Goal: Task Accomplishment & Management: Complete application form

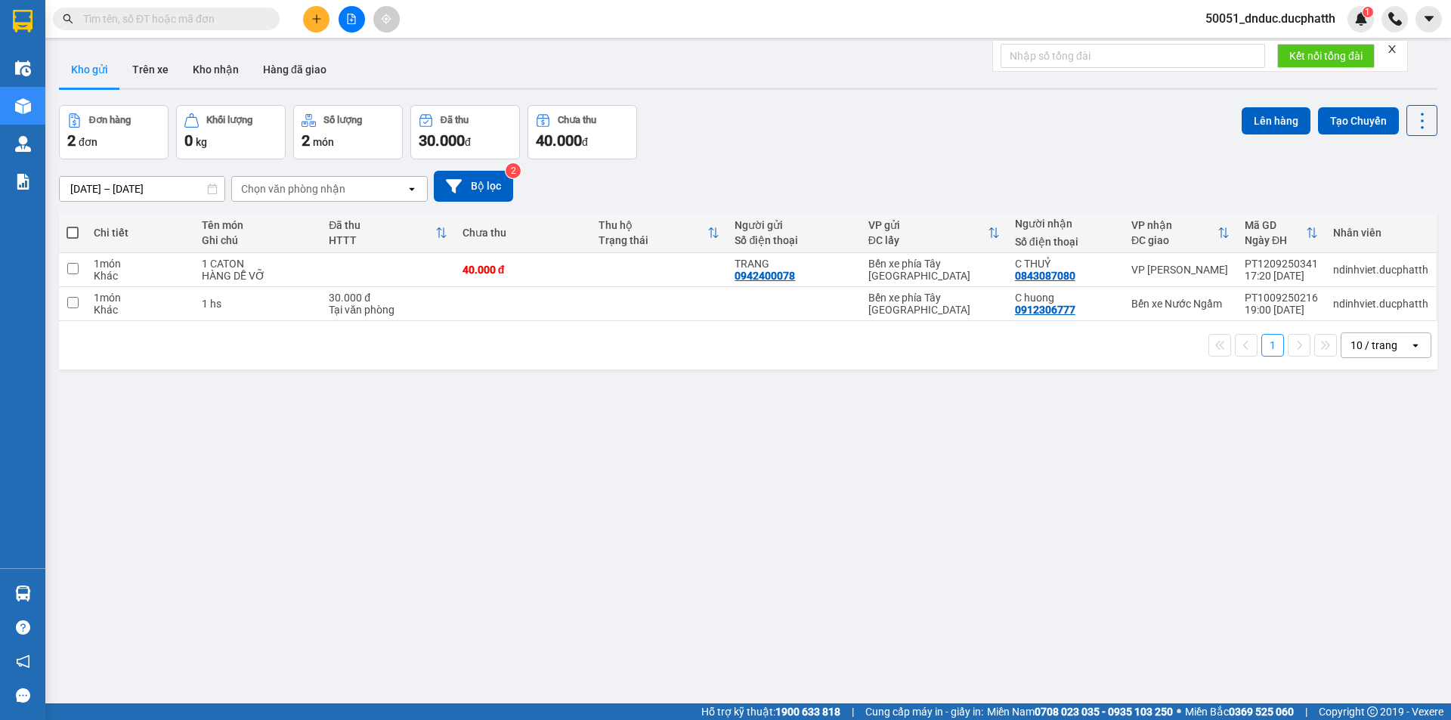
click at [306, 16] on button at bounding box center [316, 19] width 26 height 26
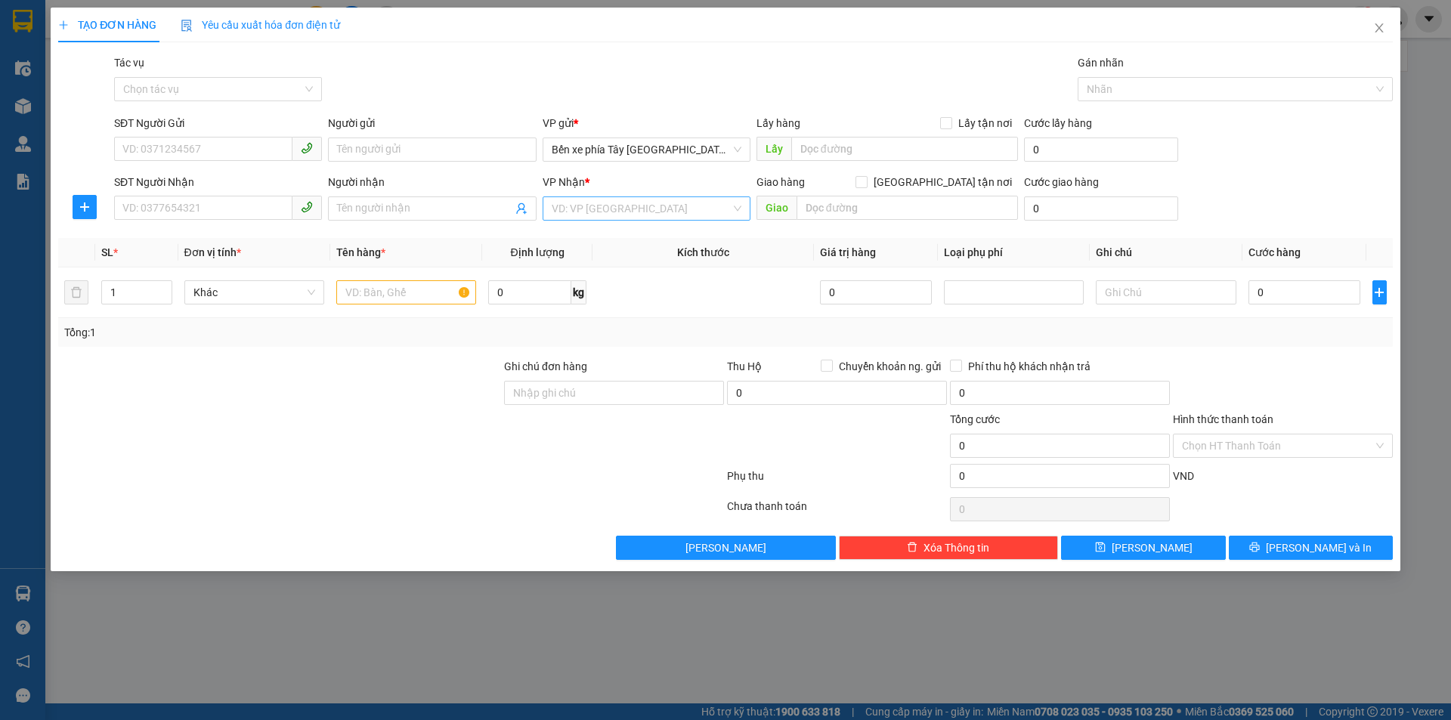
click at [603, 212] on input "search" at bounding box center [641, 208] width 179 height 23
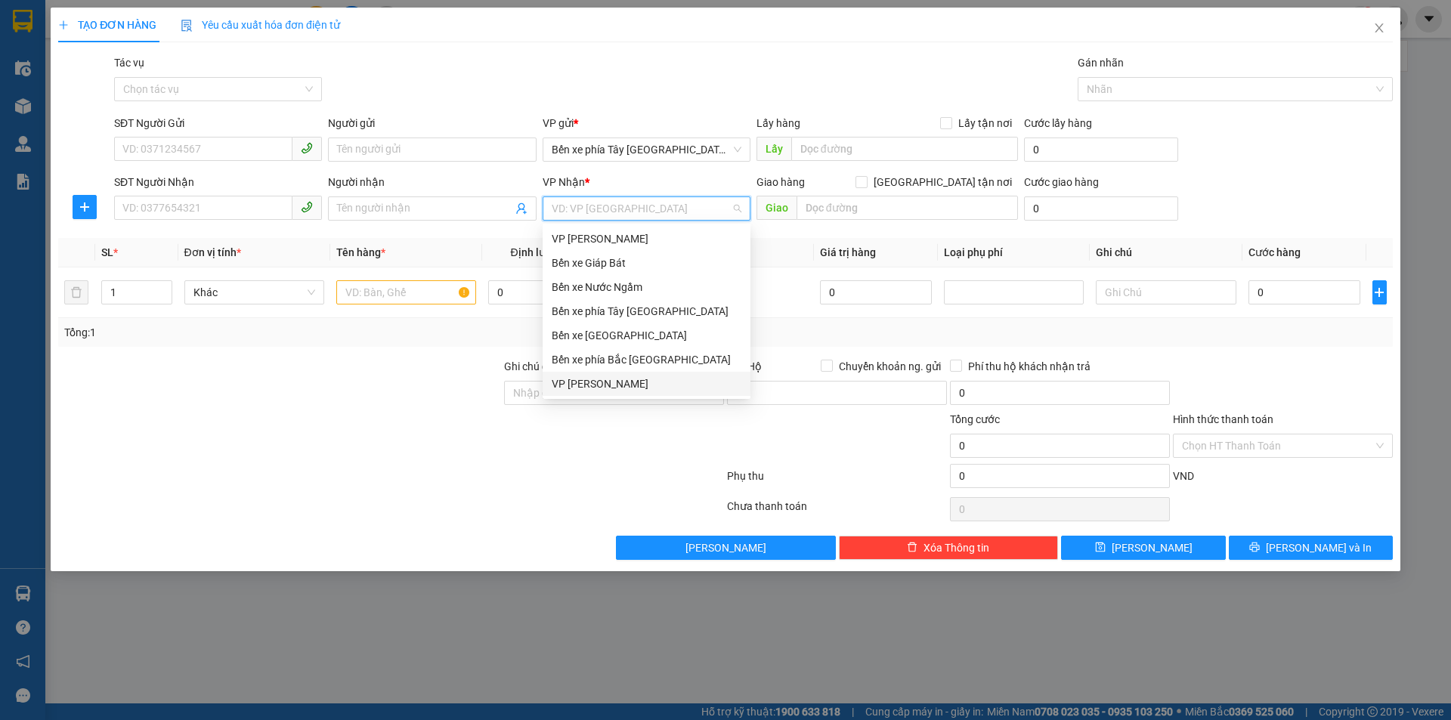
click at [629, 376] on div "VP [PERSON_NAME]" at bounding box center [647, 384] width 190 height 17
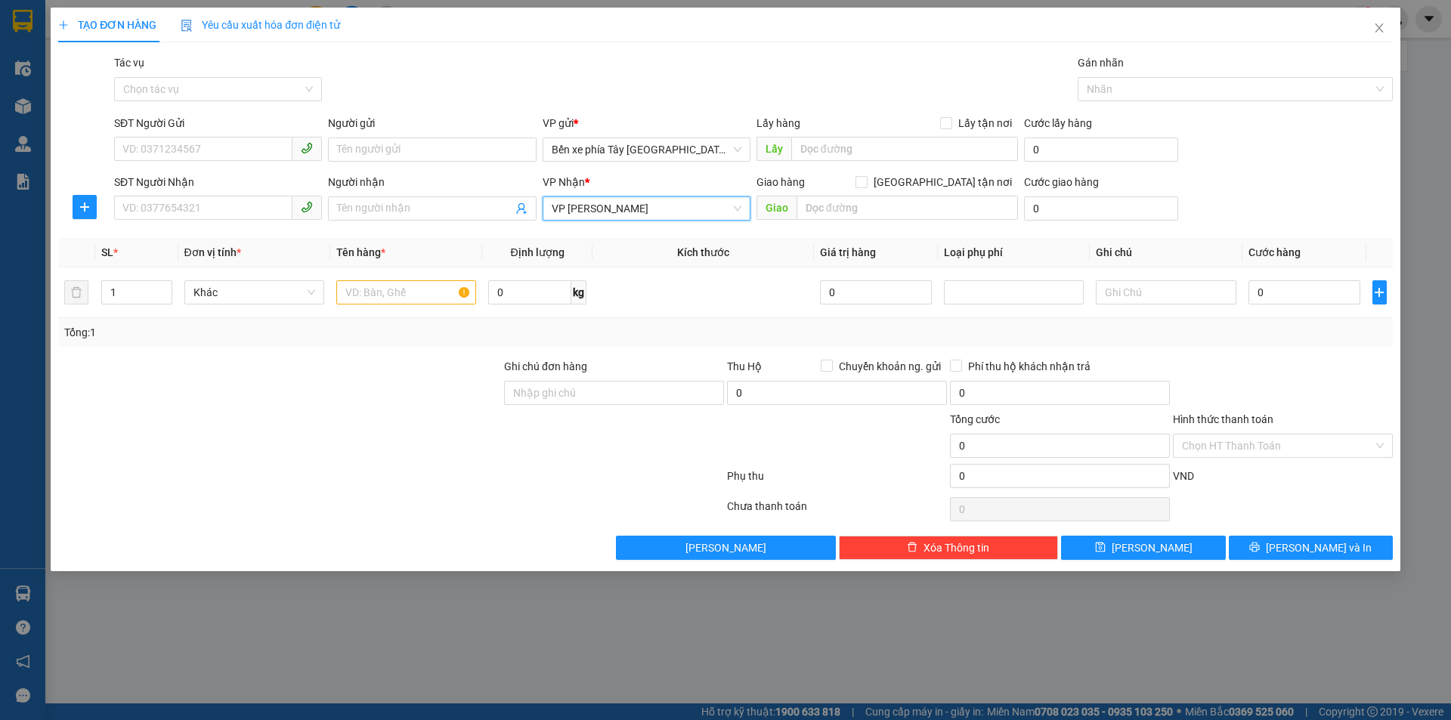
click at [621, 199] on span "VP [PERSON_NAME]" at bounding box center [647, 208] width 190 height 23
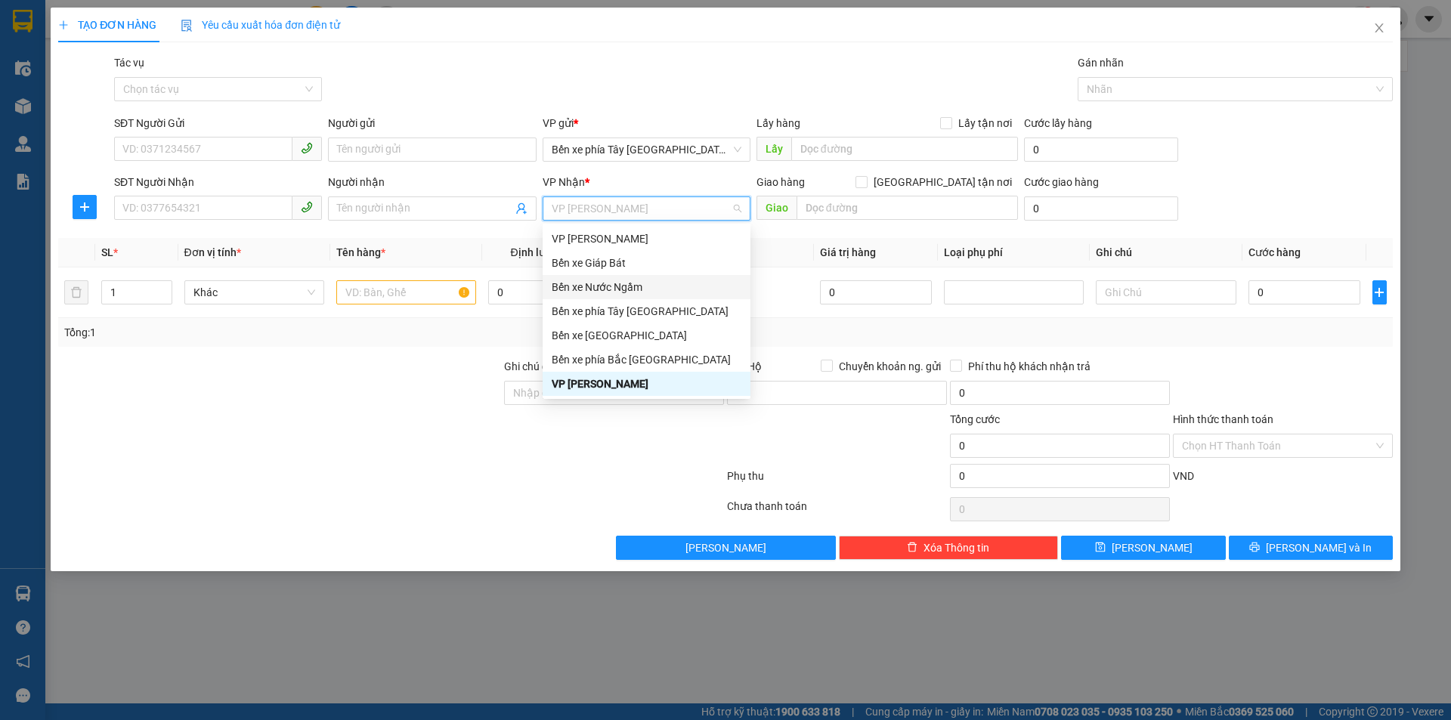
click at [655, 285] on div "Bến xe Nước Ngầm" at bounding box center [647, 287] width 190 height 17
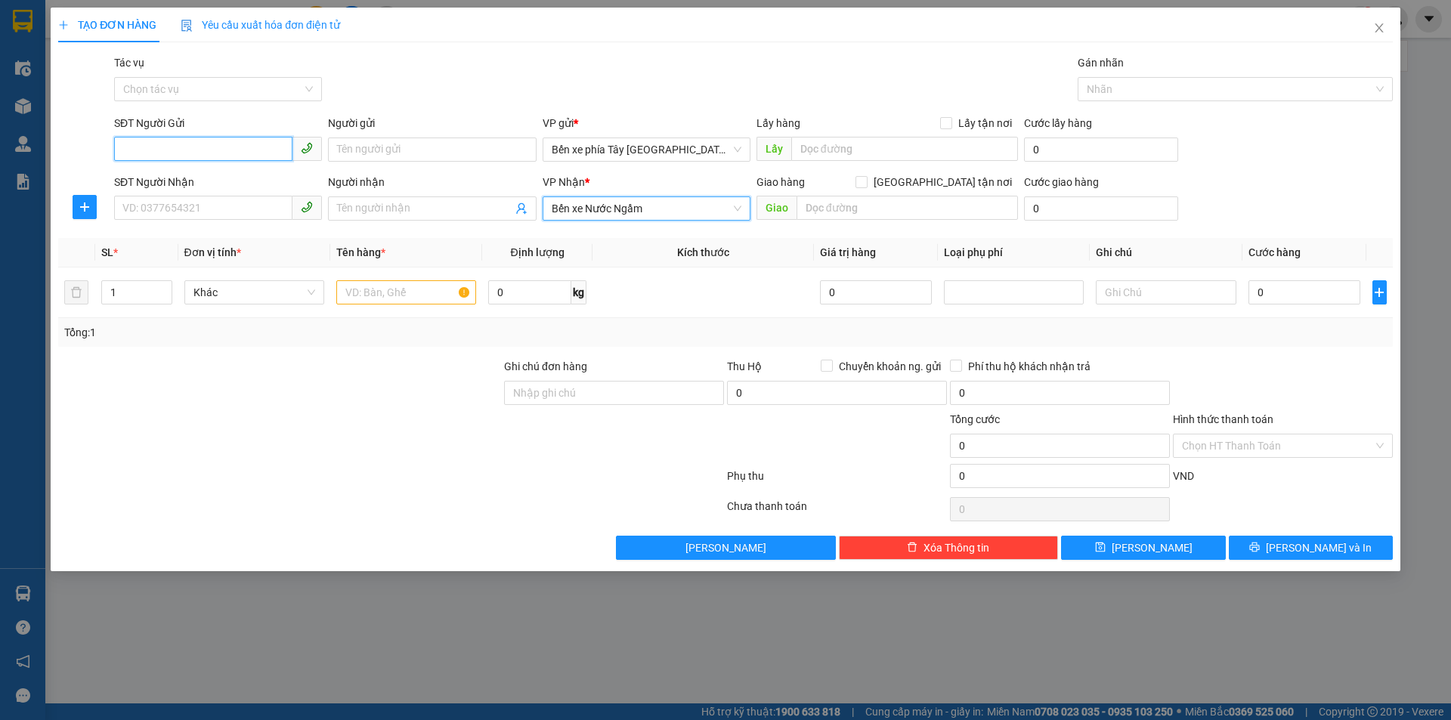
click at [231, 158] on input "SĐT Người Gửi" at bounding box center [203, 149] width 178 height 24
click at [900, 293] on input "0" at bounding box center [876, 292] width 113 height 24
click at [1042, 423] on form "Ghi chú đơn hàng Thu Hộ Chuyển khoản ng. gửi 0 Phí thu hộ khách nhận trả 0 Tổng…" at bounding box center [725, 426] width 1335 height 136
click at [889, 294] on input "0" at bounding box center [876, 292] width 113 height 24
drag, startPoint x: 889, startPoint y: 294, endPoint x: 795, endPoint y: 299, distance: 93.9
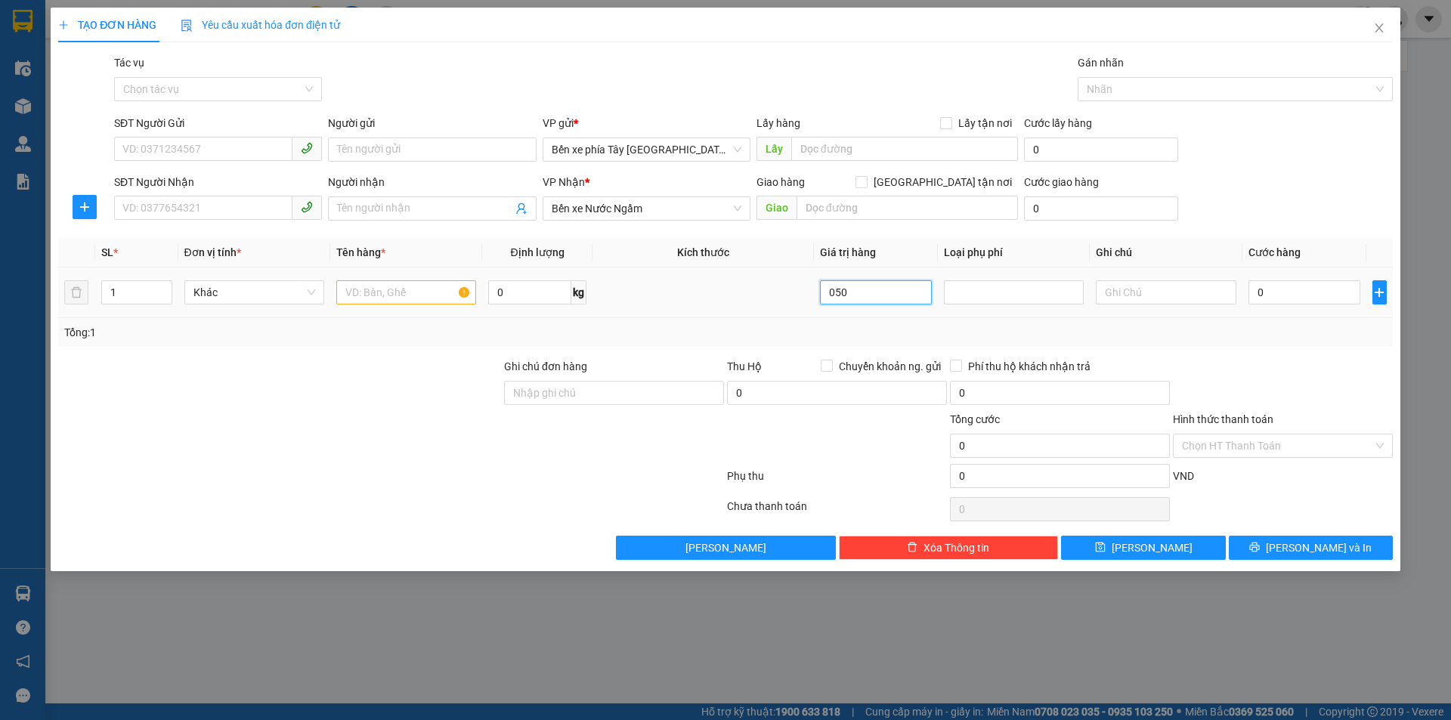
click at [801, 301] on tr "1 Khác 0 kg 050 0" at bounding box center [725, 293] width 1335 height 51
type input "50.000"
type input "0"
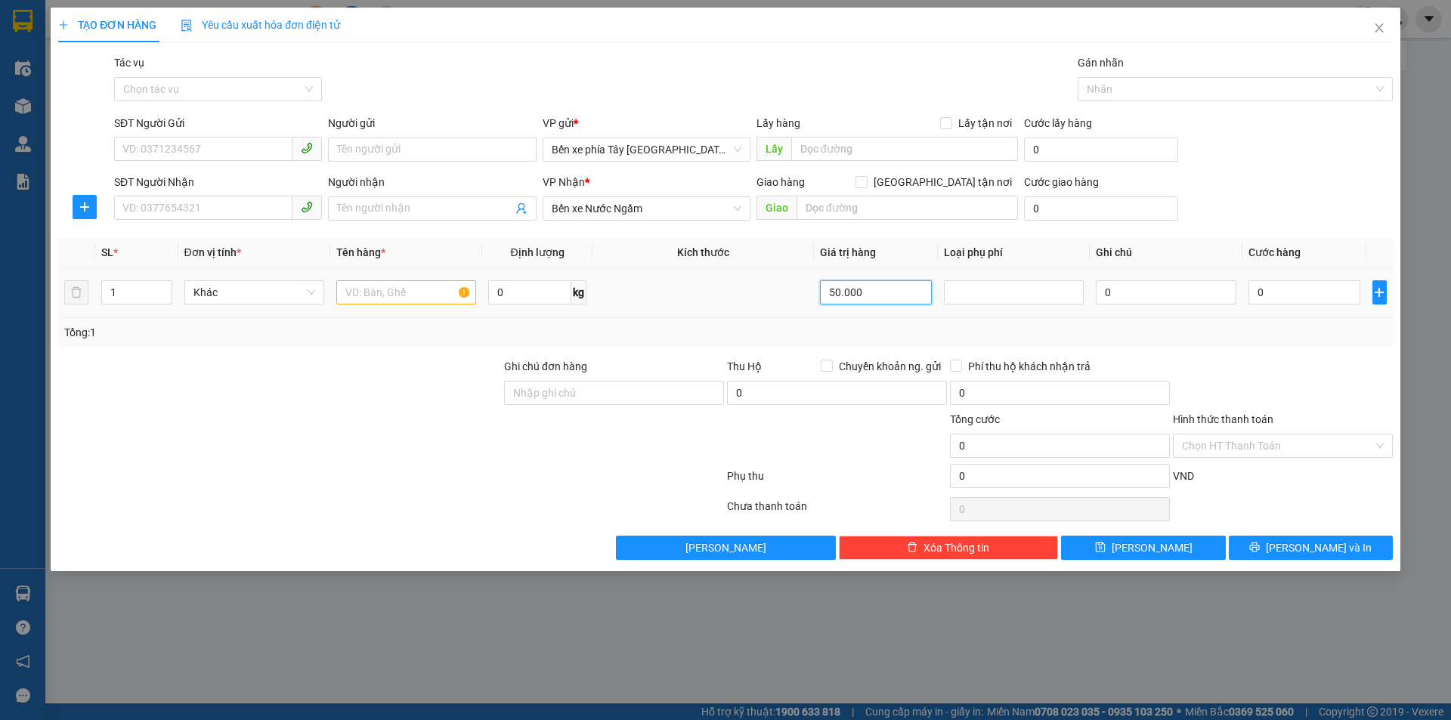
click at [730, 293] on tr "1 Khác 0 kg 50.000 0 0" at bounding box center [725, 293] width 1335 height 51
type input "0"
click at [1295, 293] on input "0" at bounding box center [1305, 292] width 113 height 24
type input "5"
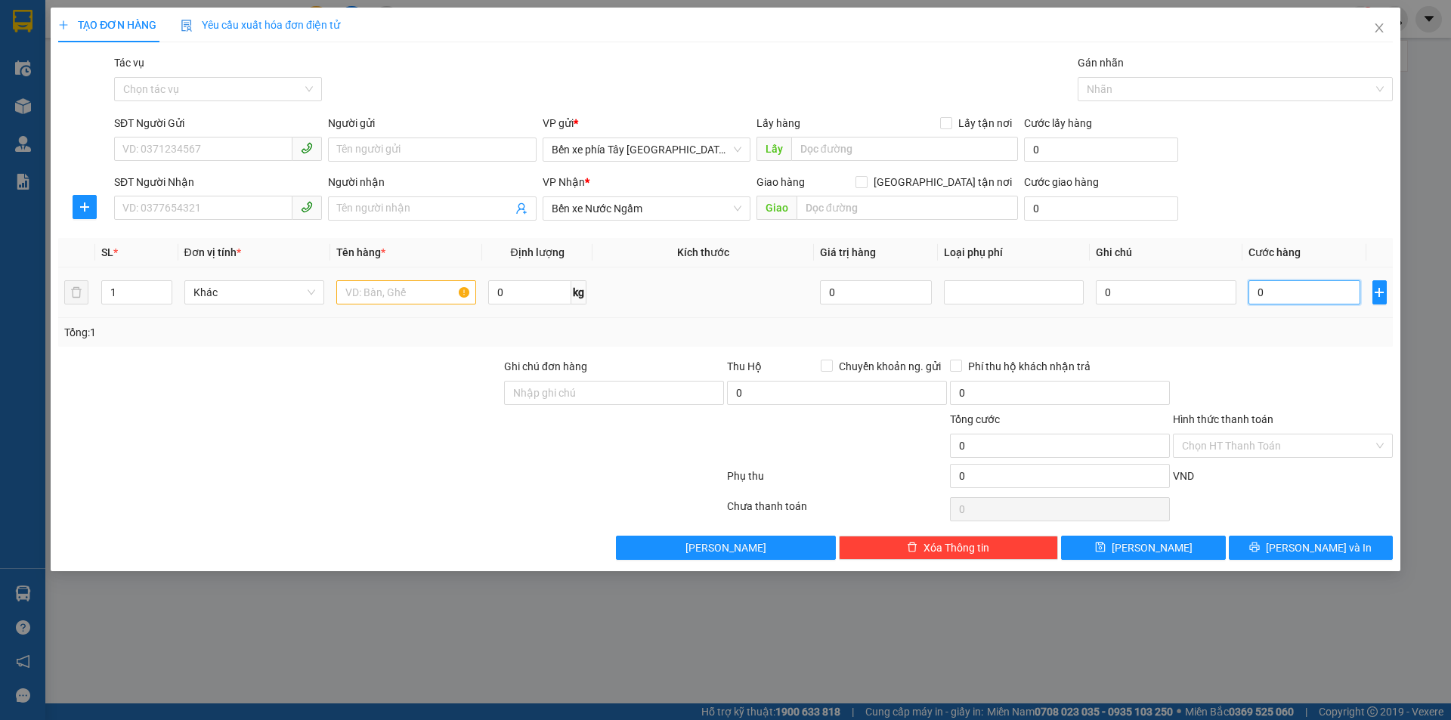
type input "5"
type input "50"
type input "500"
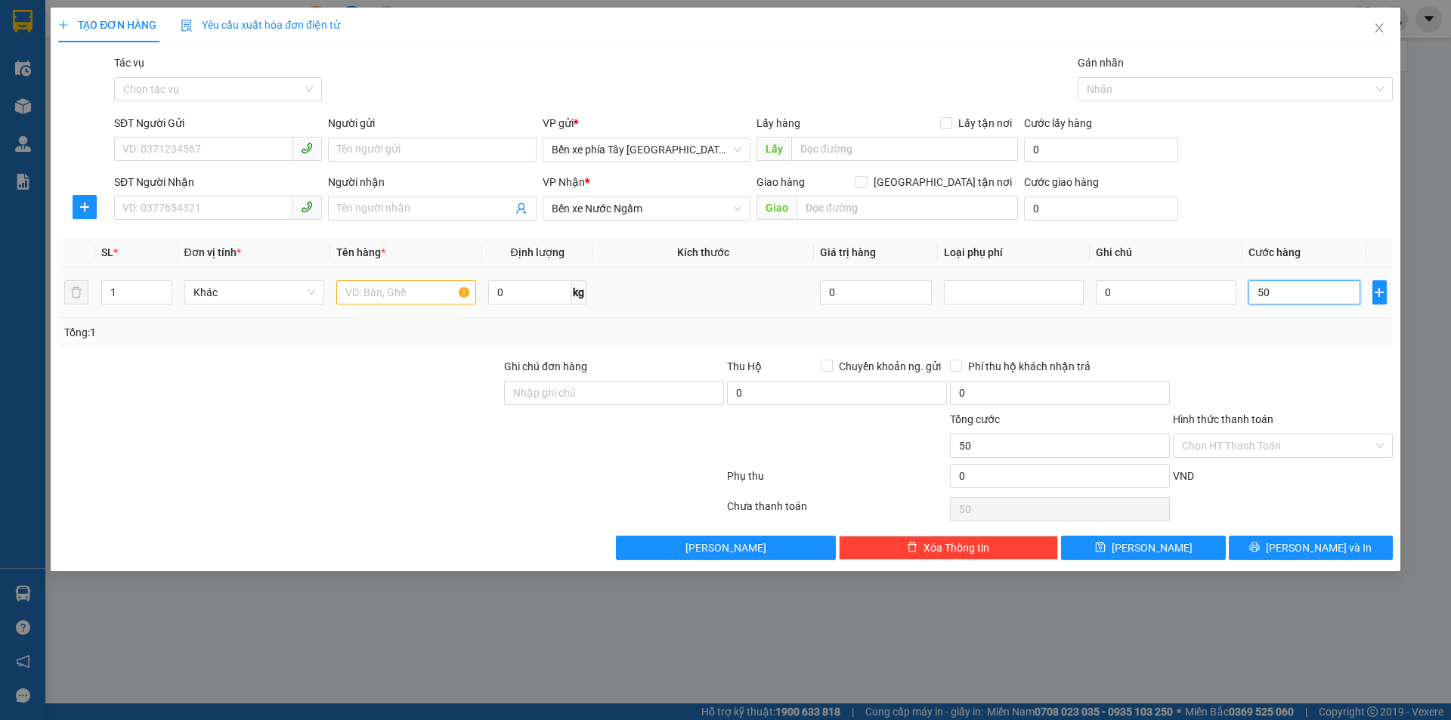
type input "500"
type input "5.000"
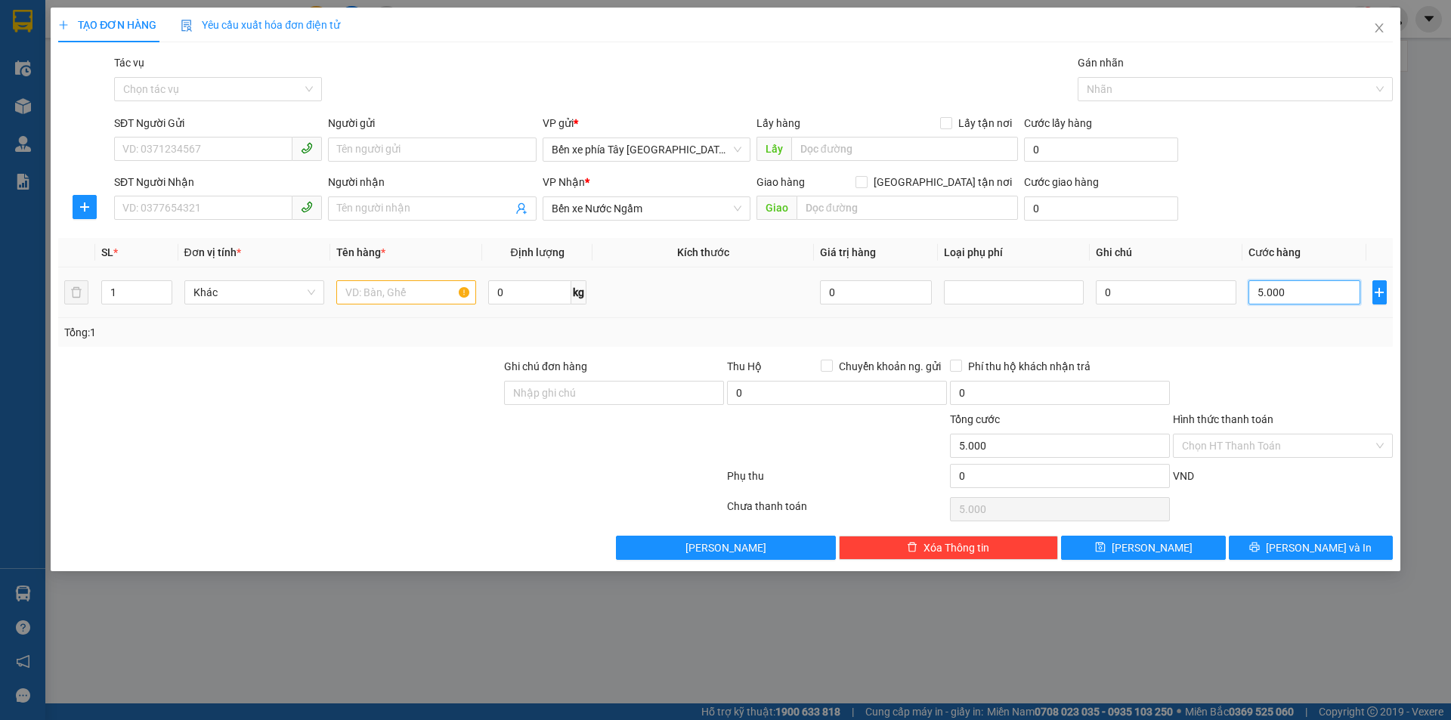
type input "50.000"
click at [397, 288] on input "text" at bounding box center [406, 292] width 140 height 24
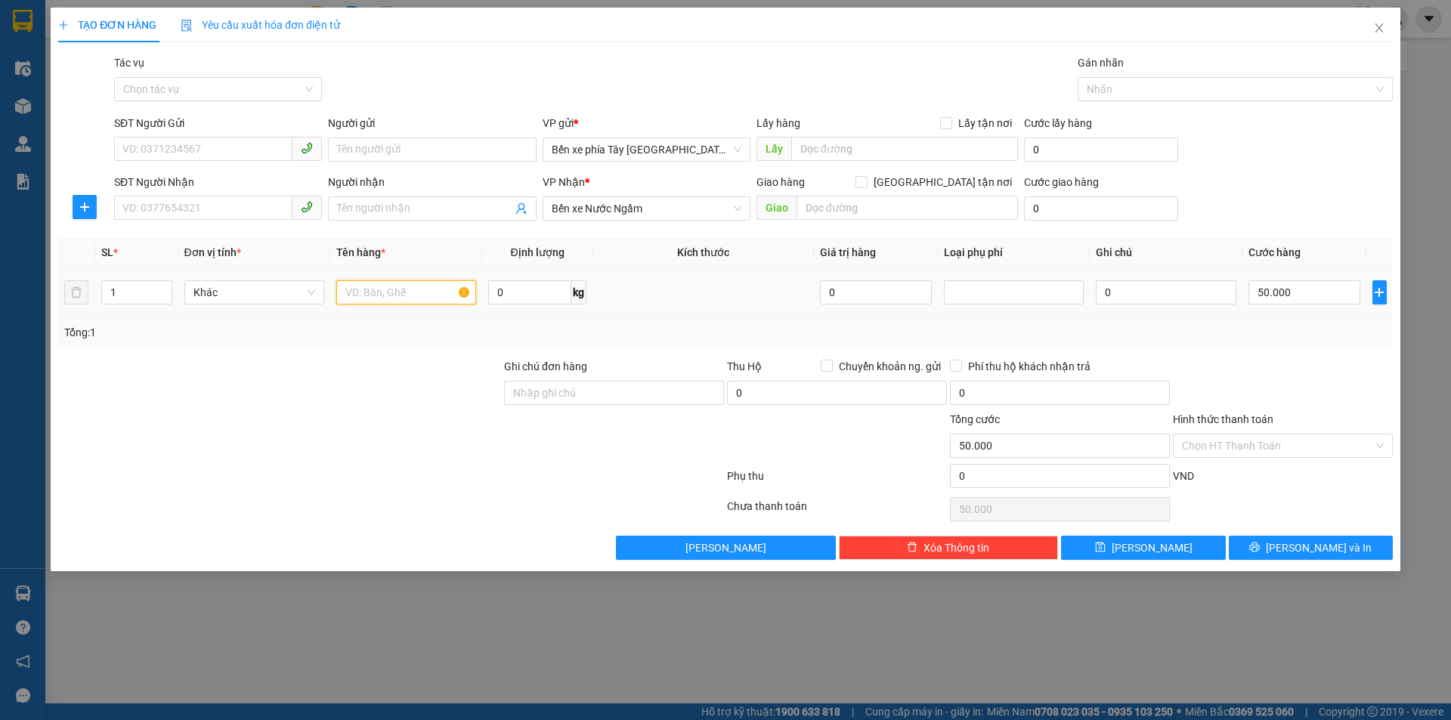
type input "q"
type input "thùng ct quần áo"
click at [163, 153] on input "SĐT Người Gửi" at bounding box center [203, 149] width 178 height 24
type input "0"
click at [383, 144] on input "Người gửi" at bounding box center [432, 150] width 208 height 24
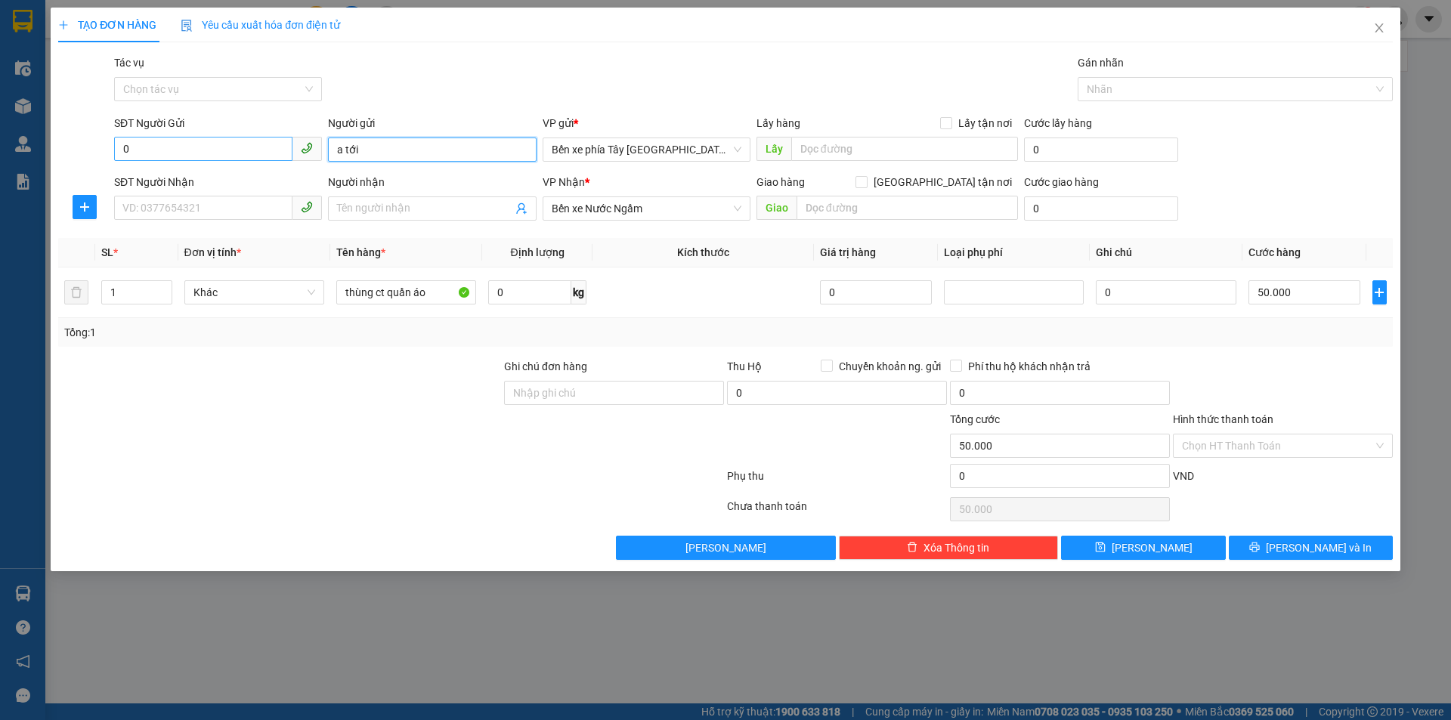
type input "a tới"
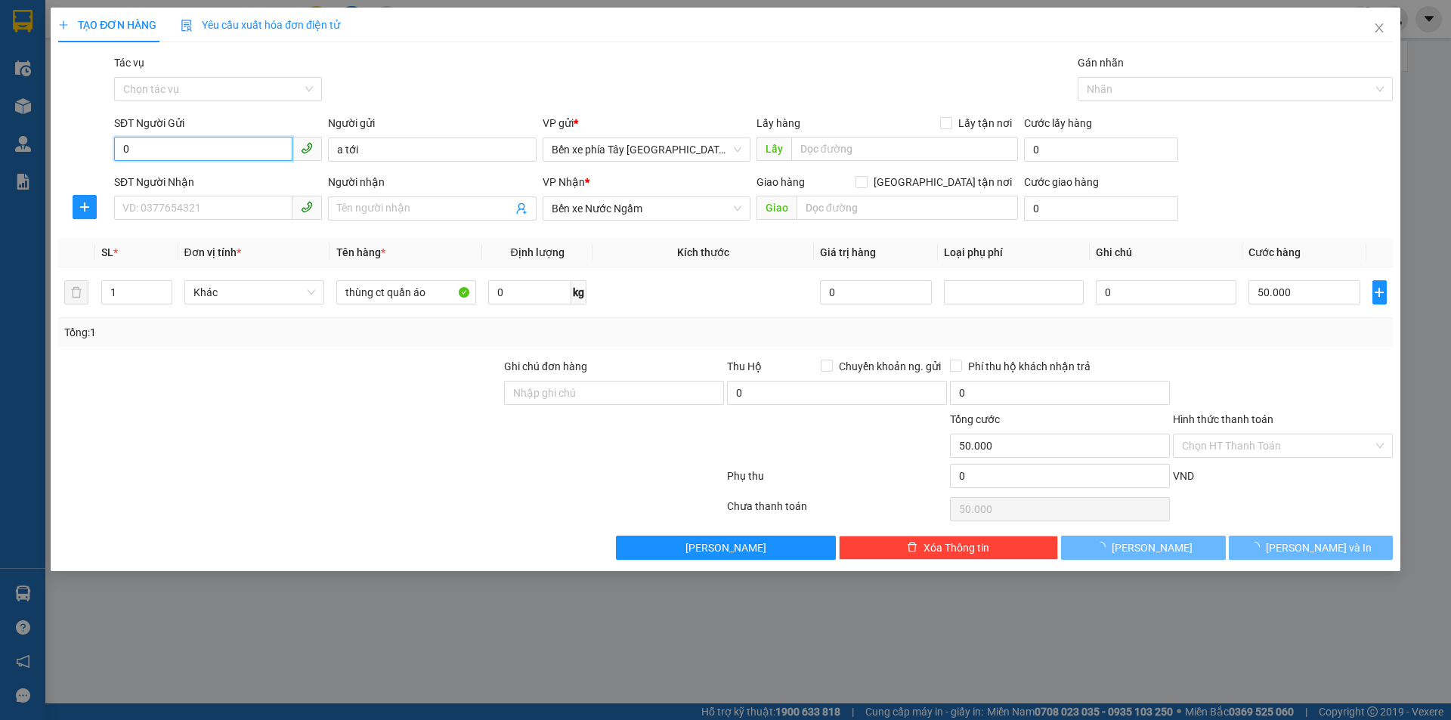
click at [220, 153] on input "0" at bounding box center [203, 149] width 178 height 24
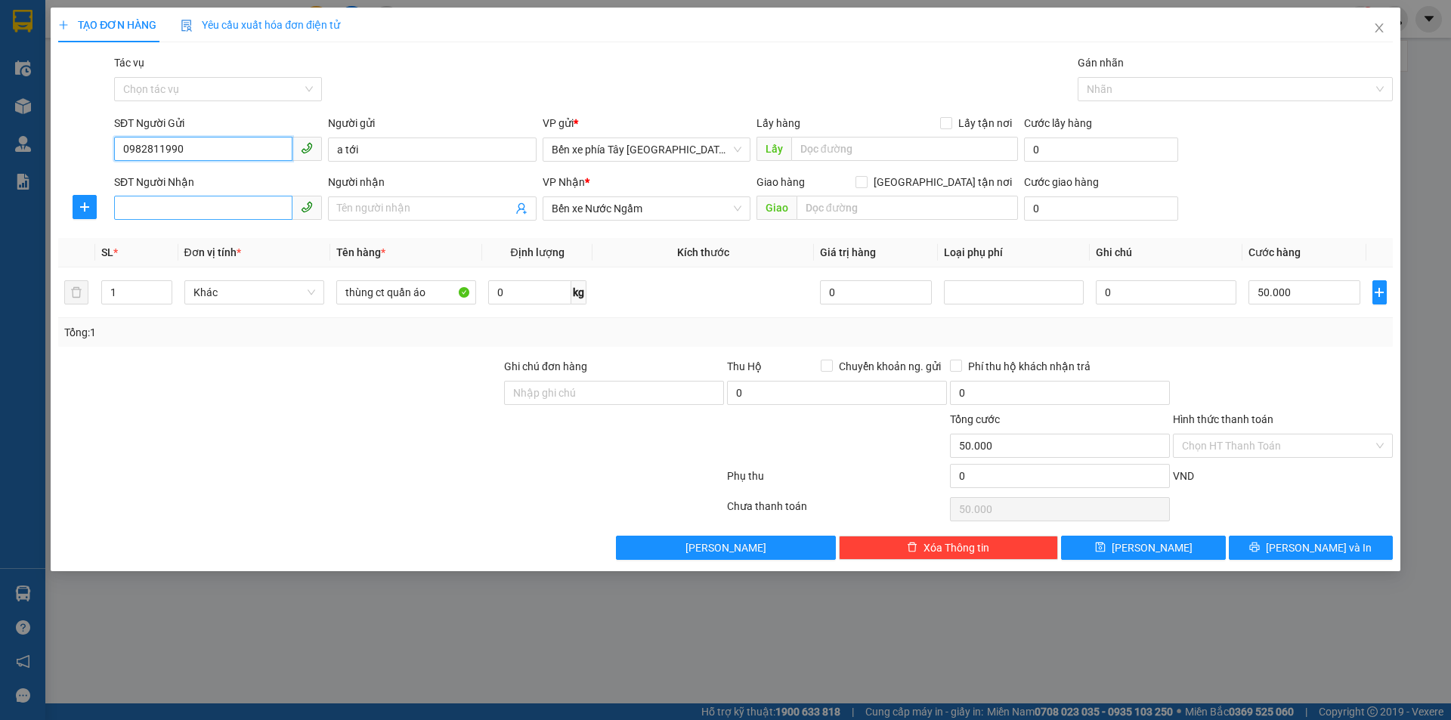
type input "0982811990"
click at [206, 215] on input "SĐT Người Nhận" at bounding box center [203, 208] width 178 height 24
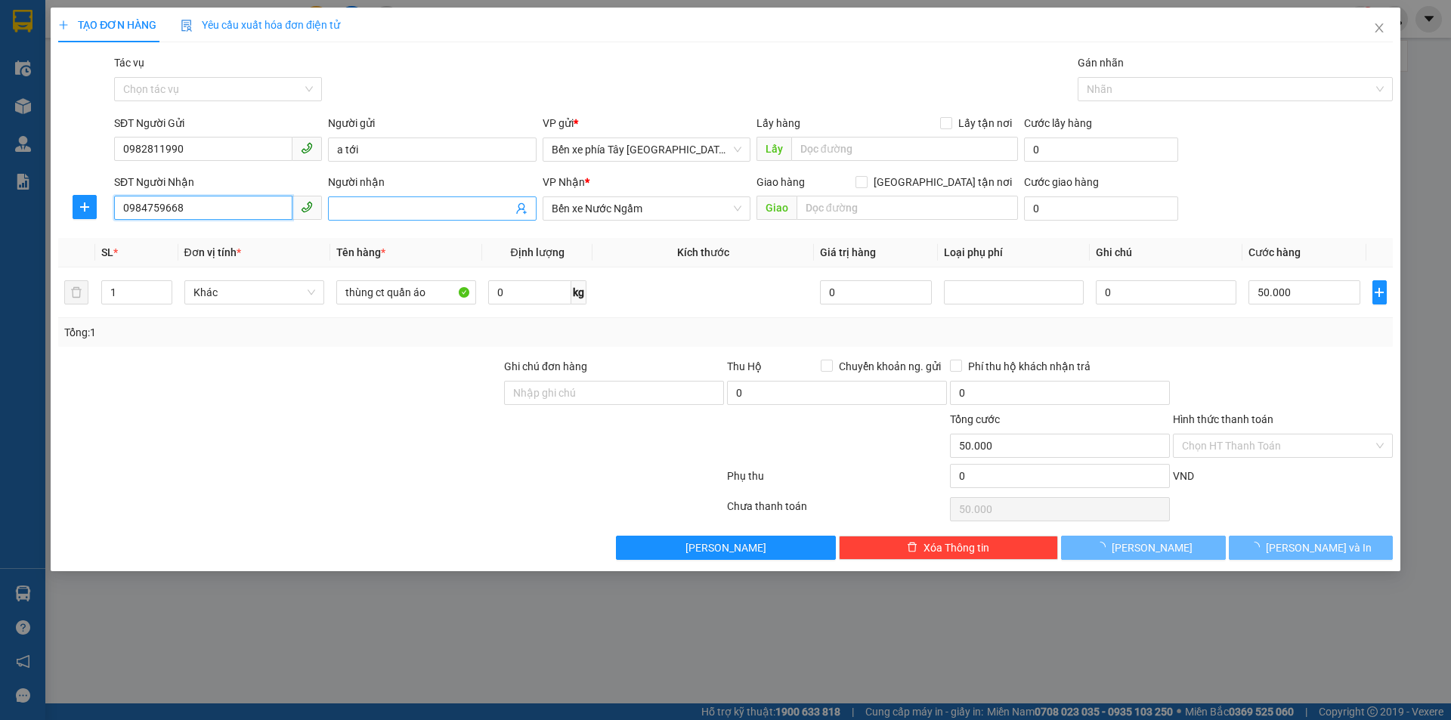
type input "0984759668"
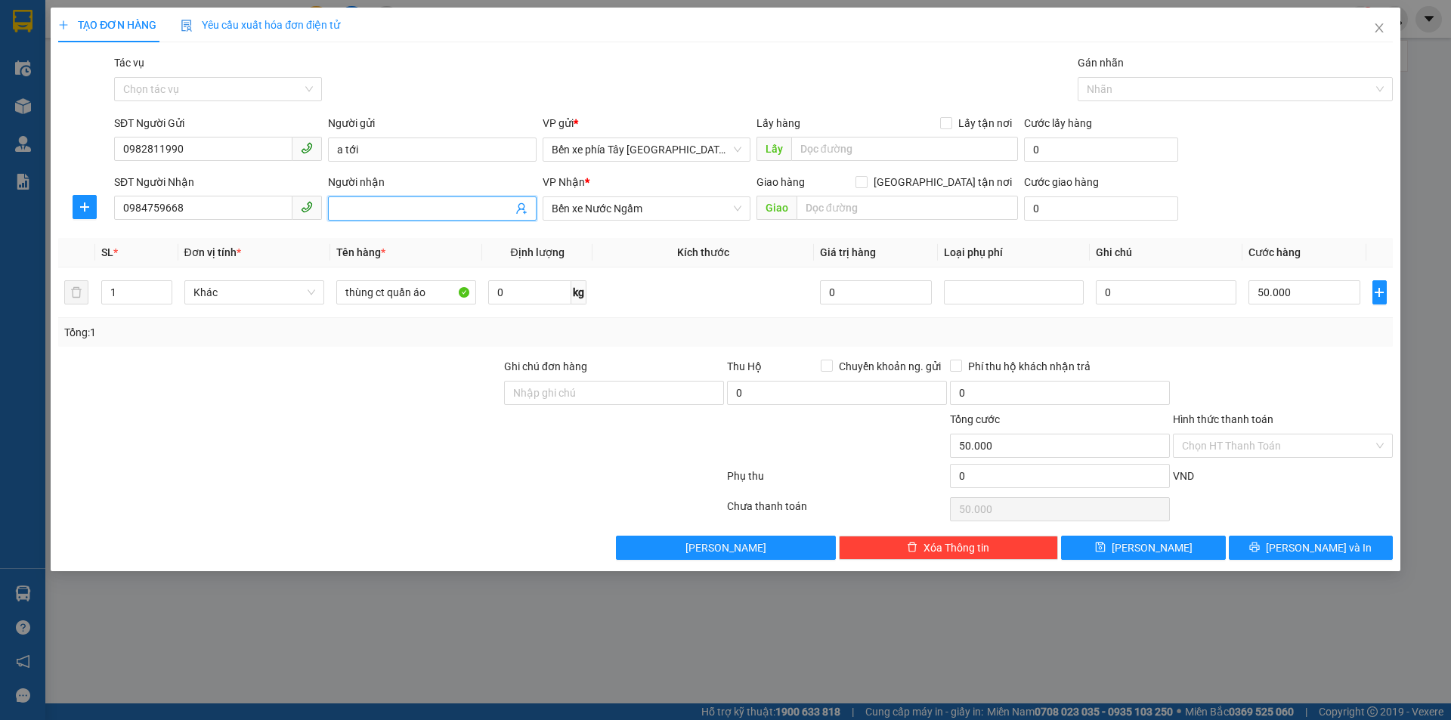
click at [428, 212] on input "Người nhận" at bounding box center [424, 208] width 175 height 17
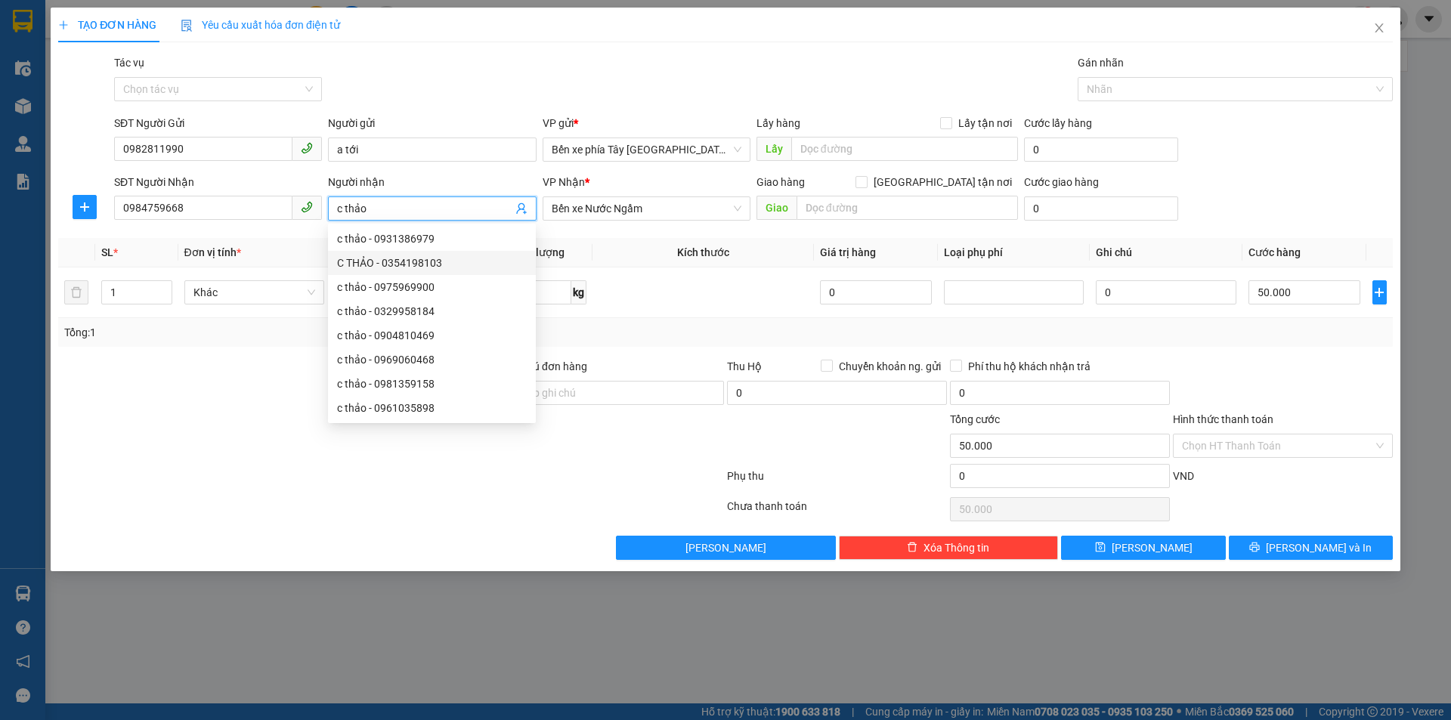
type input "c thảo"
click at [903, 460] on div at bounding box center [837, 437] width 223 height 53
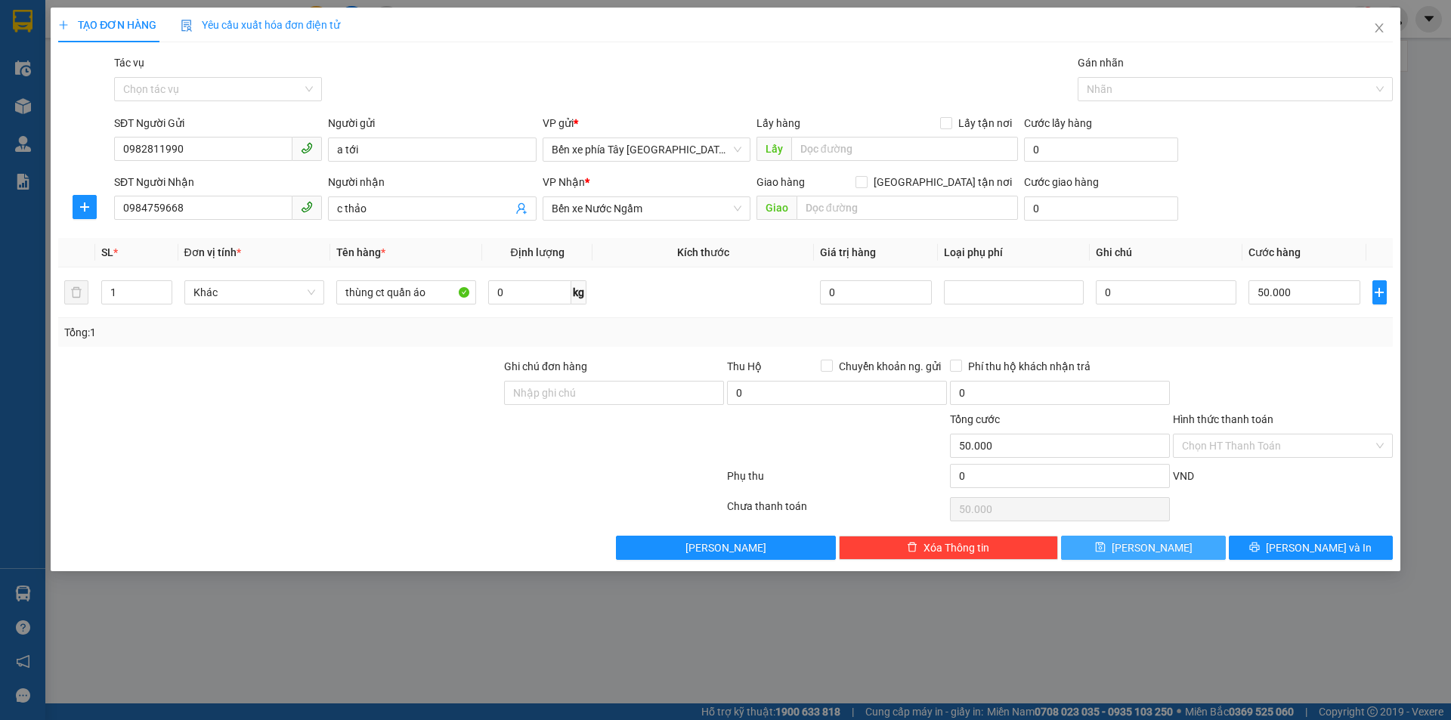
click at [1109, 548] on button "[PERSON_NAME]" at bounding box center [1143, 548] width 164 height 24
type input "0"
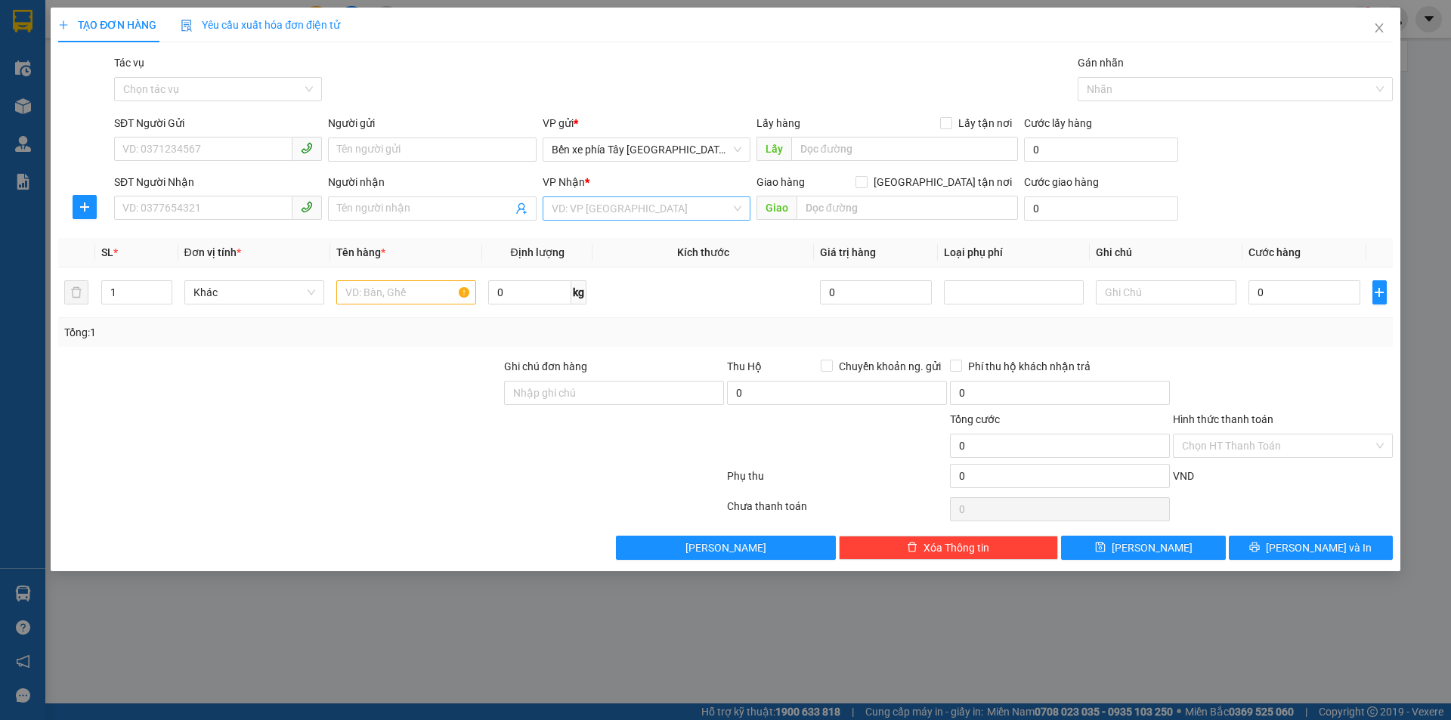
click at [656, 209] on input "search" at bounding box center [641, 208] width 179 height 23
click at [858, 215] on input "text" at bounding box center [907, 208] width 221 height 24
click at [829, 208] on input "text" at bounding box center [907, 208] width 221 height 24
click at [835, 212] on input "text" at bounding box center [907, 208] width 221 height 24
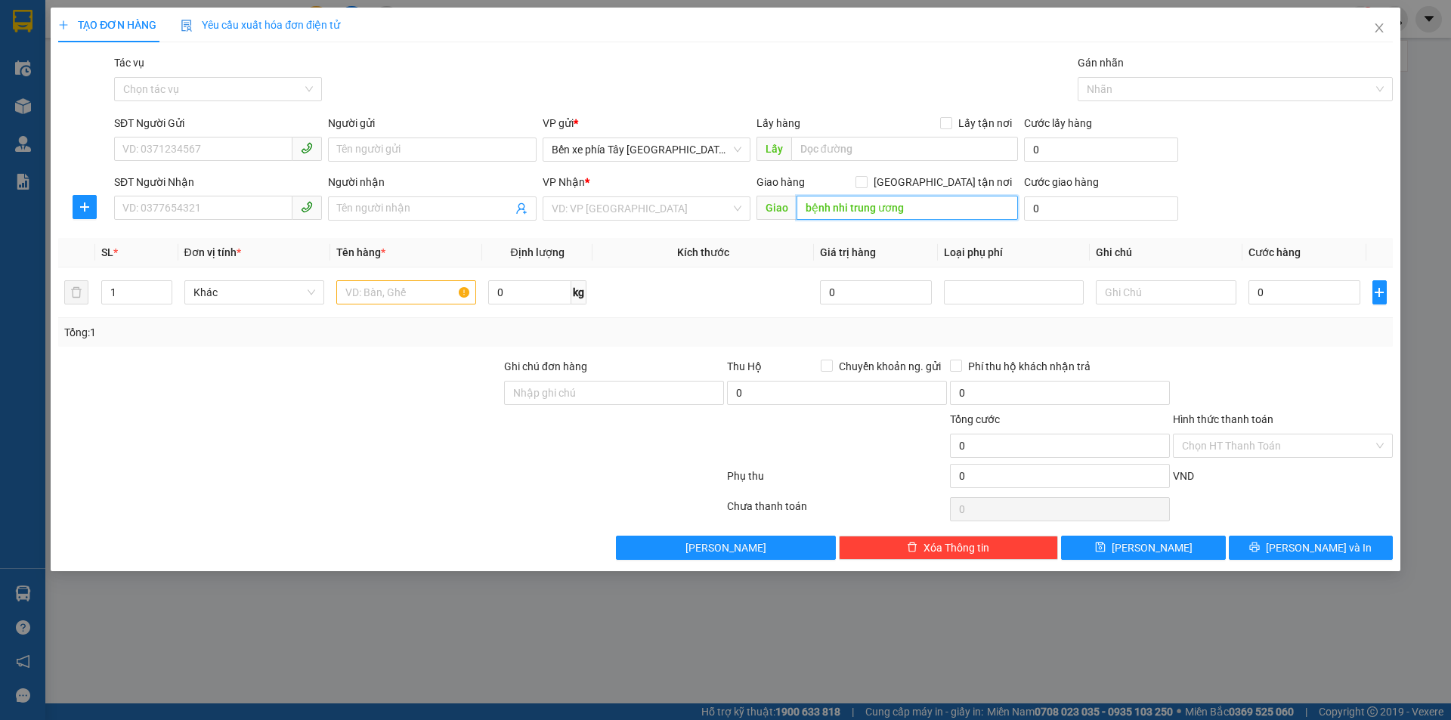
paste input "Bệnh viện Nhi Trung ương, 18, Ngõ 879 Đ. [GEOGRAPHIC_DATA], [GEOGRAPHIC_DATA], …"
type input "Bệnh viện Nhi Trung ương, 18, Ngõ 879 Đ. [GEOGRAPHIC_DATA], [GEOGRAPHIC_DATA], …"
click at [952, 187] on span "[GEOGRAPHIC_DATA] tận nơi" at bounding box center [943, 182] width 150 height 17
click at [866, 187] on input "[GEOGRAPHIC_DATA] tận nơi" at bounding box center [861, 181] width 11 height 11
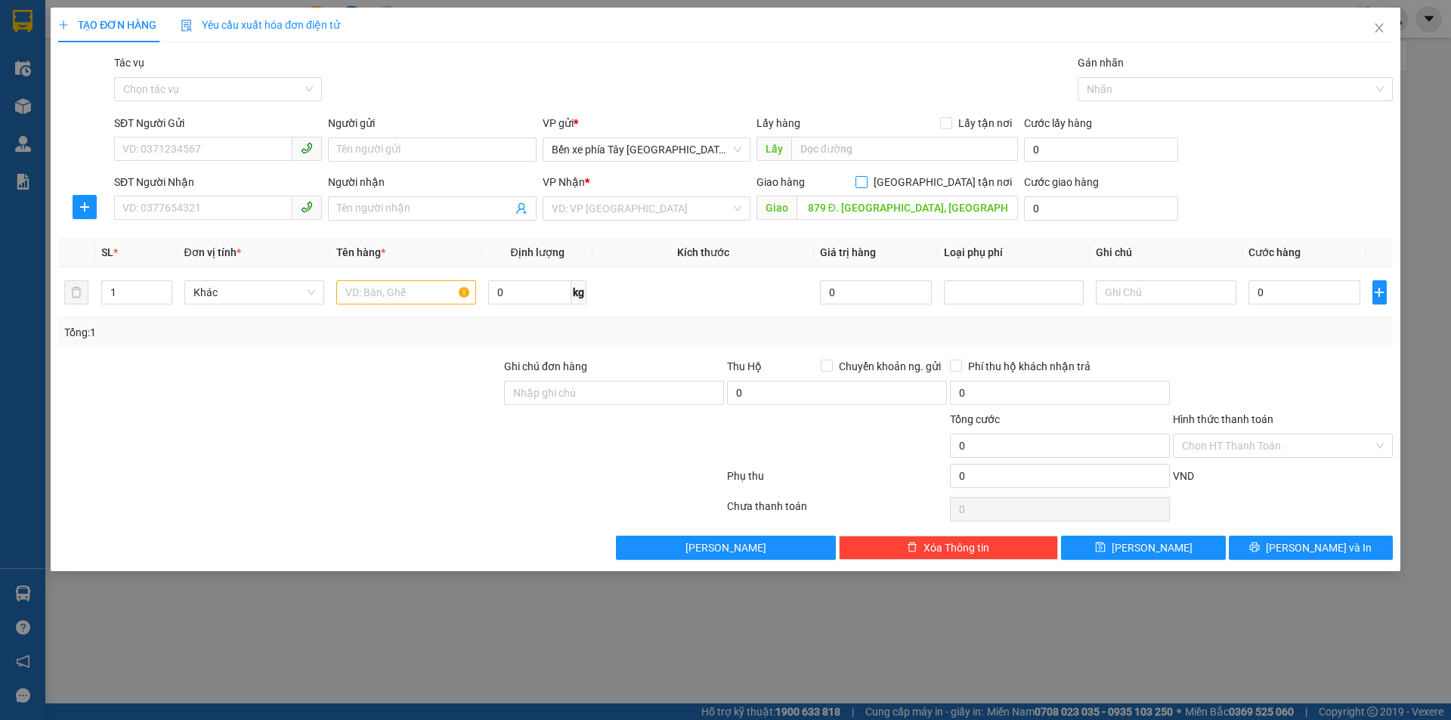
checkbox input "true"
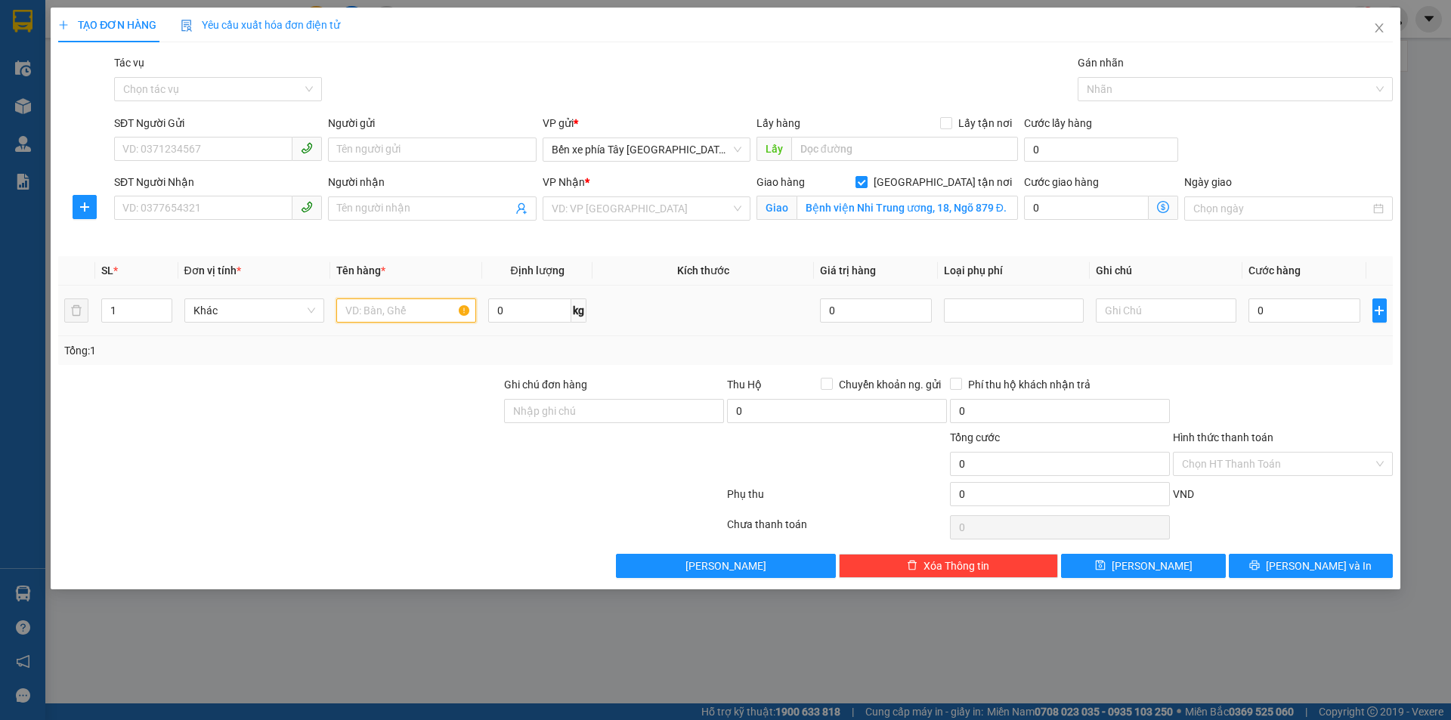
click at [385, 314] on input "text" at bounding box center [406, 311] width 140 height 24
type input "thùng ct"
click at [185, 215] on input "SĐT Người Nhận" at bounding box center [203, 208] width 178 height 24
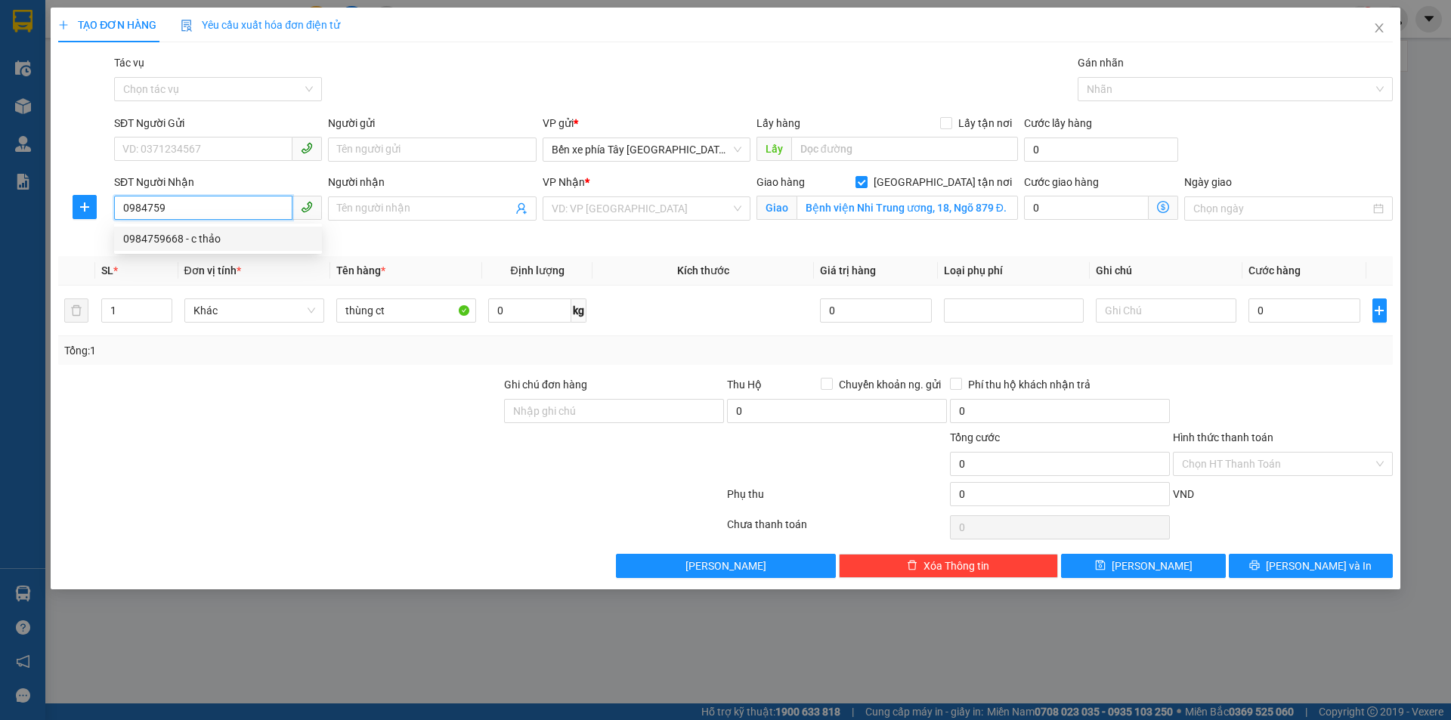
click at [194, 239] on div "0984759668 - c thảo" at bounding box center [218, 239] width 190 height 17
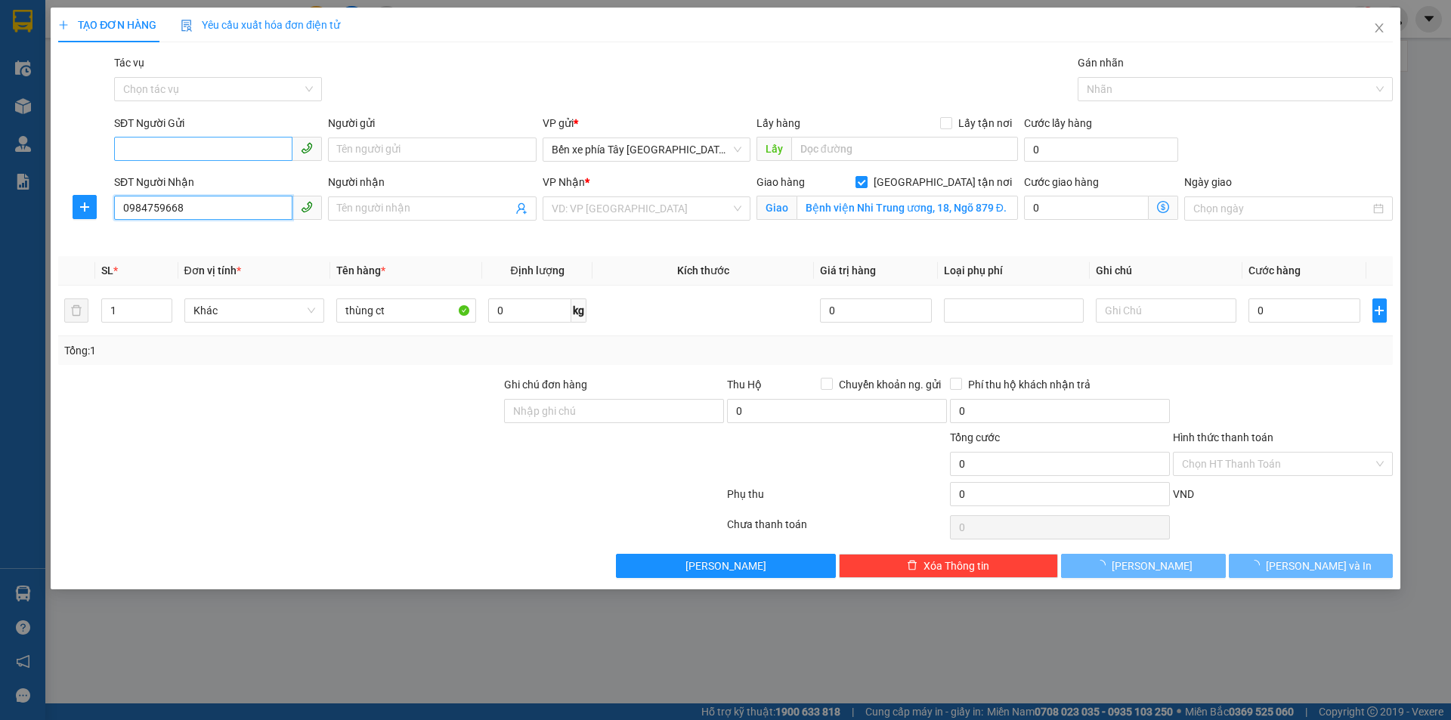
type input "0984759668"
click at [221, 151] on input "SĐT Người Gửi" at bounding box center [203, 149] width 178 height 24
type input "c thảo"
checkbox input "false"
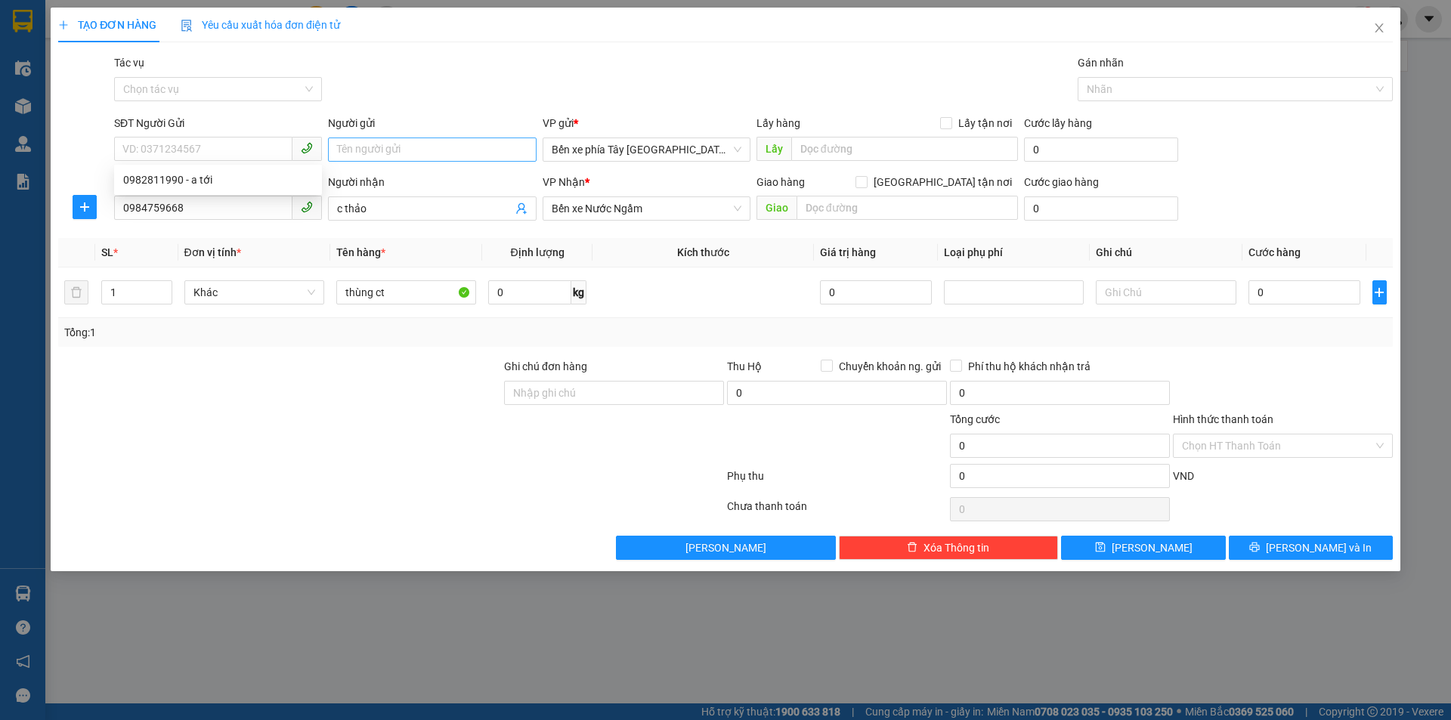
drag, startPoint x: 395, startPoint y: 169, endPoint x: 397, endPoint y: 159, distance: 10.7
click at [396, 169] on form "SĐT Người Gửi VD: 0371234567 Người gửi Tên người gửi VP gửi * Bến xe phía Tây […" at bounding box center [725, 171] width 1335 height 112
click at [239, 152] on input "SĐT Người Gửi" at bounding box center [203, 149] width 178 height 24
click at [200, 178] on div "0982811990 - a tới" at bounding box center [218, 180] width 190 height 17
type input "0982811990"
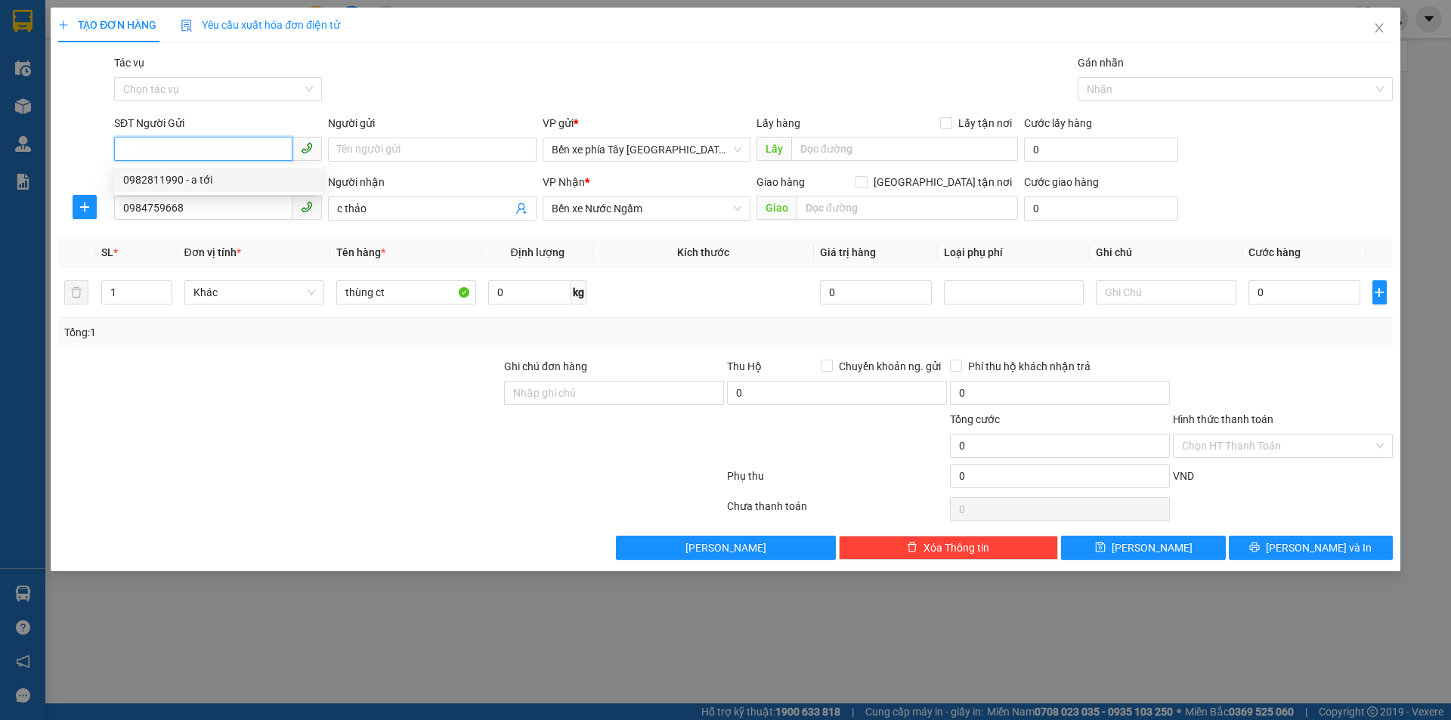
type input "a tới"
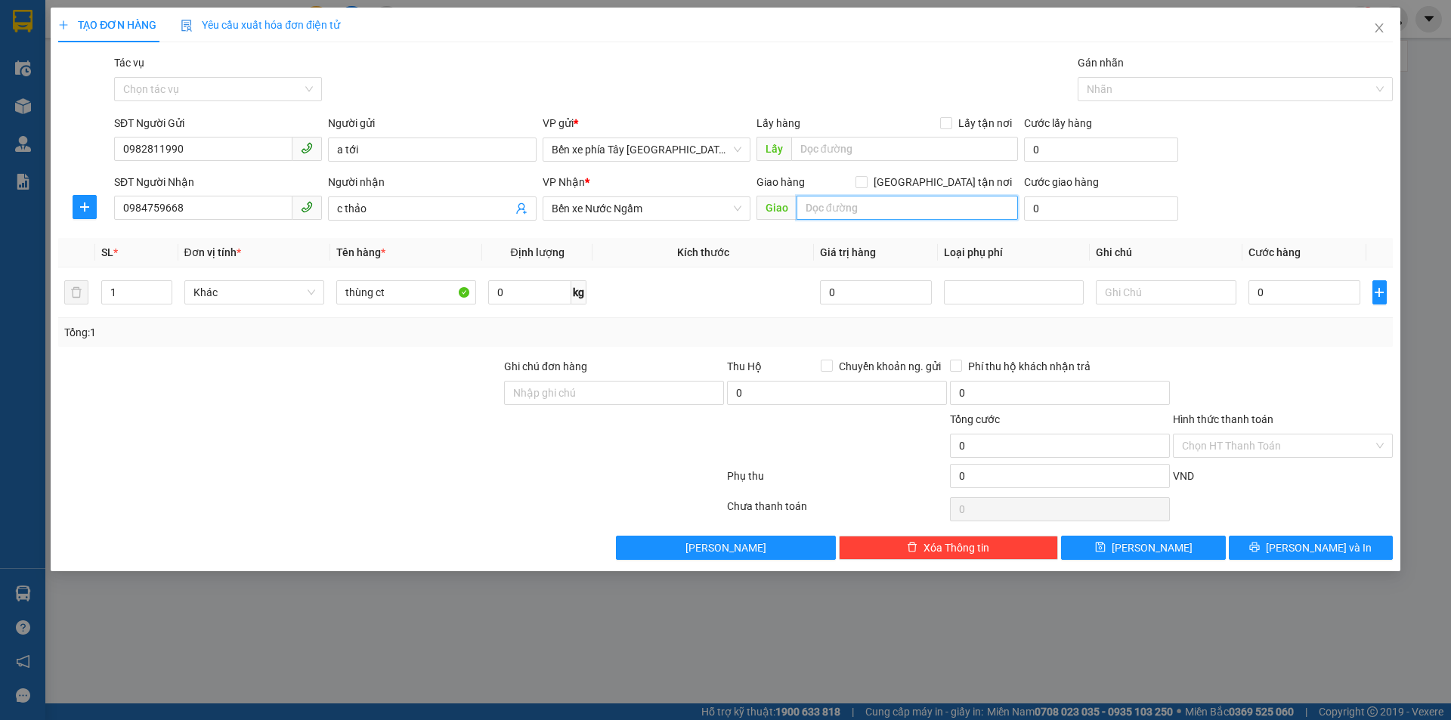
click at [856, 218] on input "text" at bounding box center [907, 208] width 221 height 24
click at [995, 184] on span "[GEOGRAPHIC_DATA] tận nơi" at bounding box center [943, 182] width 150 height 17
click at [866, 184] on input "[GEOGRAPHIC_DATA] tận nơi" at bounding box center [861, 181] width 11 height 11
checkbox input "true"
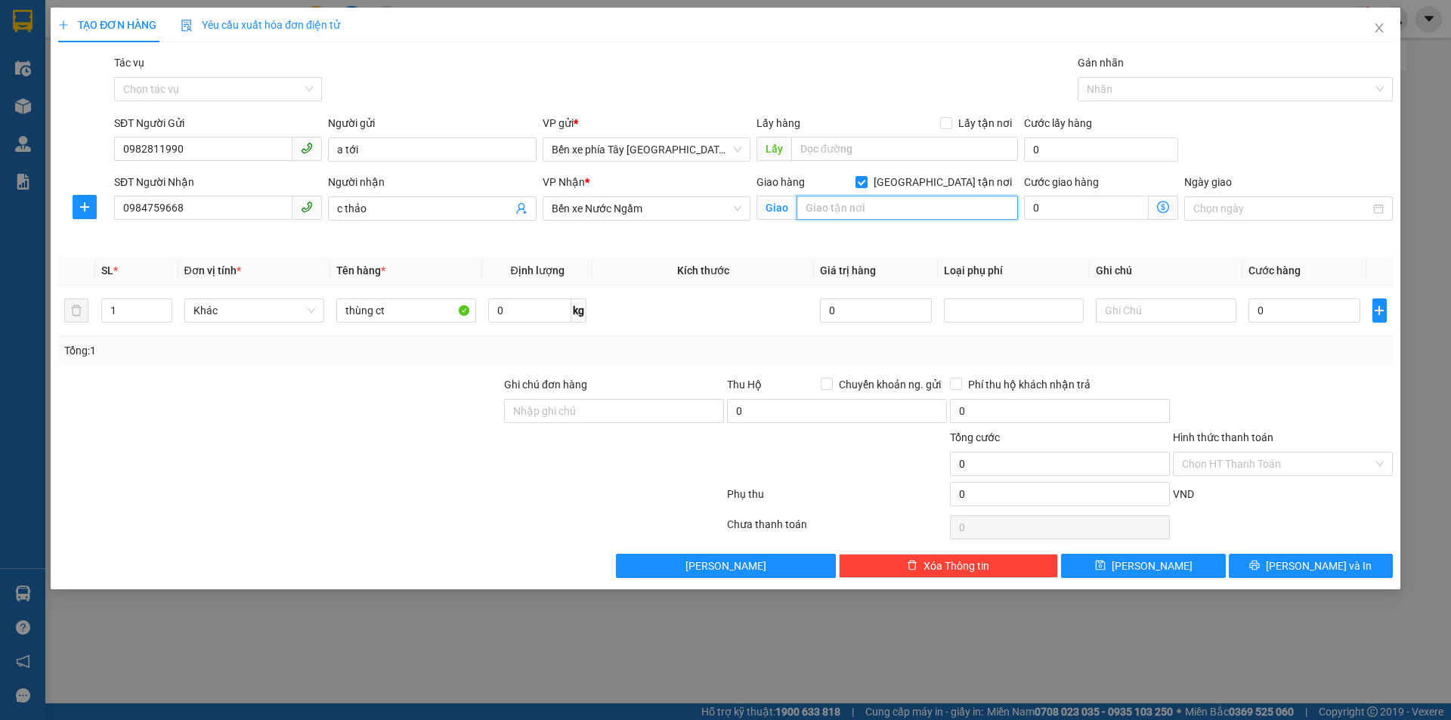
click at [942, 200] on input "text" at bounding box center [907, 208] width 221 height 24
paste input "Bệnh viện Nhi Trung ương, 18, Ngõ 879 Đ. [GEOGRAPHIC_DATA], [GEOGRAPHIC_DATA], …"
type input "Bệnh viện Nhi Trung ương, 18, Ngõ 879 Đ. [GEOGRAPHIC_DATA], [GEOGRAPHIC_DATA], …"
click at [1294, 317] on input "0" at bounding box center [1305, 311] width 113 height 24
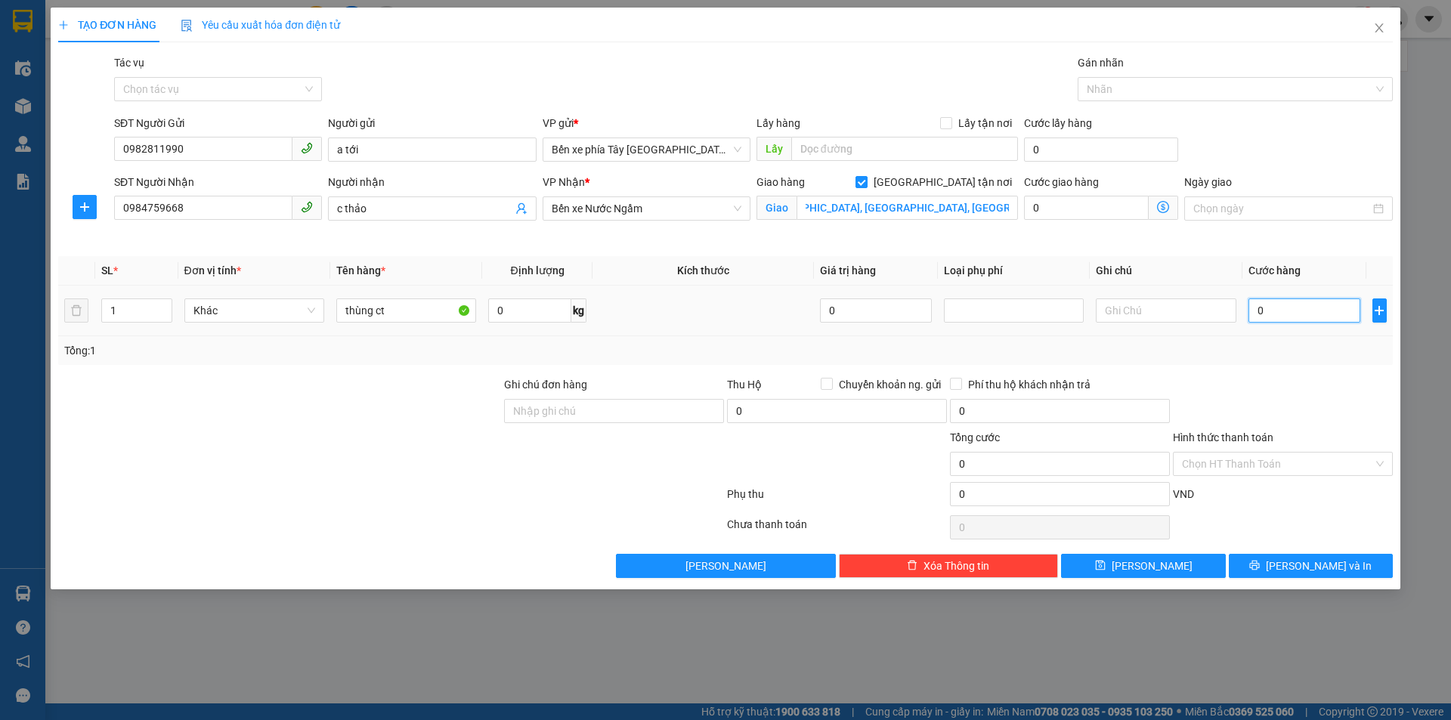
scroll to position [0, 0]
type input "5"
type input "50"
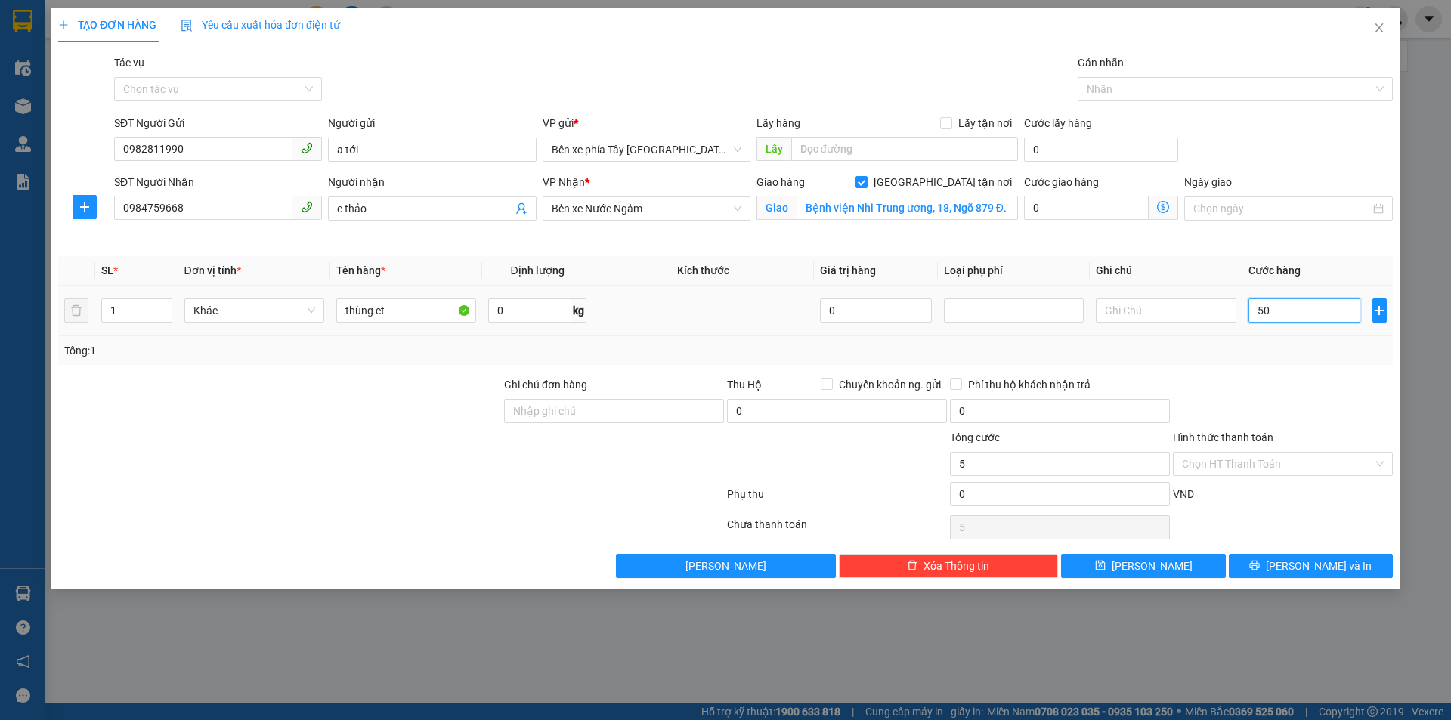
type input "50"
type input "500"
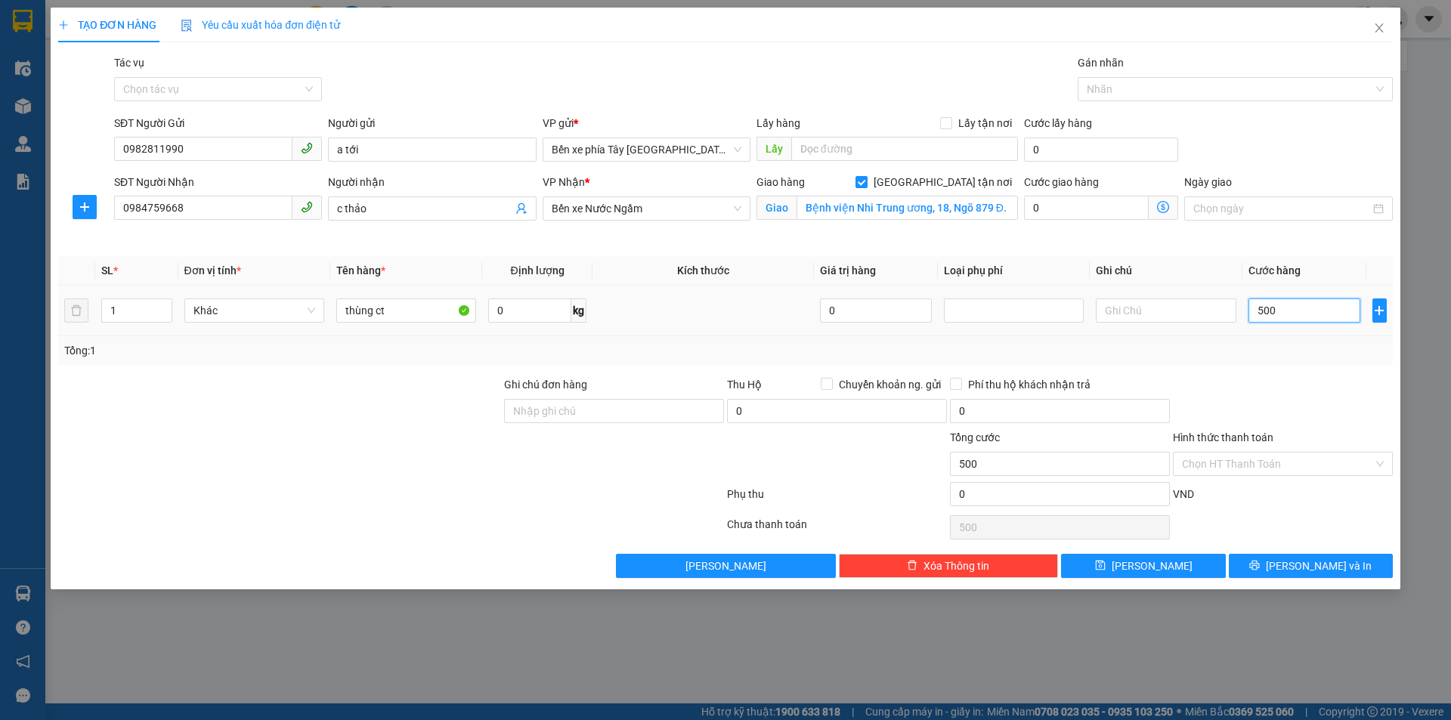
type input "5.000"
type input "50.000"
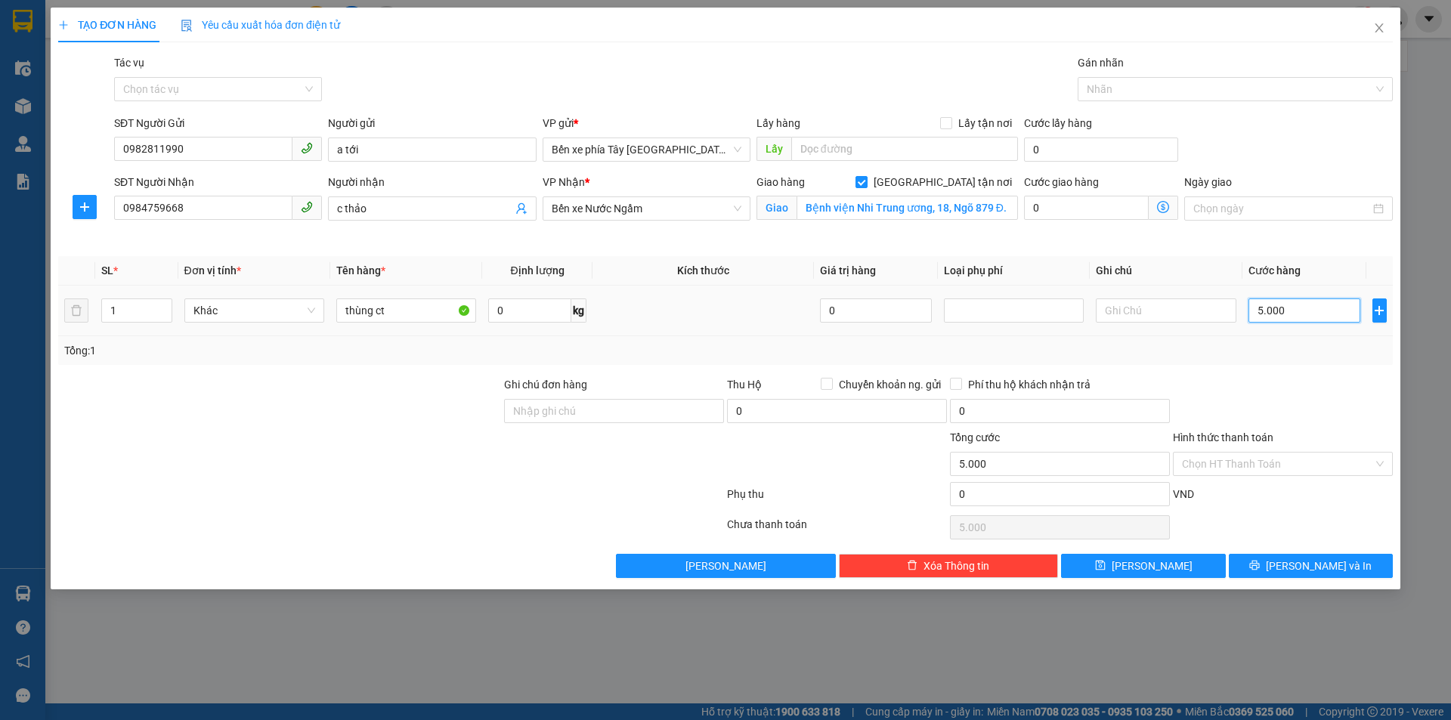
type input "50.000"
click at [867, 447] on div at bounding box center [837, 455] width 223 height 53
click at [855, 460] on div at bounding box center [837, 455] width 223 height 53
click at [862, 177] on div "Giao hàng [GEOGRAPHIC_DATA] tận nơi" at bounding box center [888, 182] width 262 height 17
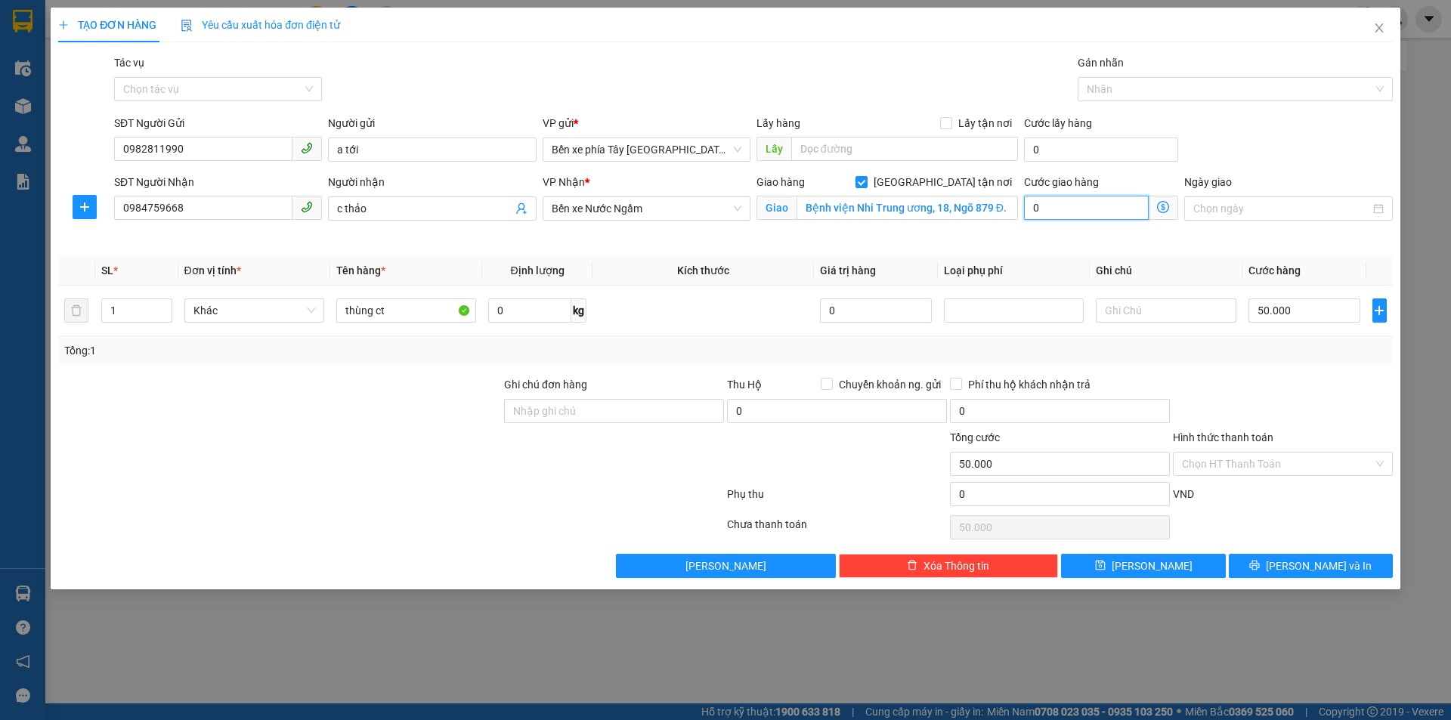
click at [1053, 207] on input "0" at bounding box center [1086, 208] width 125 height 24
click at [1061, 207] on input "0" at bounding box center [1086, 208] width 125 height 24
click at [1172, 208] on span at bounding box center [1163, 208] width 29 height 24
click at [1162, 209] on icon "dollar-circle" at bounding box center [1163, 207] width 12 height 12
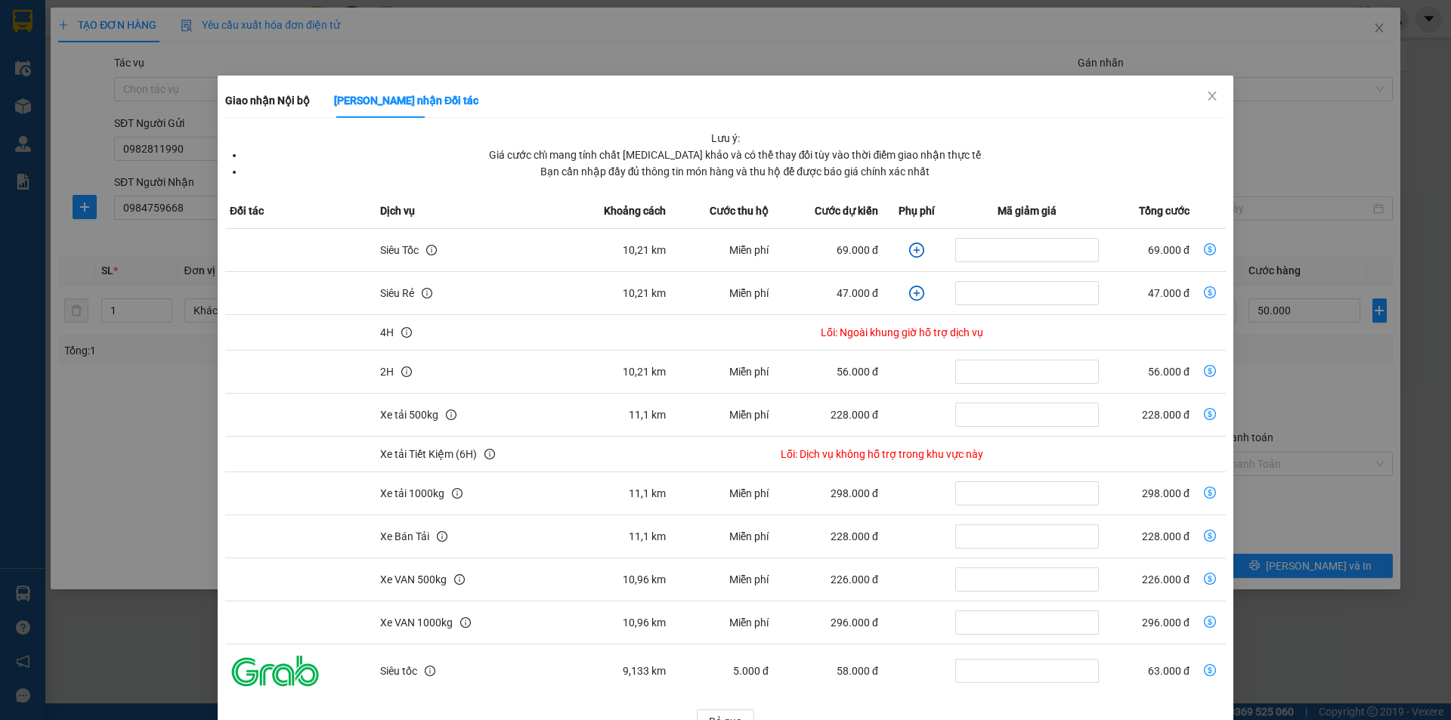
click at [883, 247] on td "dollar-circle" at bounding box center [917, 250] width 69 height 43
click at [387, 236] on td "Siêu Tốc" at bounding box center [469, 250] width 187 height 43
click at [388, 241] on td "Siêu Tốc" at bounding box center [469, 250] width 187 height 43
click at [1169, 246] on td "69.000 đ" at bounding box center [1148, 250] width 90 height 43
click at [1204, 249] on icon "dollar-circle" at bounding box center [1210, 249] width 12 height 12
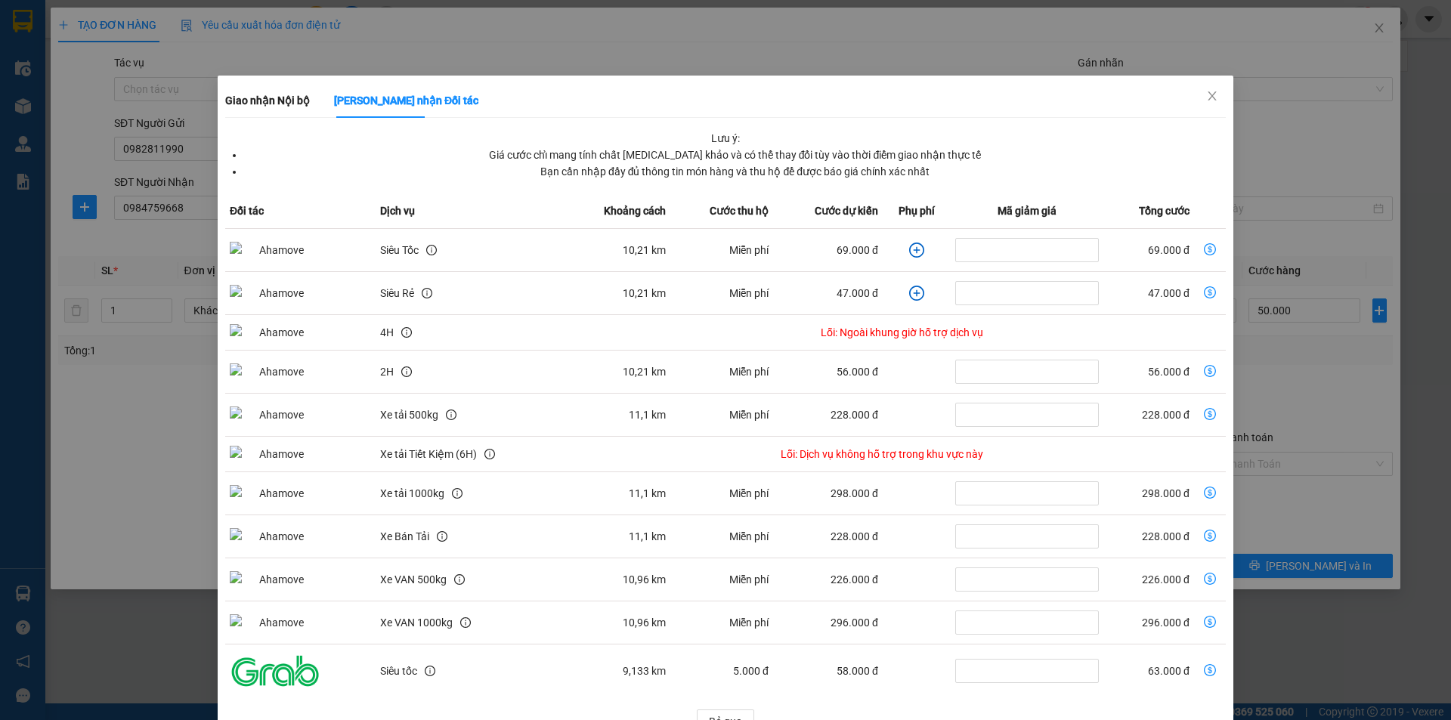
type input "119.000"
type input "69.000"
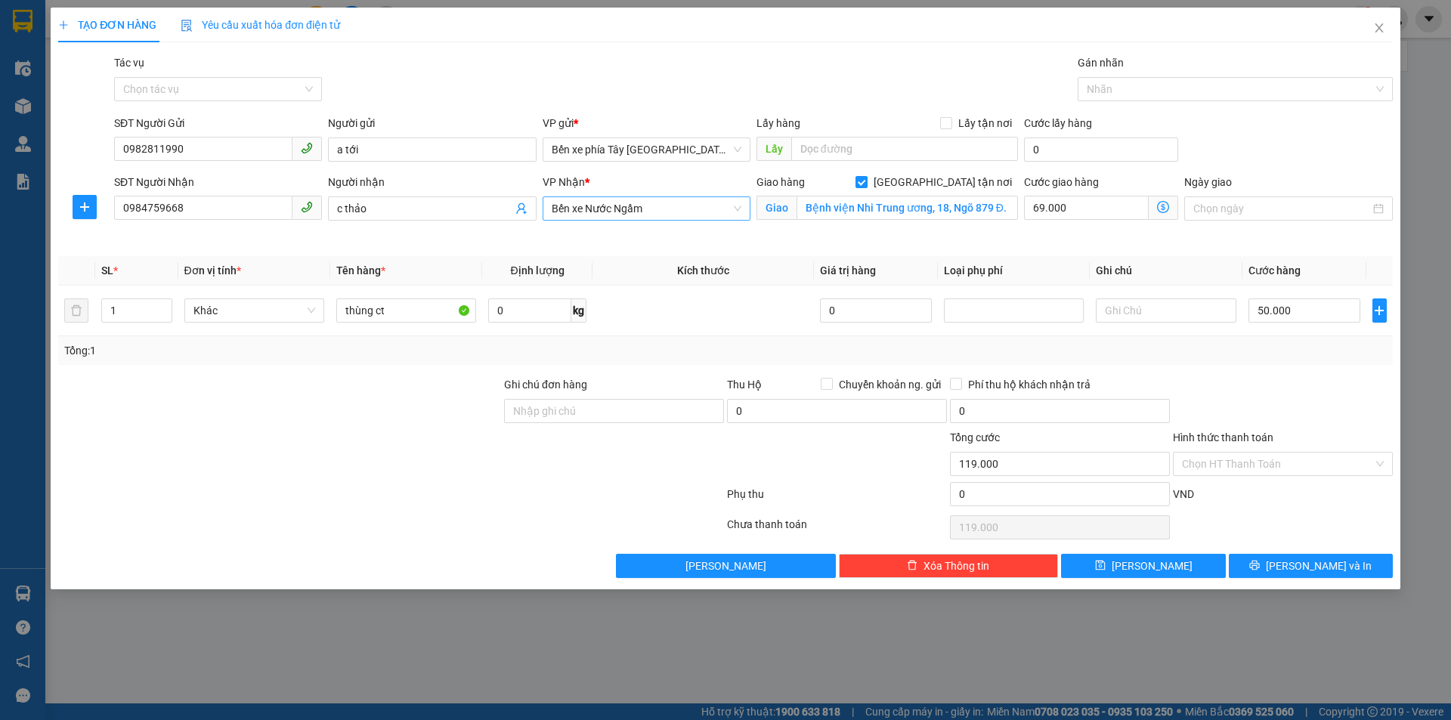
click at [673, 203] on span "Bến xe Nước Ngầm" at bounding box center [647, 208] width 190 height 23
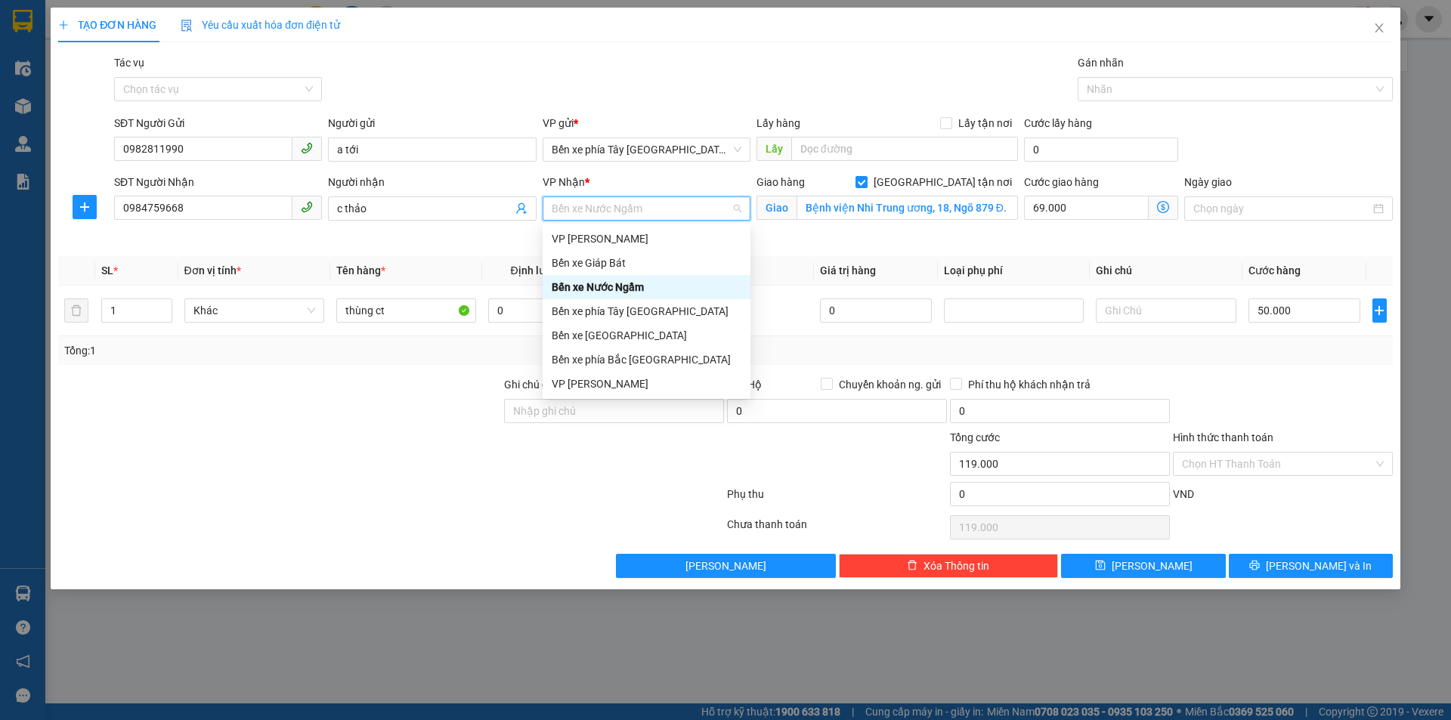
click at [652, 284] on div "Bến xe Nước Ngầm" at bounding box center [647, 287] width 190 height 17
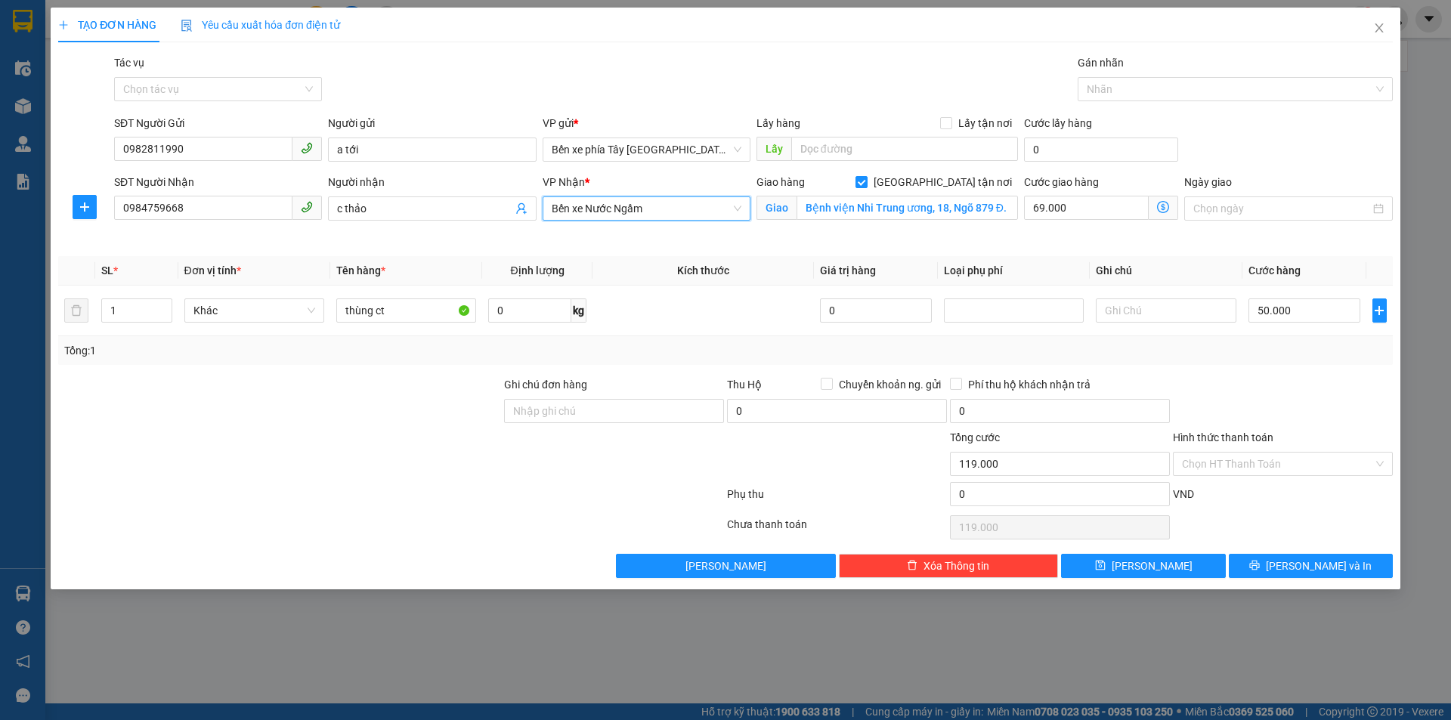
click at [663, 209] on span "Bến xe Nước Ngầm" at bounding box center [647, 208] width 190 height 23
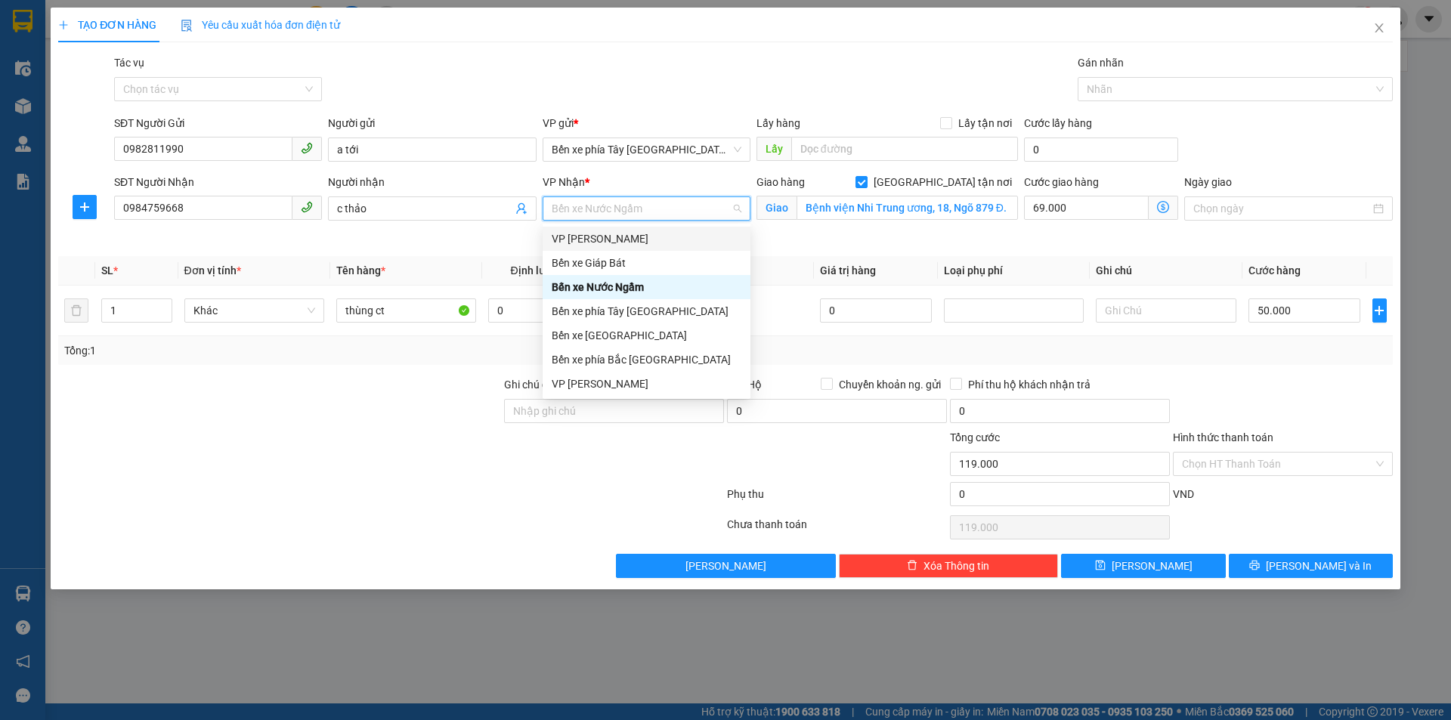
click at [791, 259] on th "Kích thước" at bounding box center [703, 270] width 221 height 29
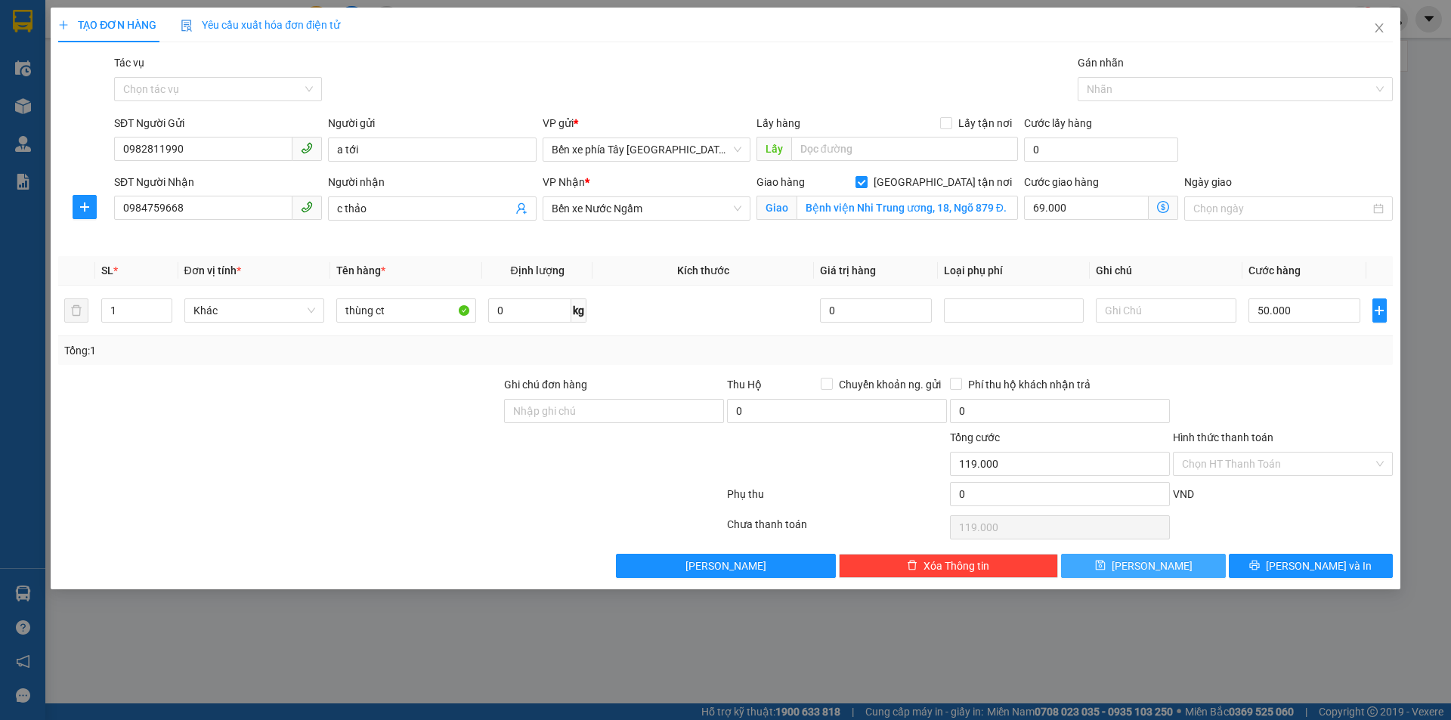
click at [1097, 568] on button "[PERSON_NAME]" at bounding box center [1143, 566] width 164 height 24
checkbox input "false"
type input "0"
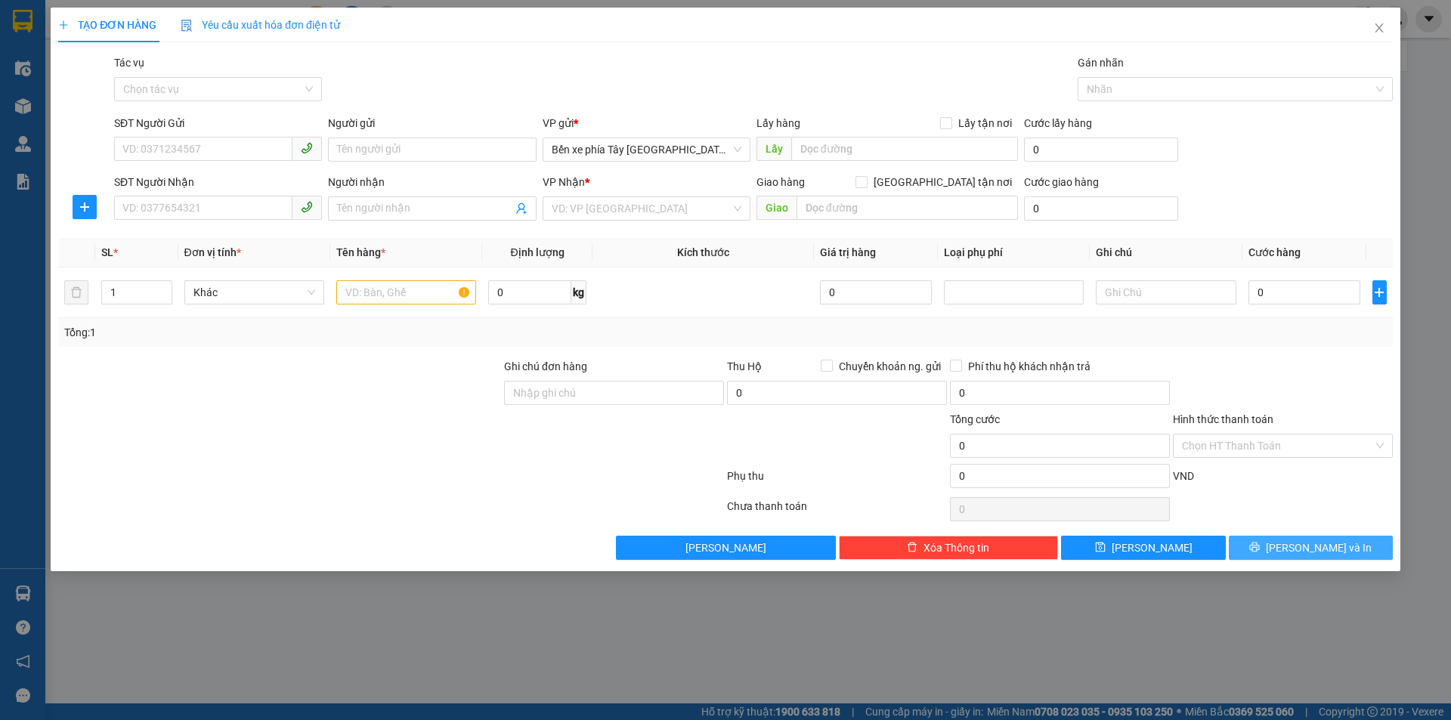
click at [1262, 544] on button "[PERSON_NAME] và In" at bounding box center [1311, 548] width 164 height 24
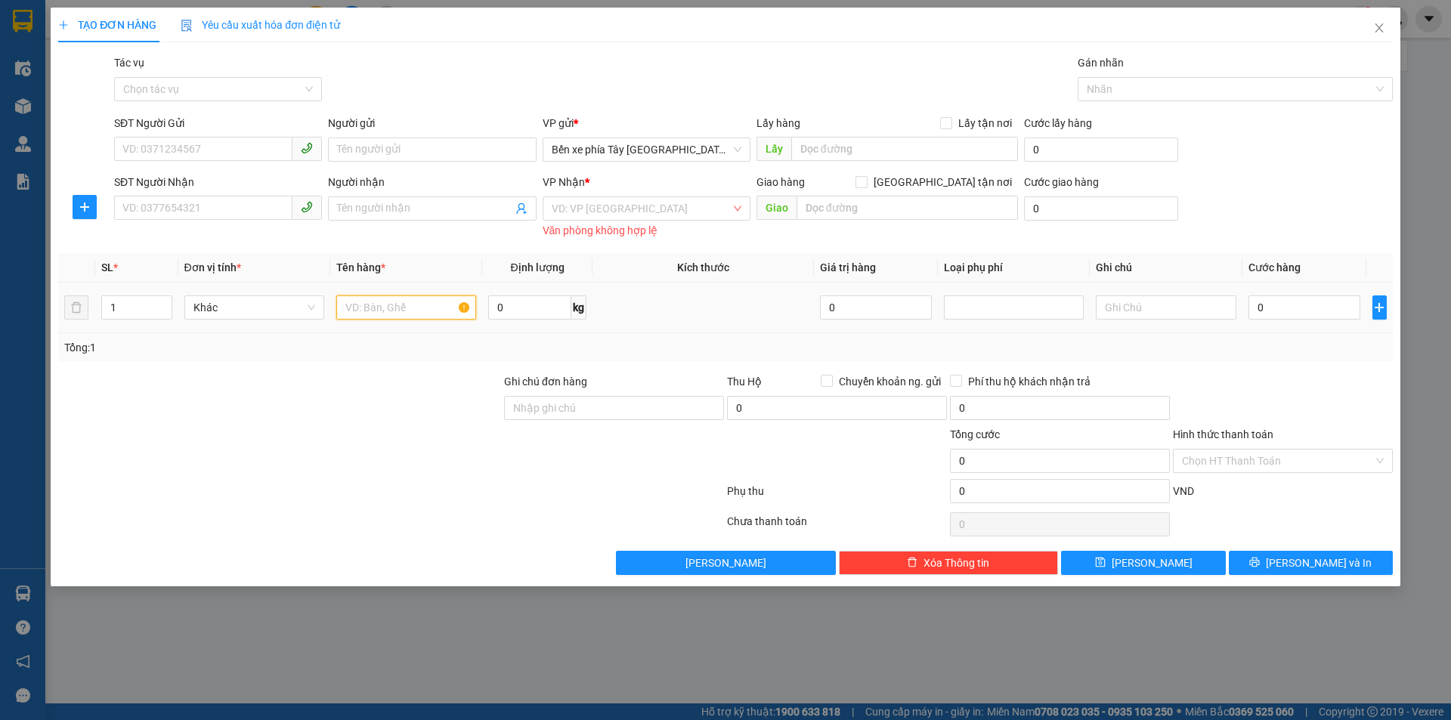
click at [374, 318] on input "text" at bounding box center [406, 308] width 140 height 24
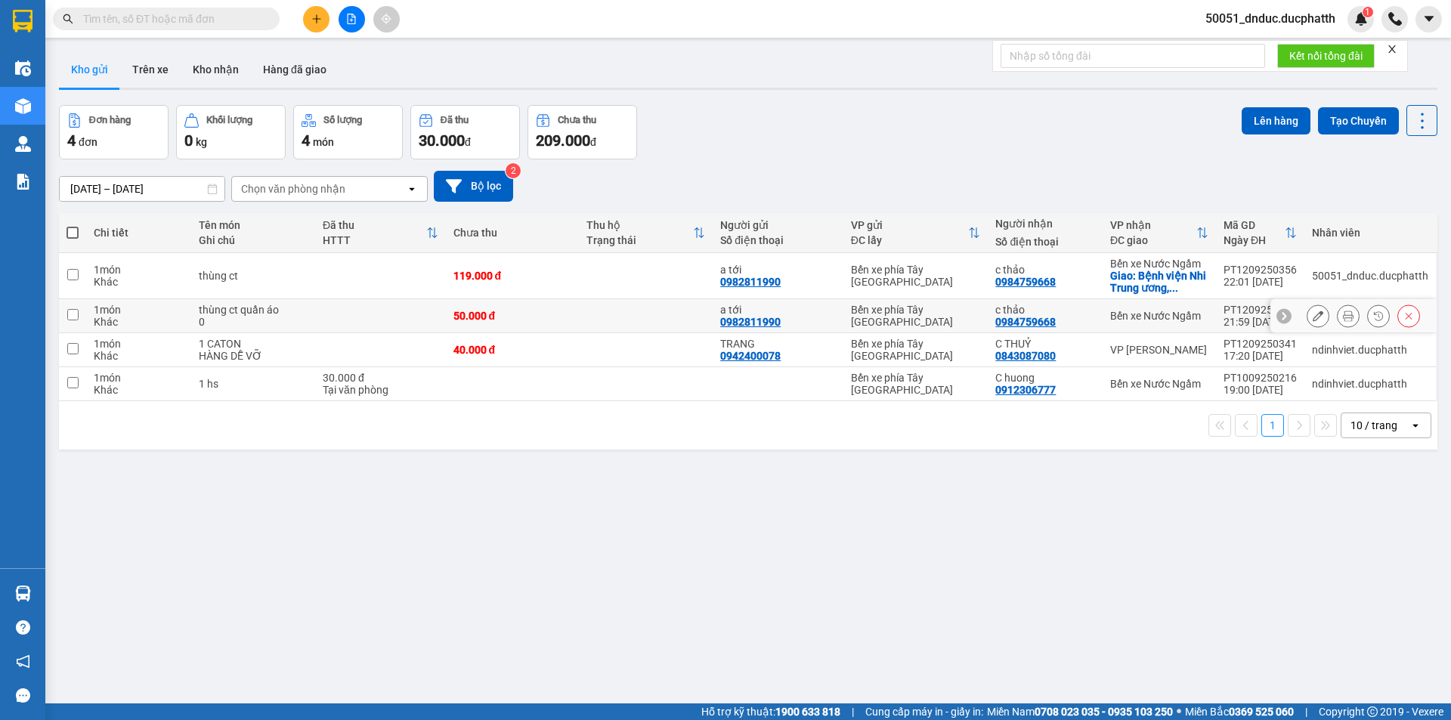
click at [1398, 314] on button at bounding box center [1408, 316] width 21 height 26
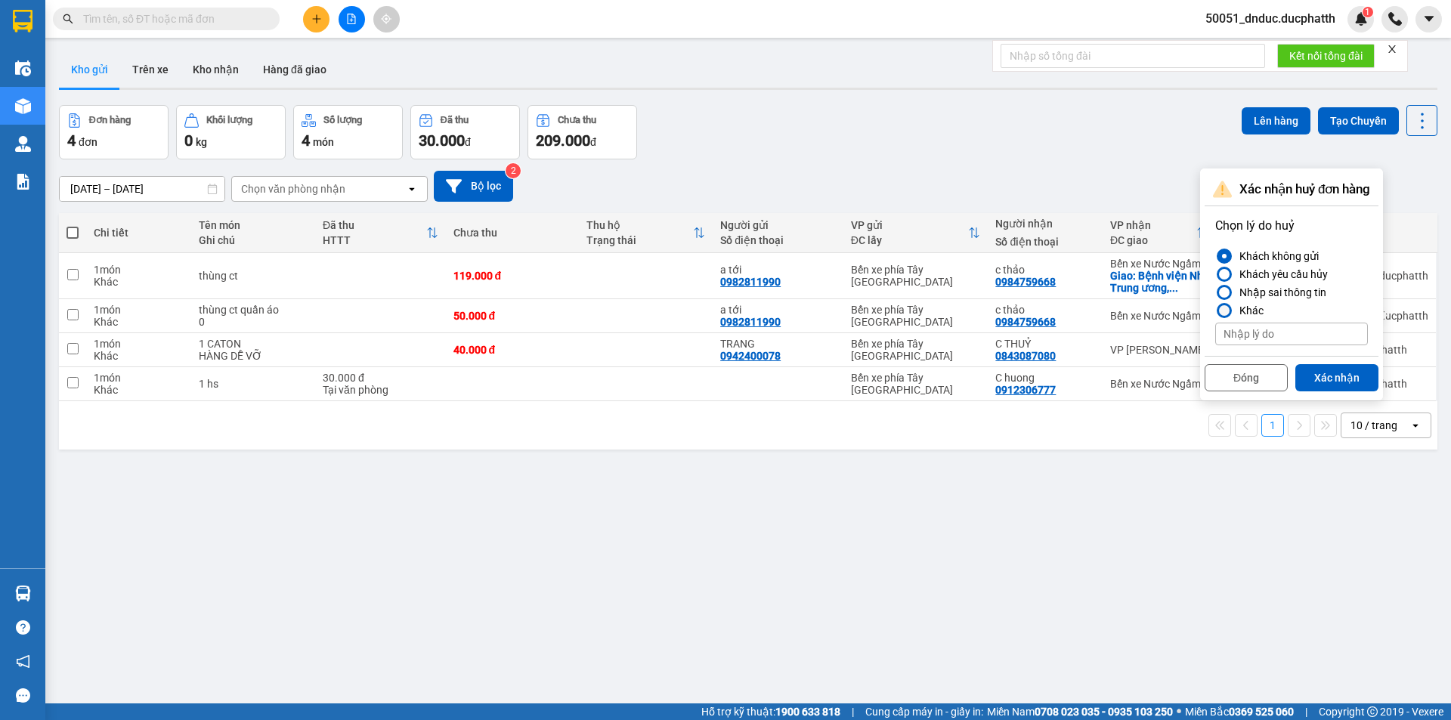
click at [1302, 292] on div "Nhập sai thông tin" at bounding box center [1279, 292] width 93 height 18
click at [1215, 293] on input "Nhập sai thông tin" at bounding box center [1215, 293] width 0 height 0
click at [1316, 370] on button "Xác nhận" at bounding box center [1336, 377] width 83 height 27
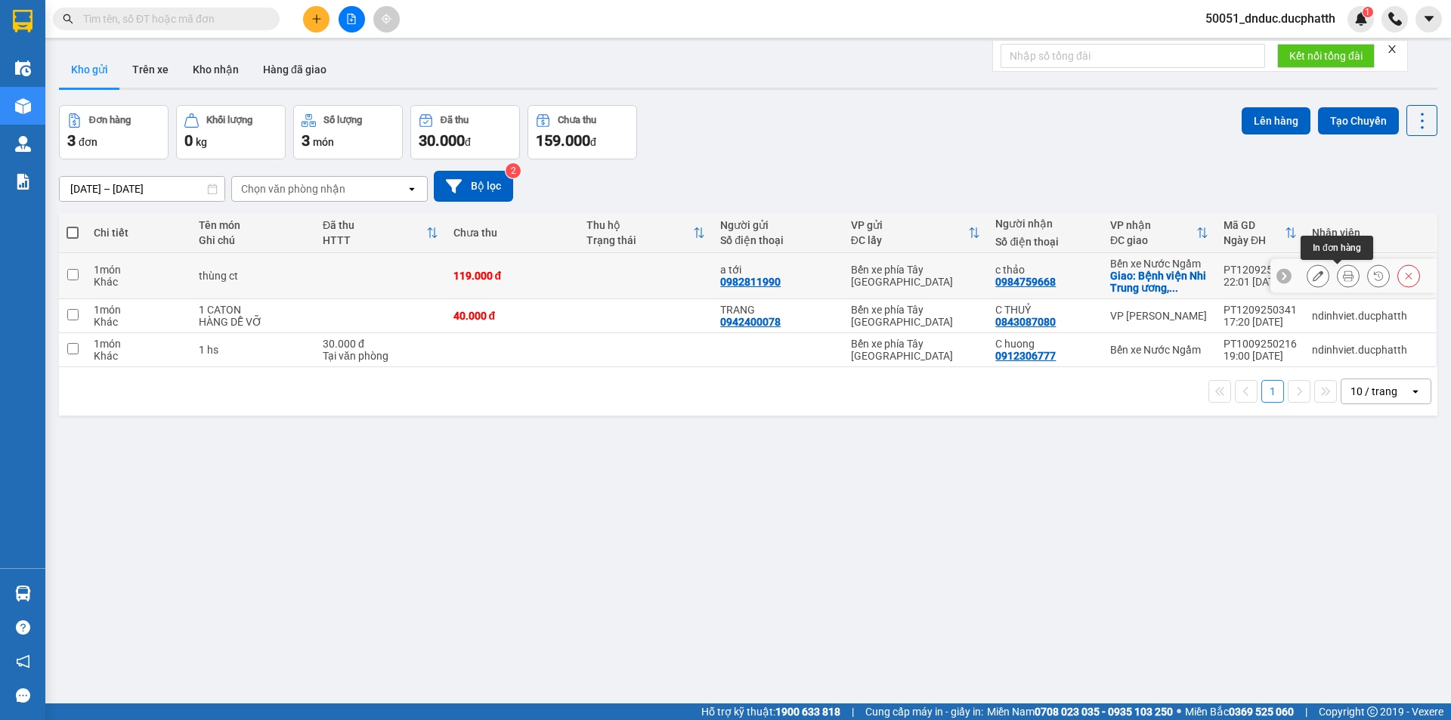
click at [1343, 277] on icon at bounding box center [1348, 276] width 11 height 11
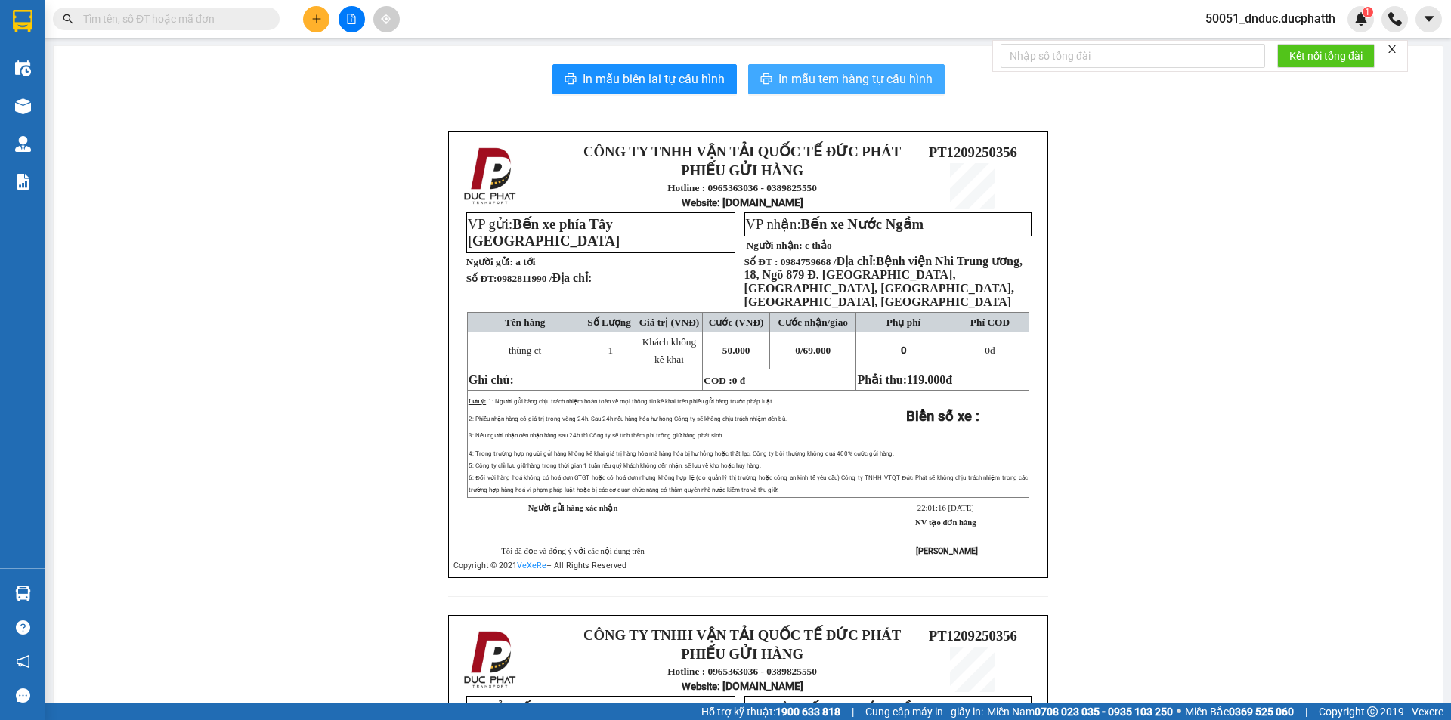
click at [826, 85] on span "In mẫu tem hàng tự cấu hình" at bounding box center [855, 79] width 154 height 19
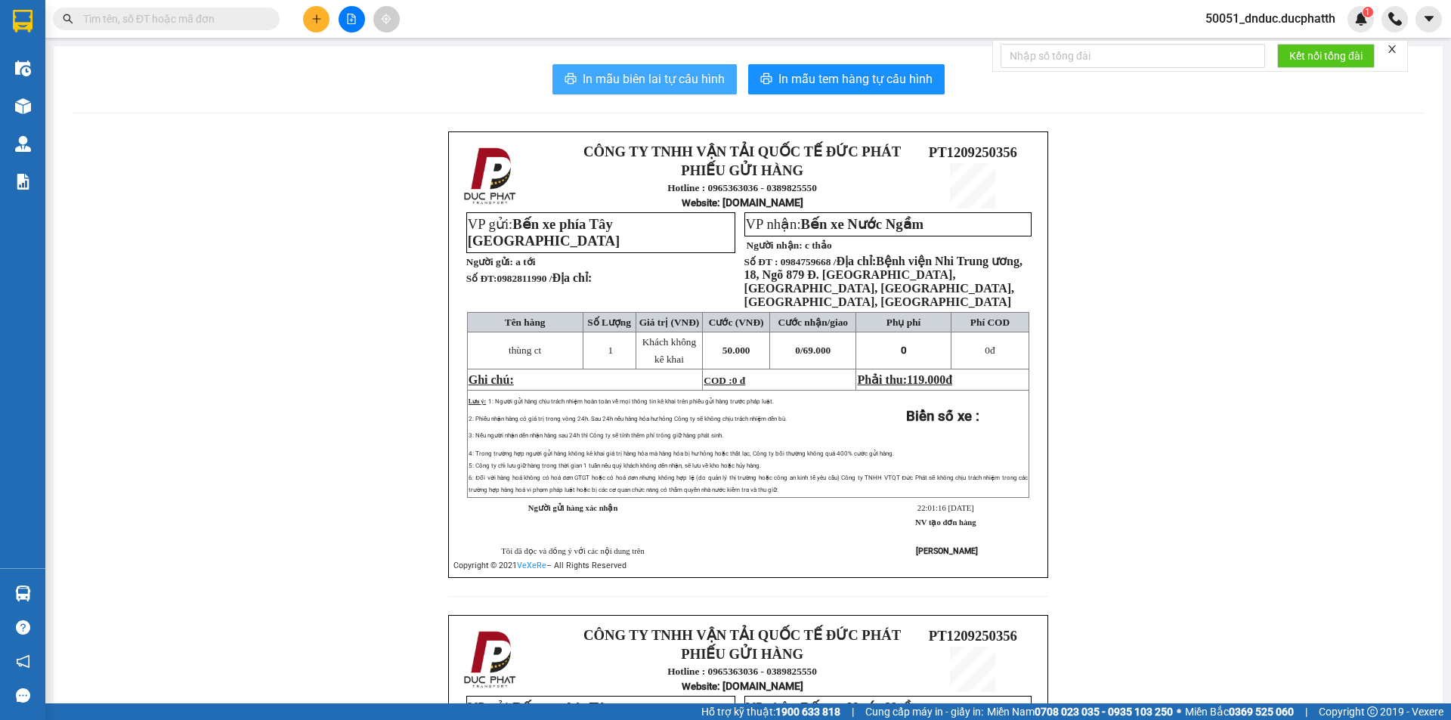
click at [673, 78] on span "In mẫu biên lai tự cấu hình" at bounding box center [654, 79] width 142 height 19
click at [1400, 53] on form "Kết nối tổng đài" at bounding box center [1200, 56] width 416 height 32
click at [1395, 52] on icon "close" at bounding box center [1392, 49] width 11 height 11
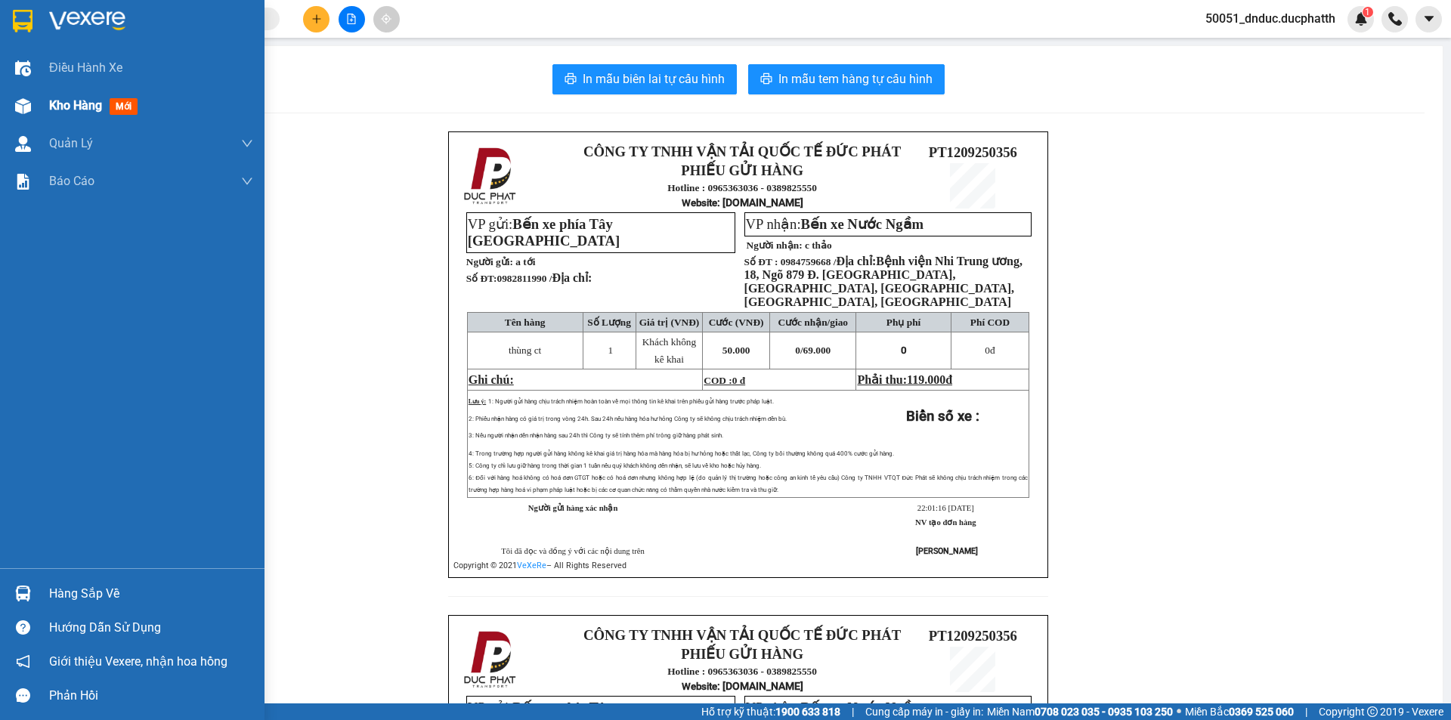
click at [102, 105] on span "Kho hàng" at bounding box center [75, 105] width 53 height 14
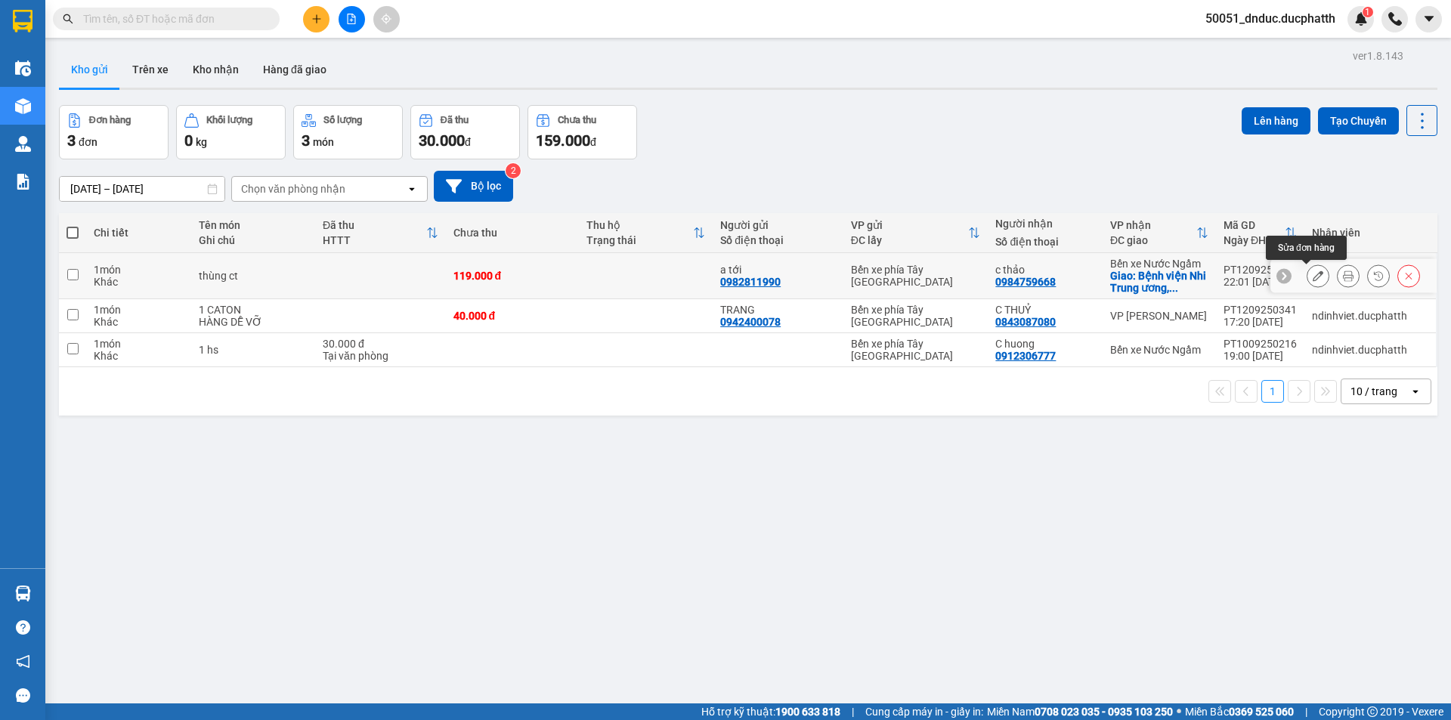
click at [1313, 272] on icon at bounding box center [1318, 276] width 11 height 11
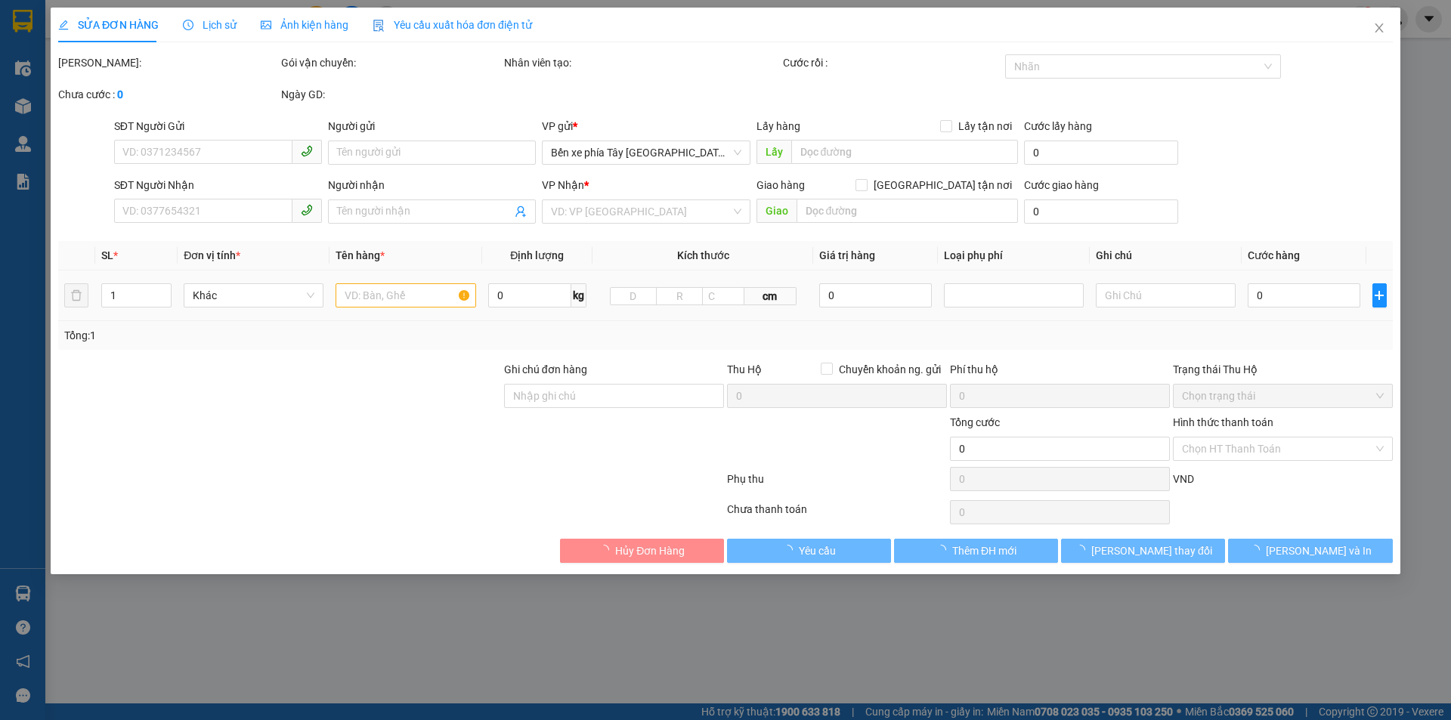
type input "0982811990"
type input "a tới"
type input "0984759668"
type input "c thảo"
checkbox input "true"
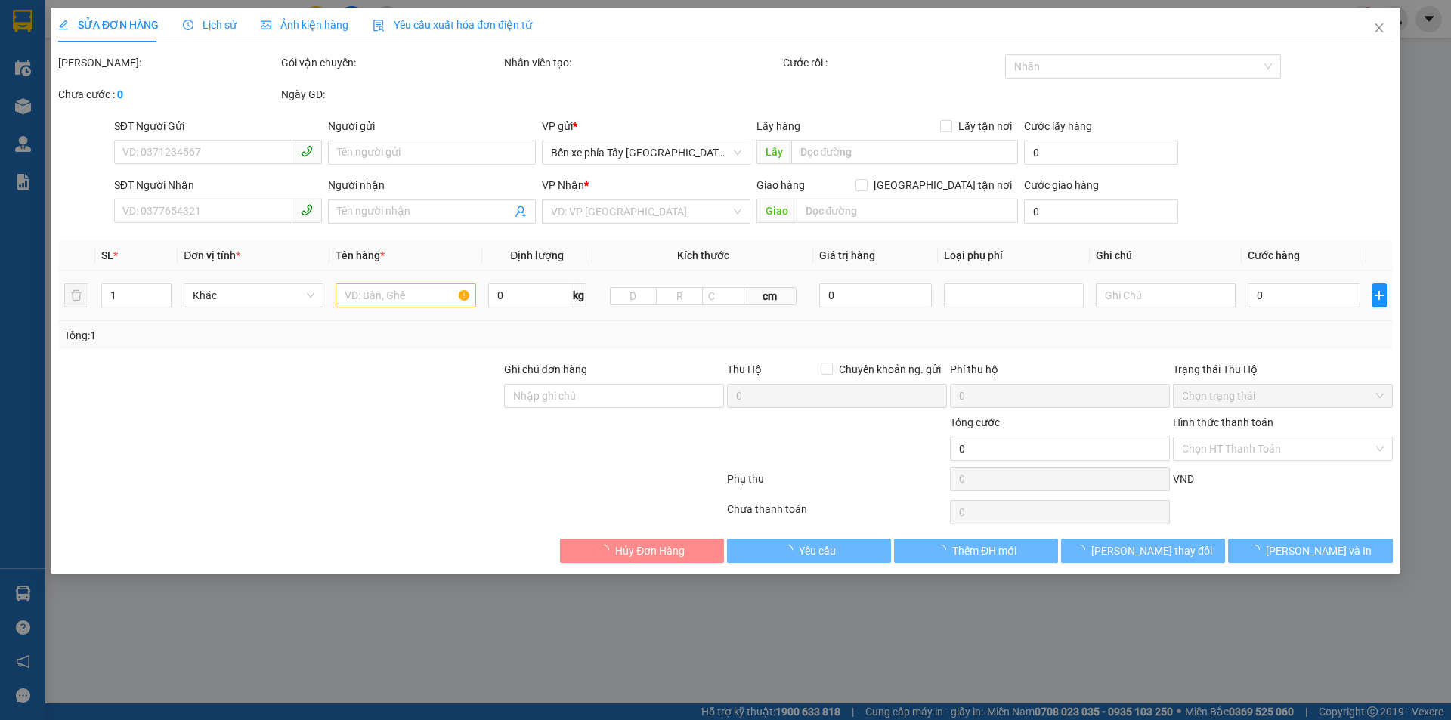
type input "Bệnh viện Nhi Trung ương, 18, Ngõ 879 Đ. [GEOGRAPHIC_DATA], [GEOGRAPHIC_DATA], …"
type input "119.000"
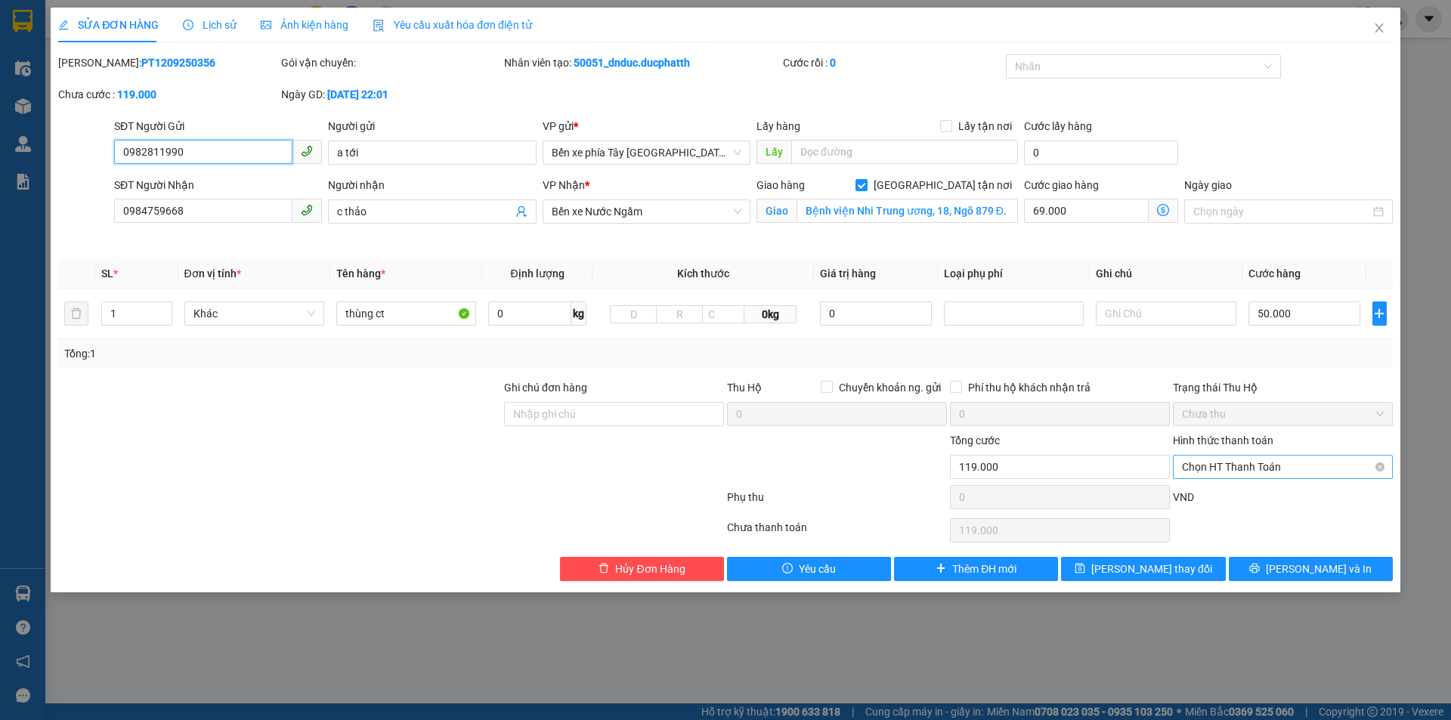
click at [1206, 477] on span "Chọn HT Thanh Toán" at bounding box center [1283, 467] width 202 height 23
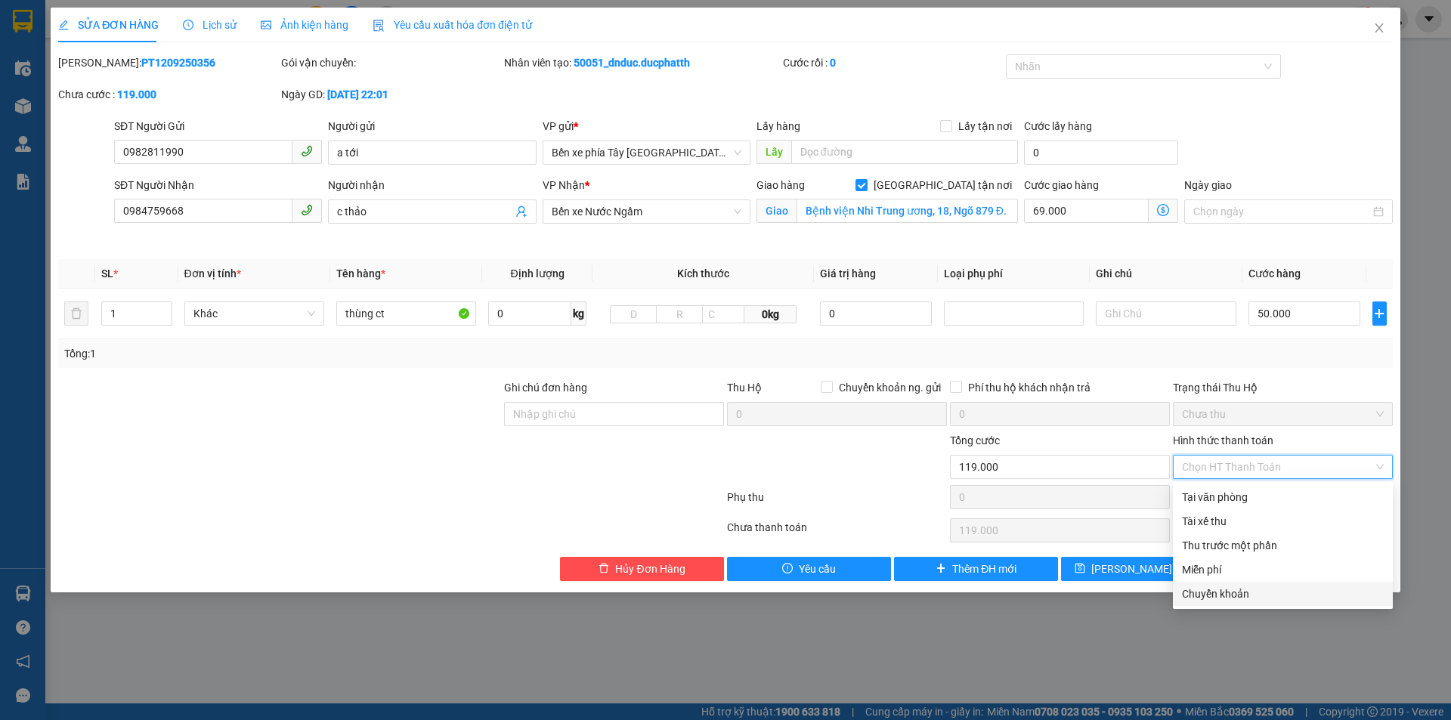
click at [1238, 600] on div "Chuyển khoản" at bounding box center [1283, 594] width 202 height 17
type input "0"
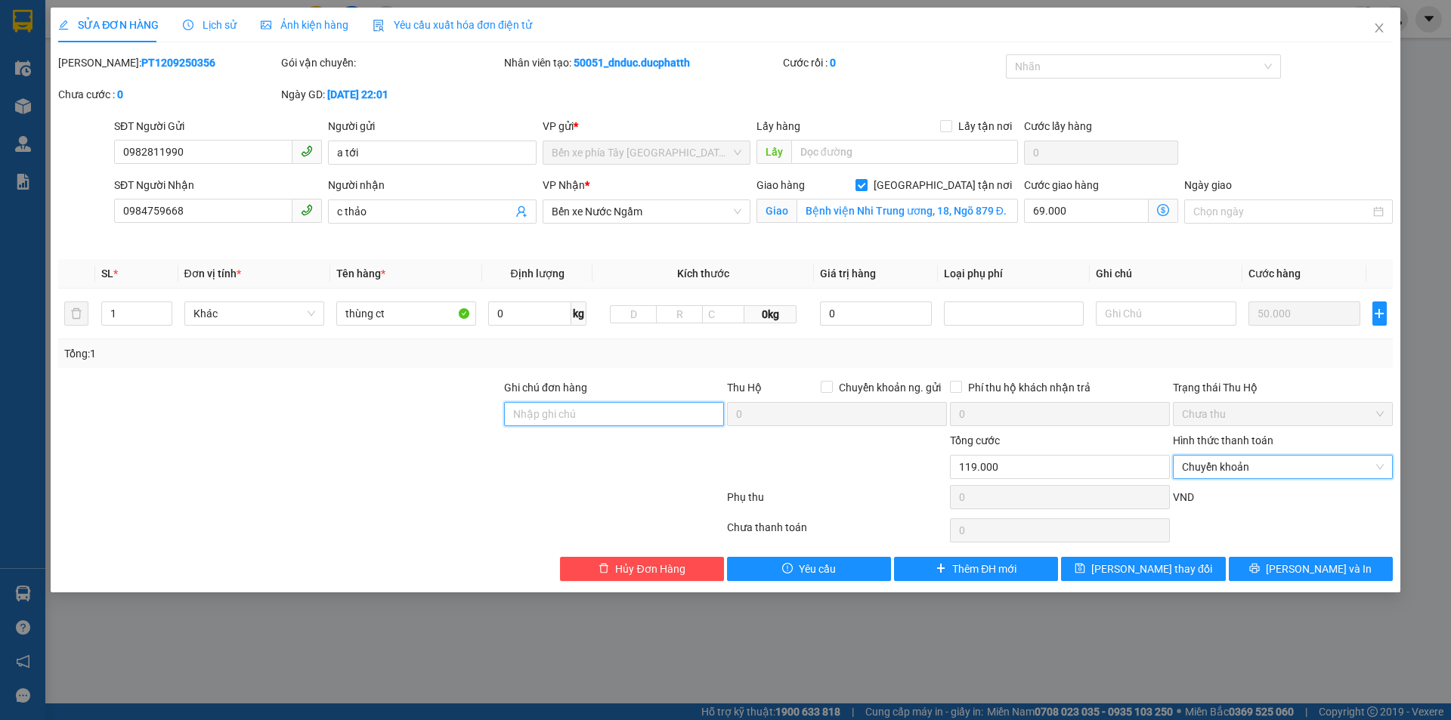
click at [600, 420] on input "Ghi chú đơn hàng" at bounding box center [614, 414] width 220 height 24
type input "VTB CTY [DATE] 22:01 TRAN XUAN TOI 129k"
click at [1125, 574] on span "[PERSON_NAME] thay đổi" at bounding box center [1151, 569] width 121 height 17
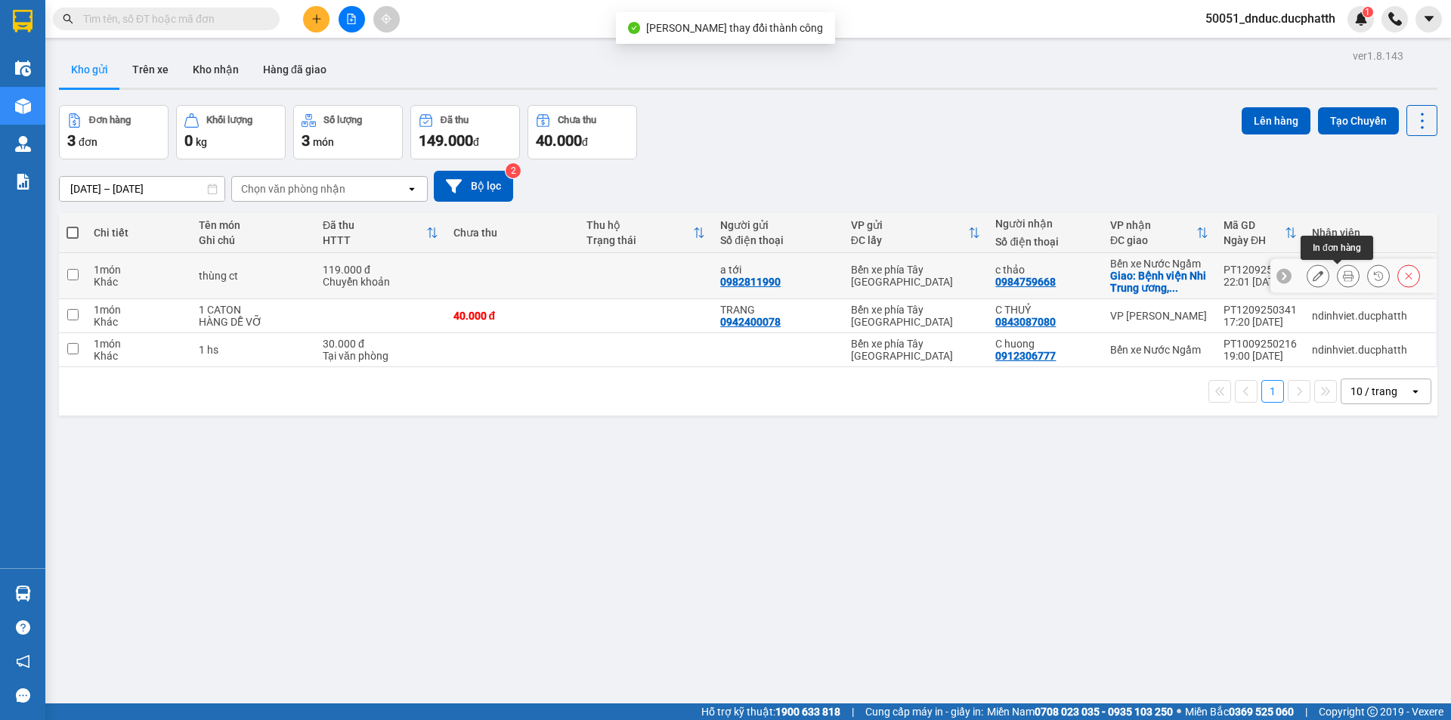
click at [1338, 277] on button at bounding box center [1348, 276] width 21 height 26
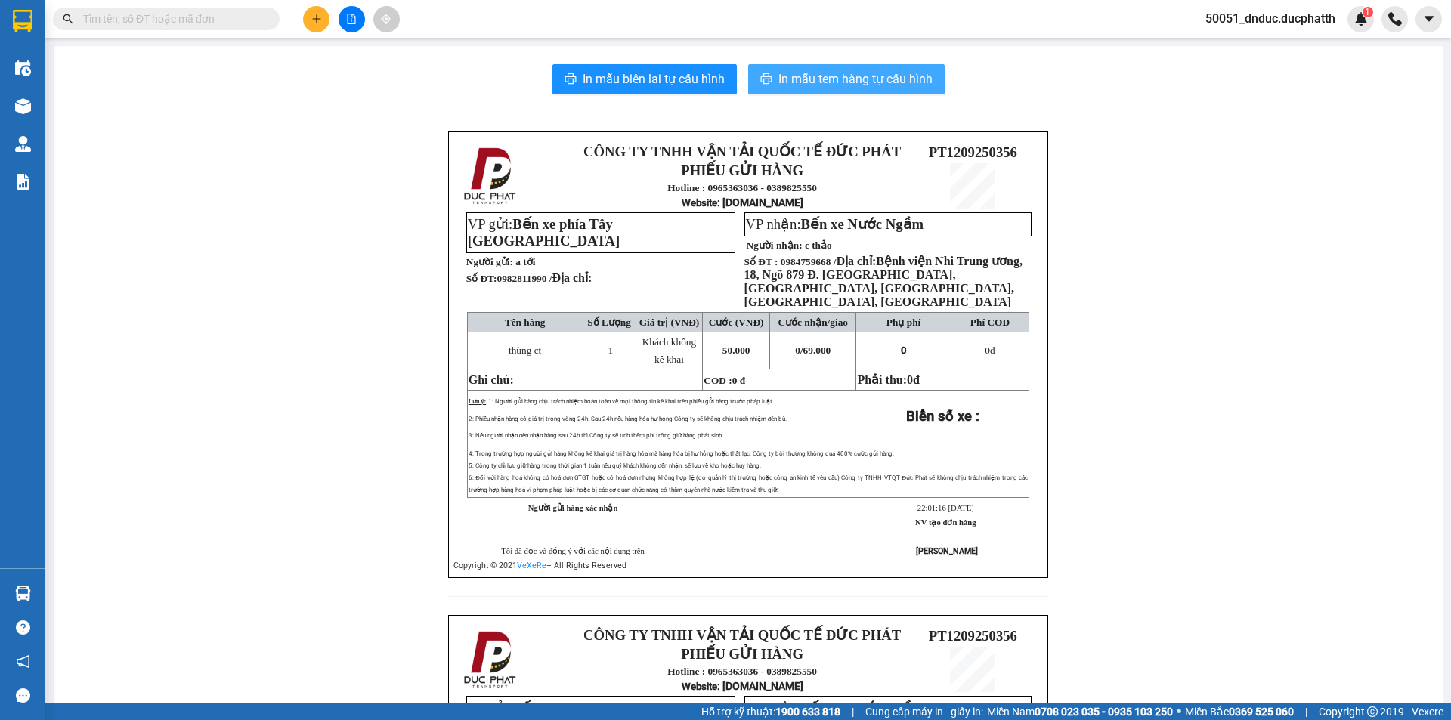
click at [835, 75] on span "In mẫu tem hàng tự cấu hình" at bounding box center [855, 79] width 154 height 19
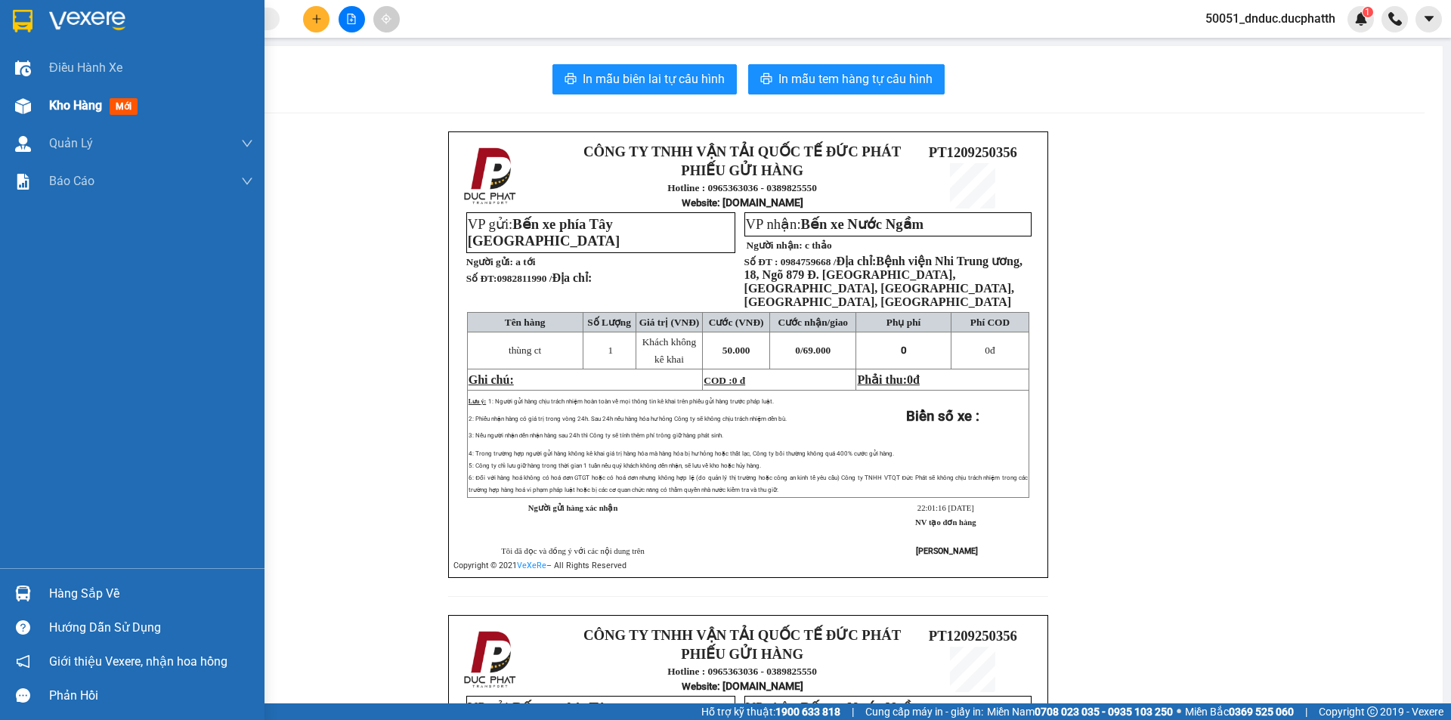
click at [147, 104] on div "Kho hàng mới" at bounding box center [151, 106] width 204 height 38
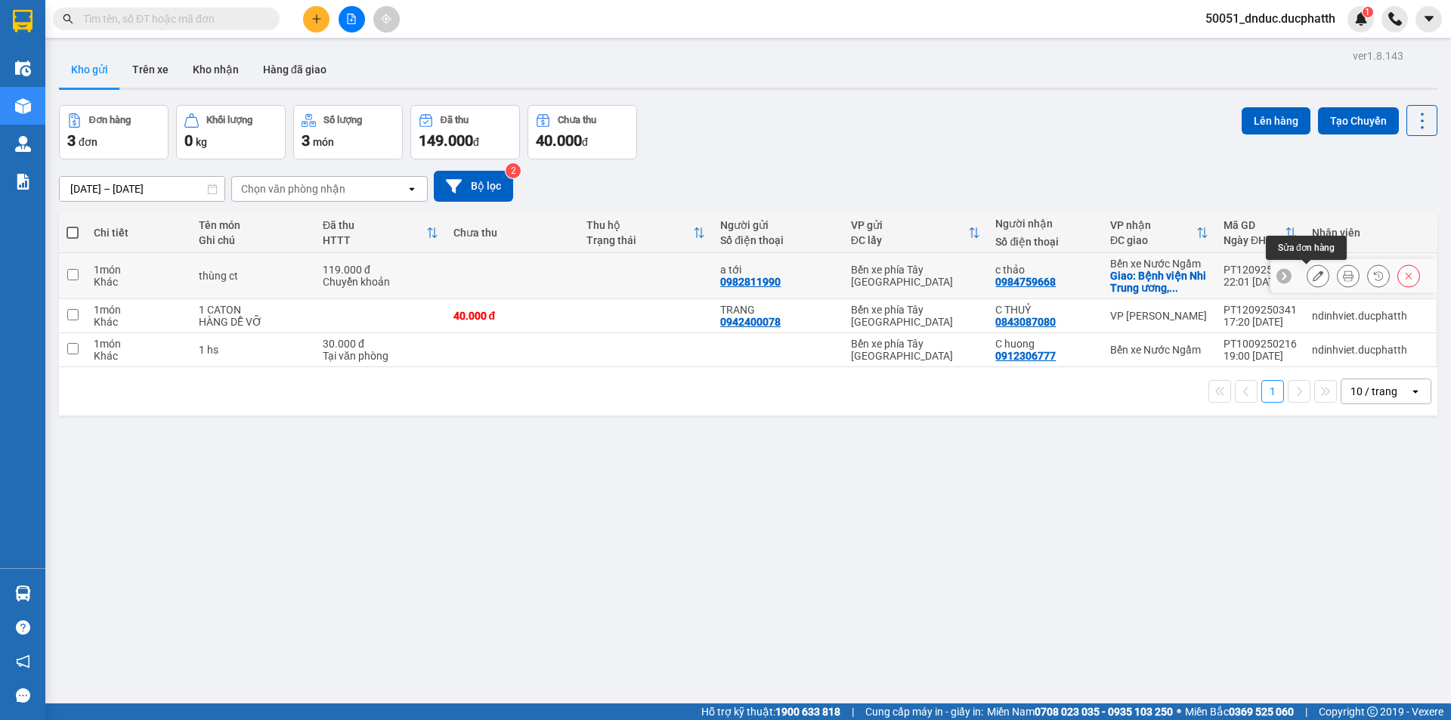
click at [1313, 277] on button at bounding box center [1318, 276] width 21 height 26
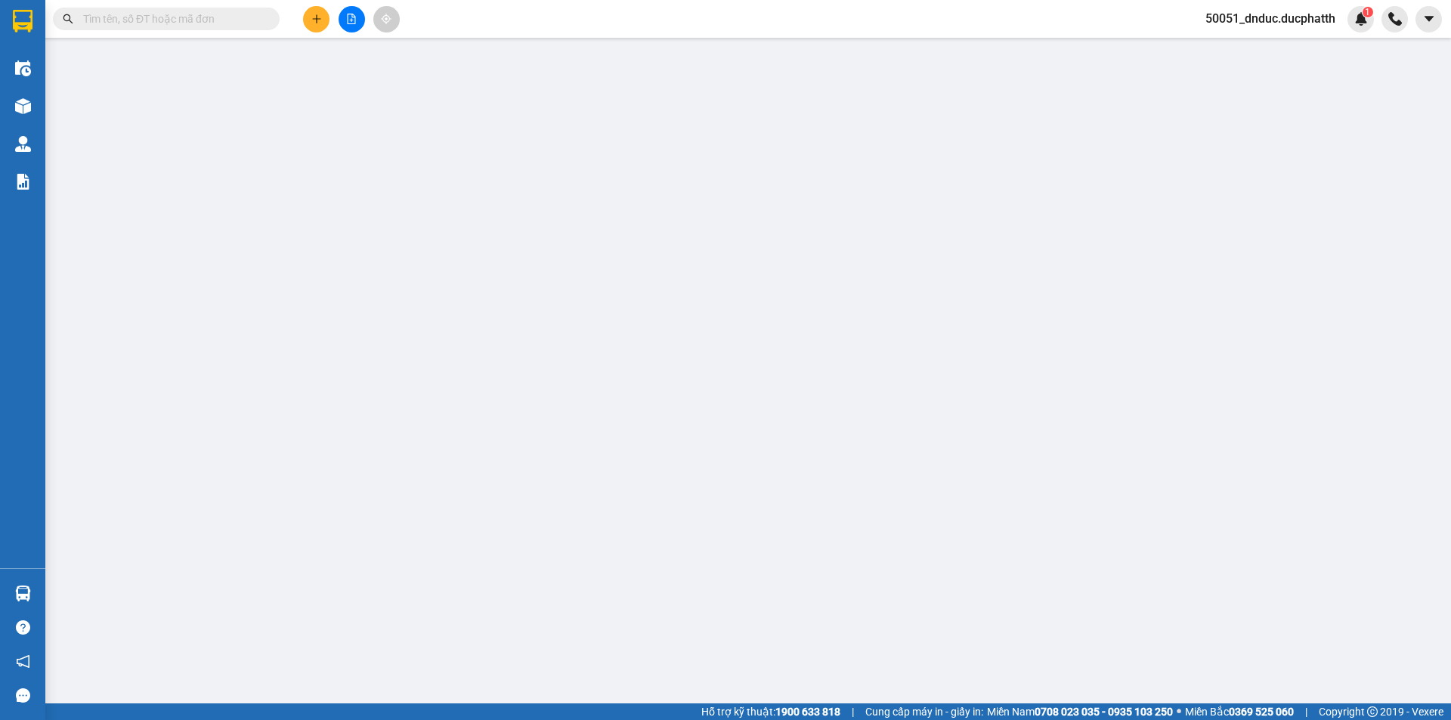
type input "0982811990"
type input "a tới"
type input "0984759668"
type input "c thảo"
checkbox input "true"
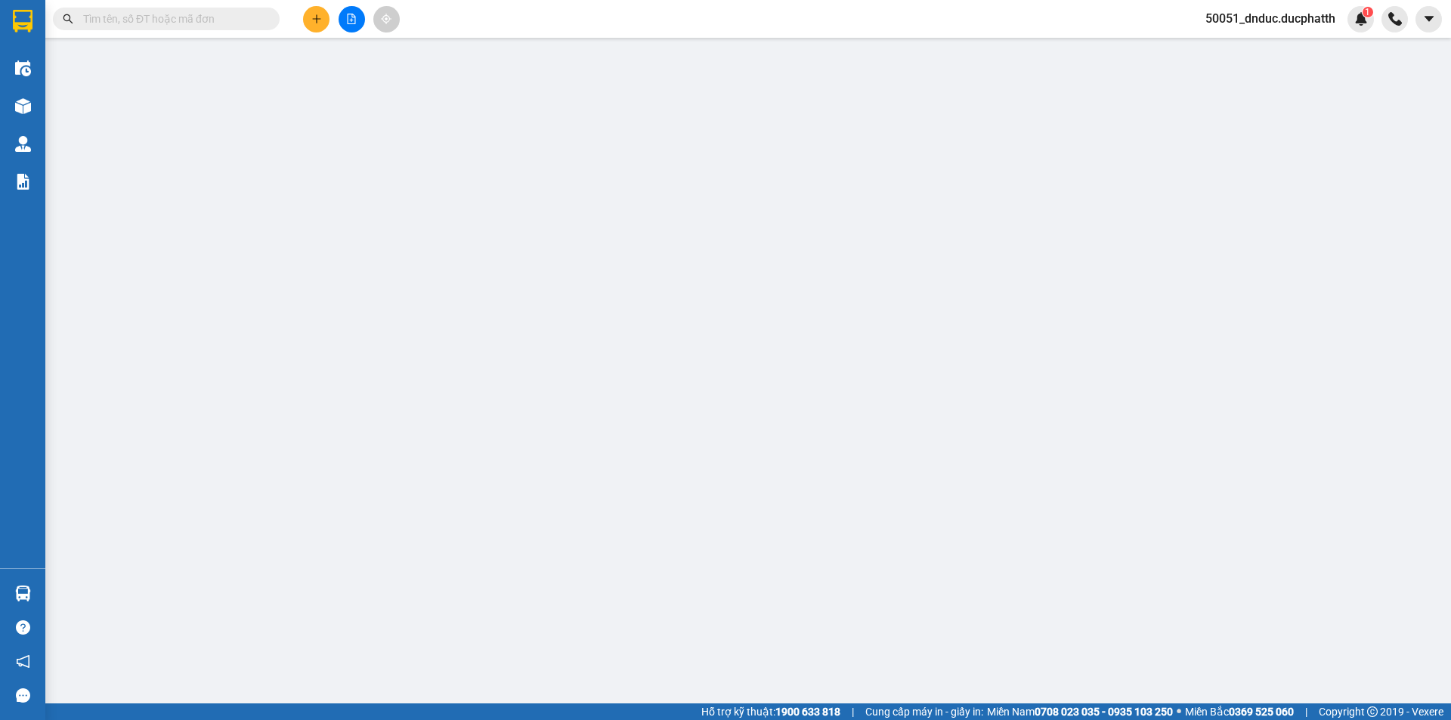
type input "Bệnh viện Nhi Trung ương, 18, Ngõ 879 Đ. [GEOGRAPHIC_DATA], [GEOGRAPHIC_DATA], …"
type input "VTB CTY [DATE] 22:01 TRAN XUAN TOI 129k"
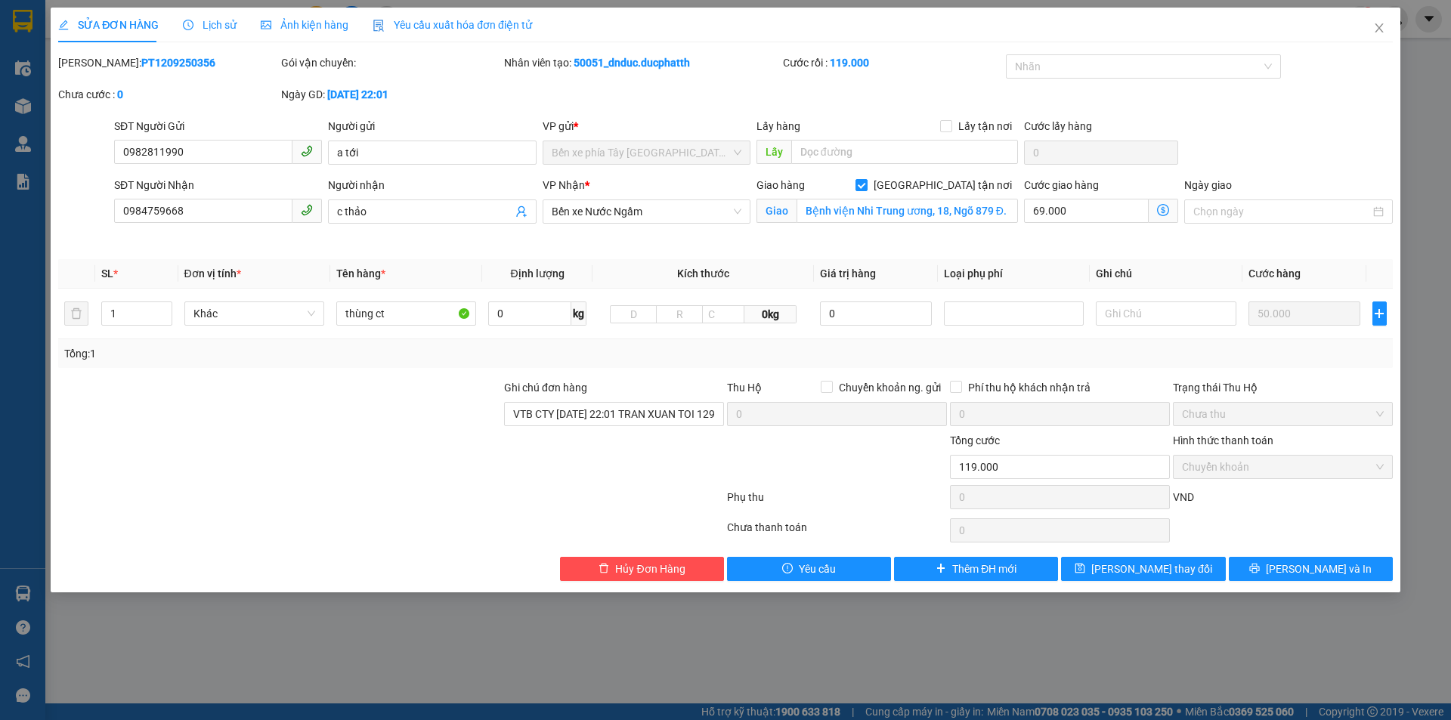
click at [1168, 211] on icon "dollar-circle" at bounding box center [1163, 210] width 12 height 12
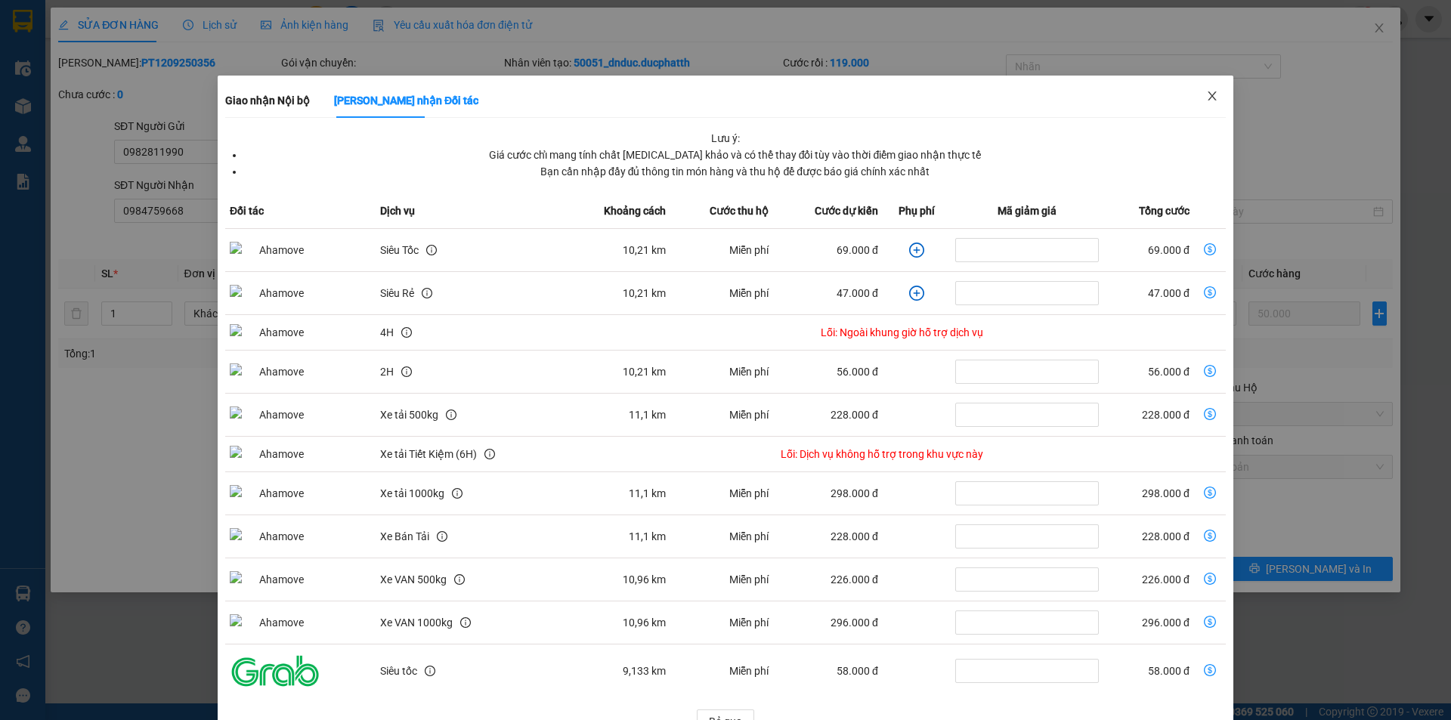
click at [1206, 98] on icon "close" at bounding box center [1212, 96] width 12 height 12
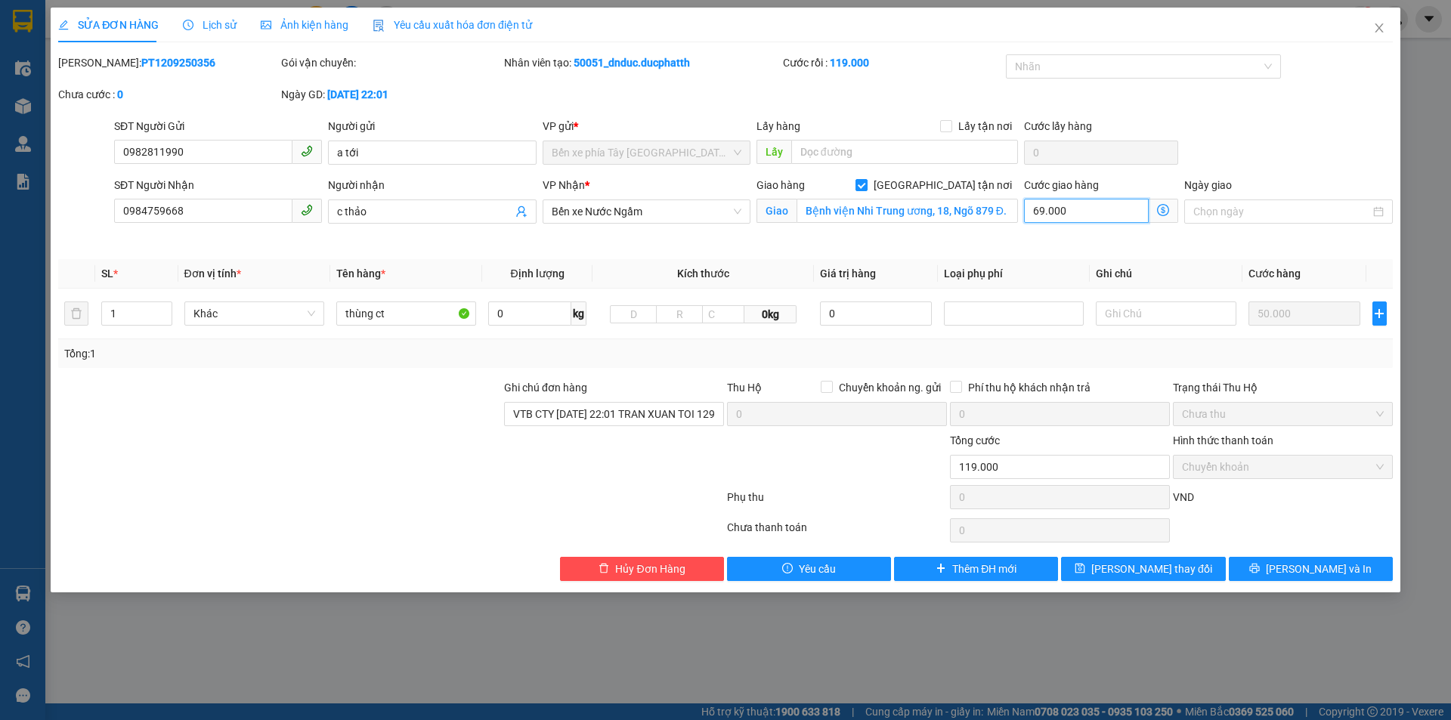
click at [1078, 217] on input "69.000" at bounding box center [1086, 211] width 125 height 24
type input "50.000"
type input "-69.000"
type input "0"
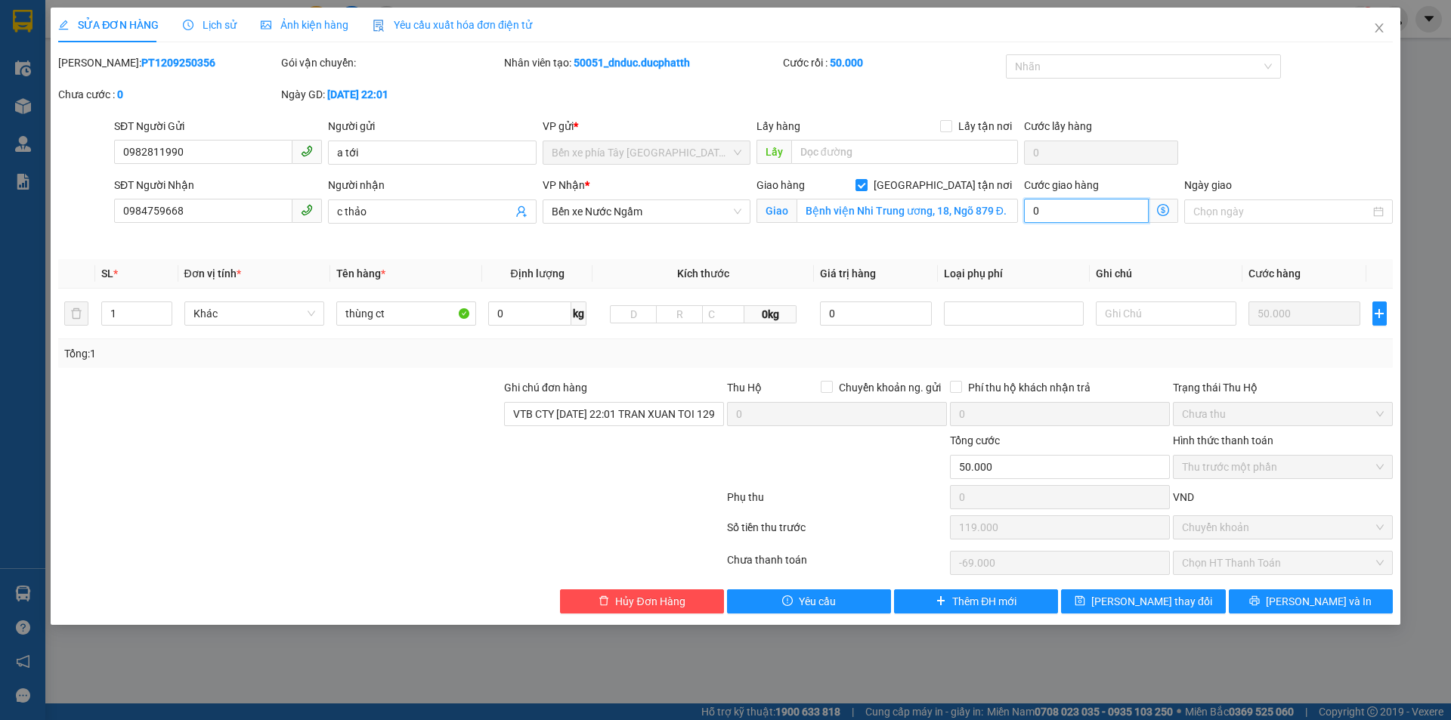
type input "50.008"
type input "-68.992"
type input "80"
type input "50.080"
type input "-68.920"
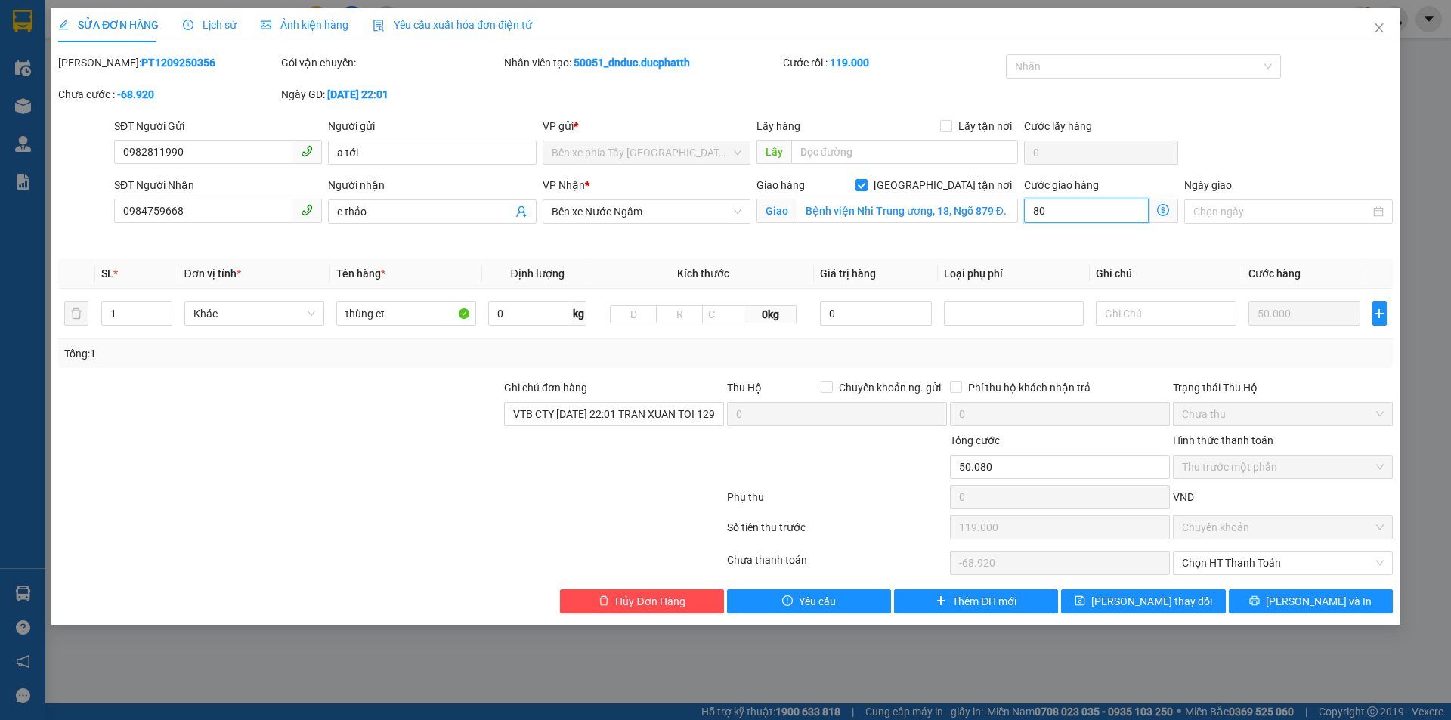
type input "80"
type input "130.000"
type input "11.000"
type input "80.000"
click at [1085, 240] on div "Cước giao hàng 80.000 Giao nhận Nội bộ Giao nhận Đối tác Lưu ý: Giá cước chỉ ma…" at bounding box center [1101, 212] width 160 height 71
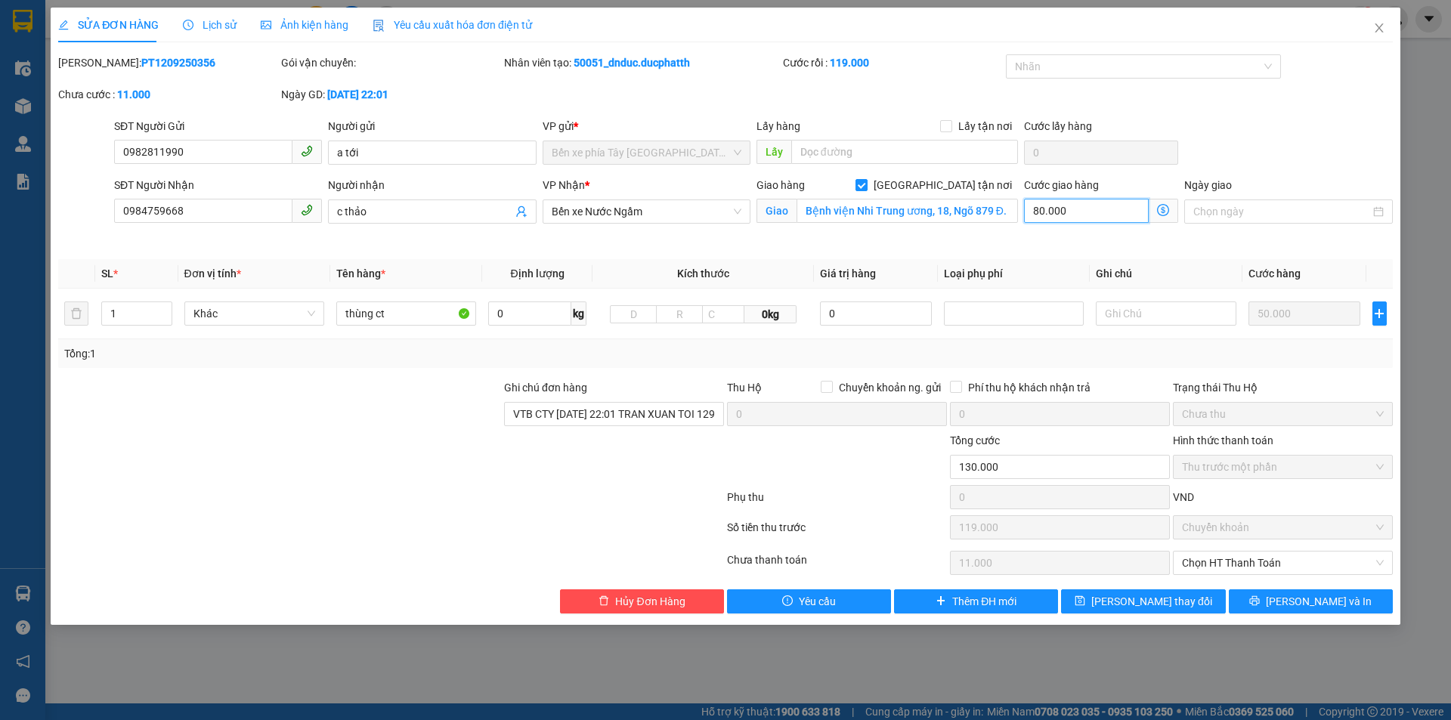
click at [1067, 209] on input "80.000" at bounding box center [1086, 211] width 125 height 24
type input "50.000"
type input "-69.000"
type input "0"
type input "50.007"
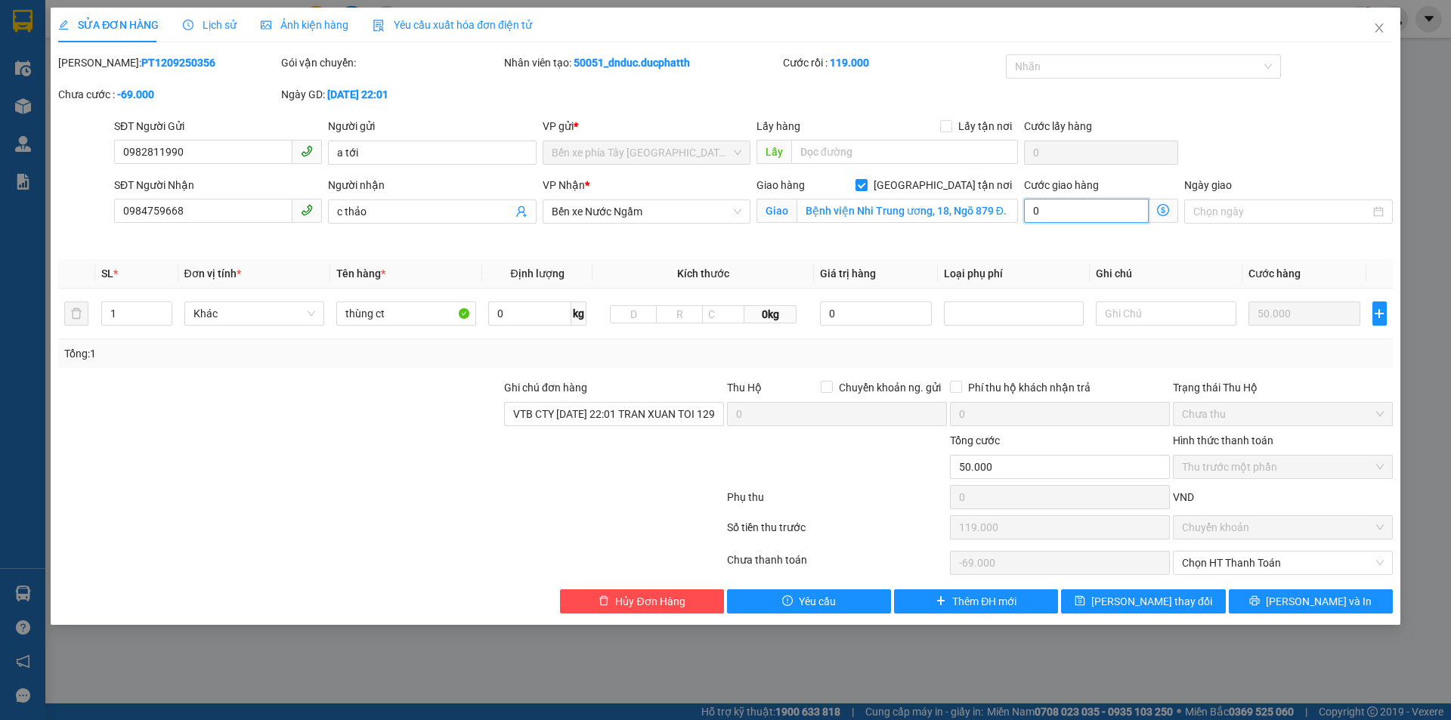
type input "-68.993"
type input "79"
type input "50.079"
type input "-68.921"
type input "79"
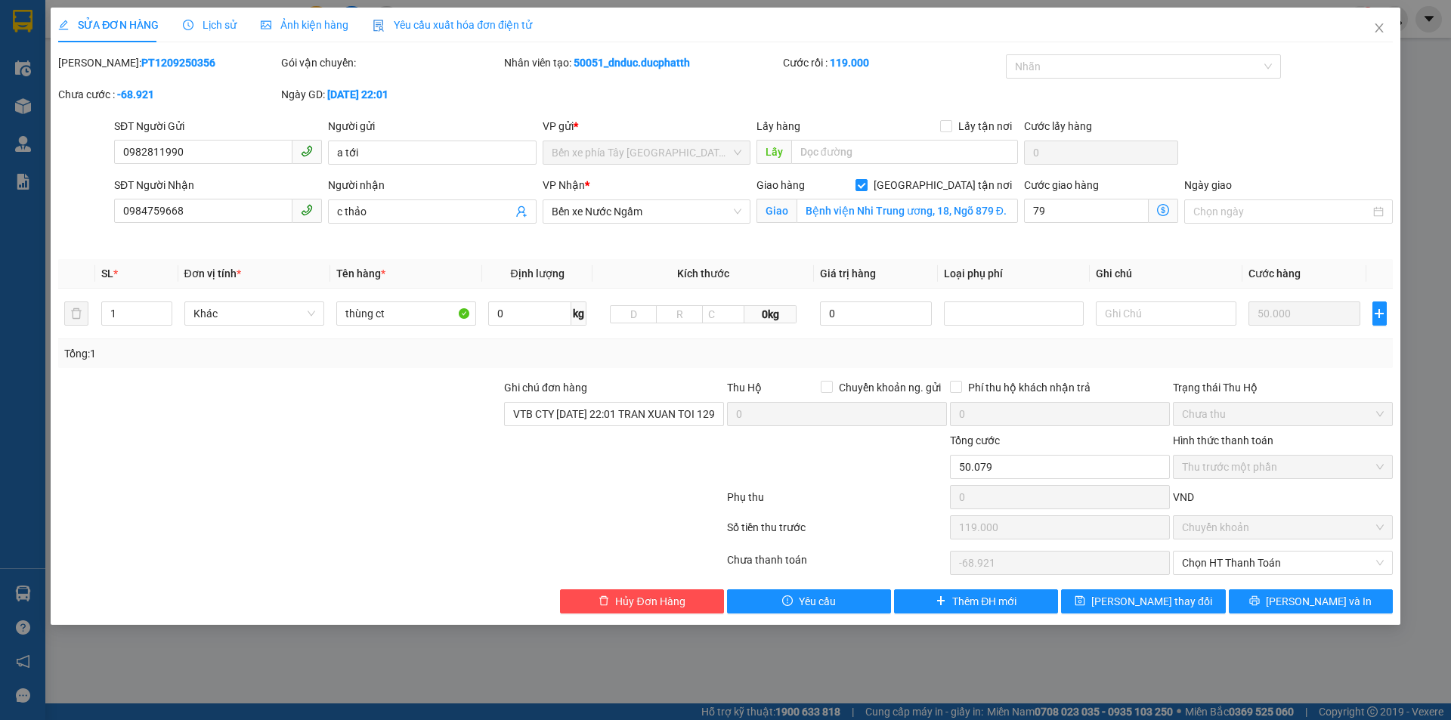
type input "129.000"
type input "10.000"
type input "79.000"
click at [1143, 249] on div "Total Paid Fee 119.000 Total UnPaid Fee 10000 Cash Collection Total Fee Mã ĐH: …" at bounding box center [725, 333] width 1335 height 559
click at [629, 215] on span "Bến xe Nước Ngầm" at bounding box center [647, 211] width 190 height 23
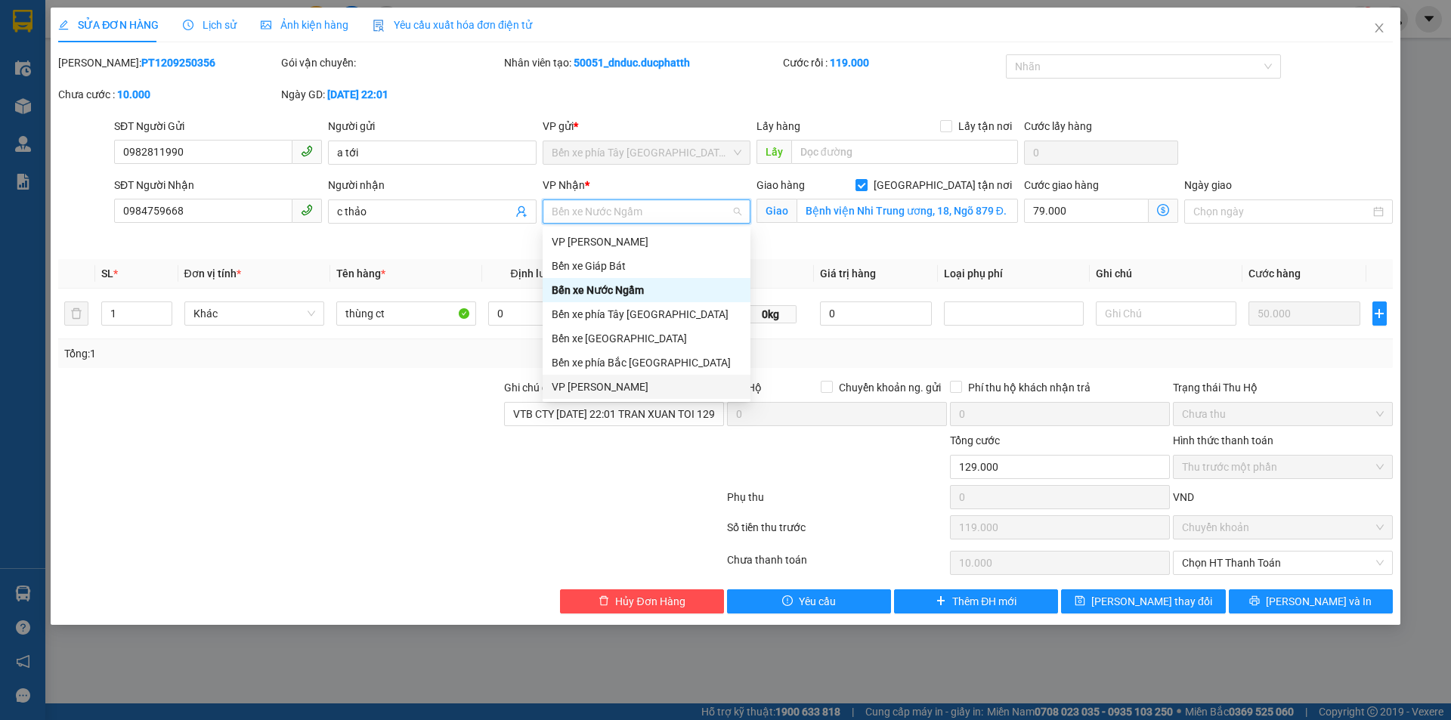
click at [403, 397] on div at bounding box center [280, 405] width 446 height 53
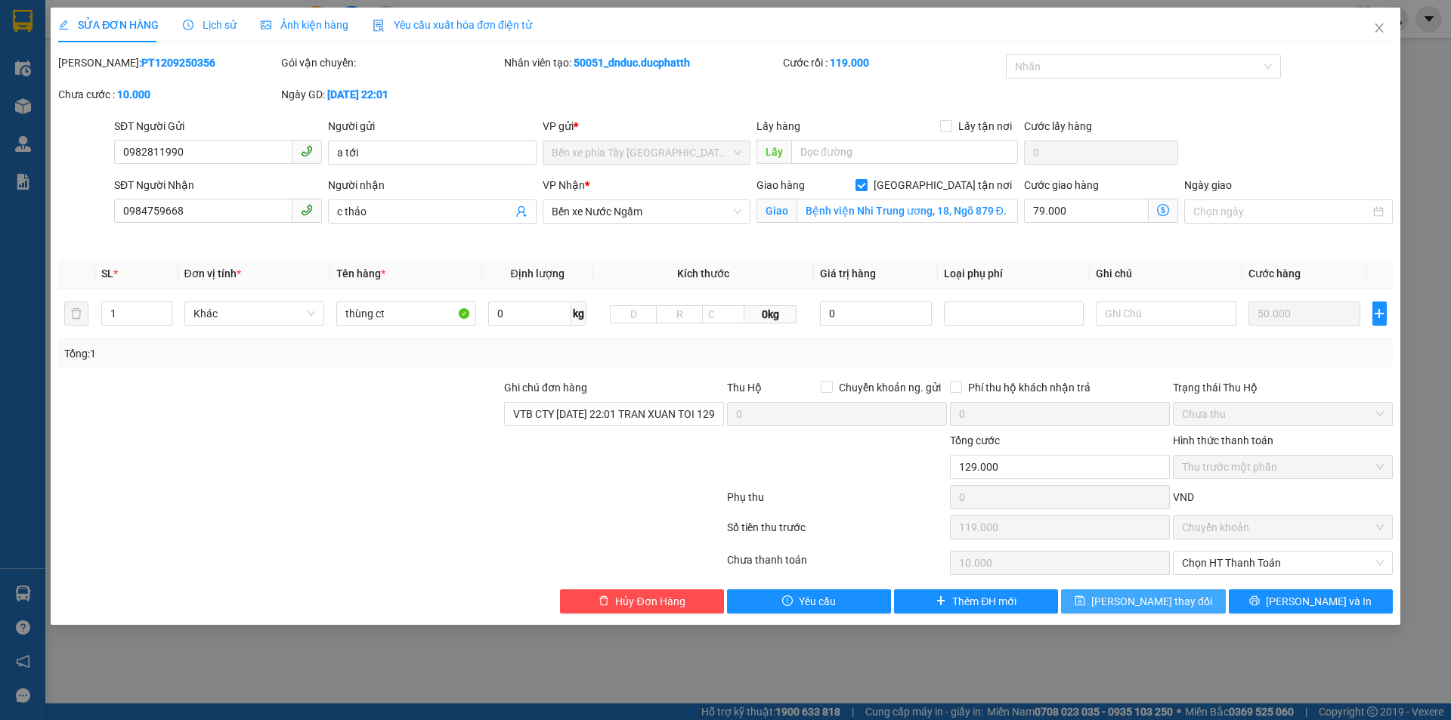
click at [1167, 610] on button "[PERSON_NAME] thay đổi" at bounding box center [1143, 602] width 164 height 24
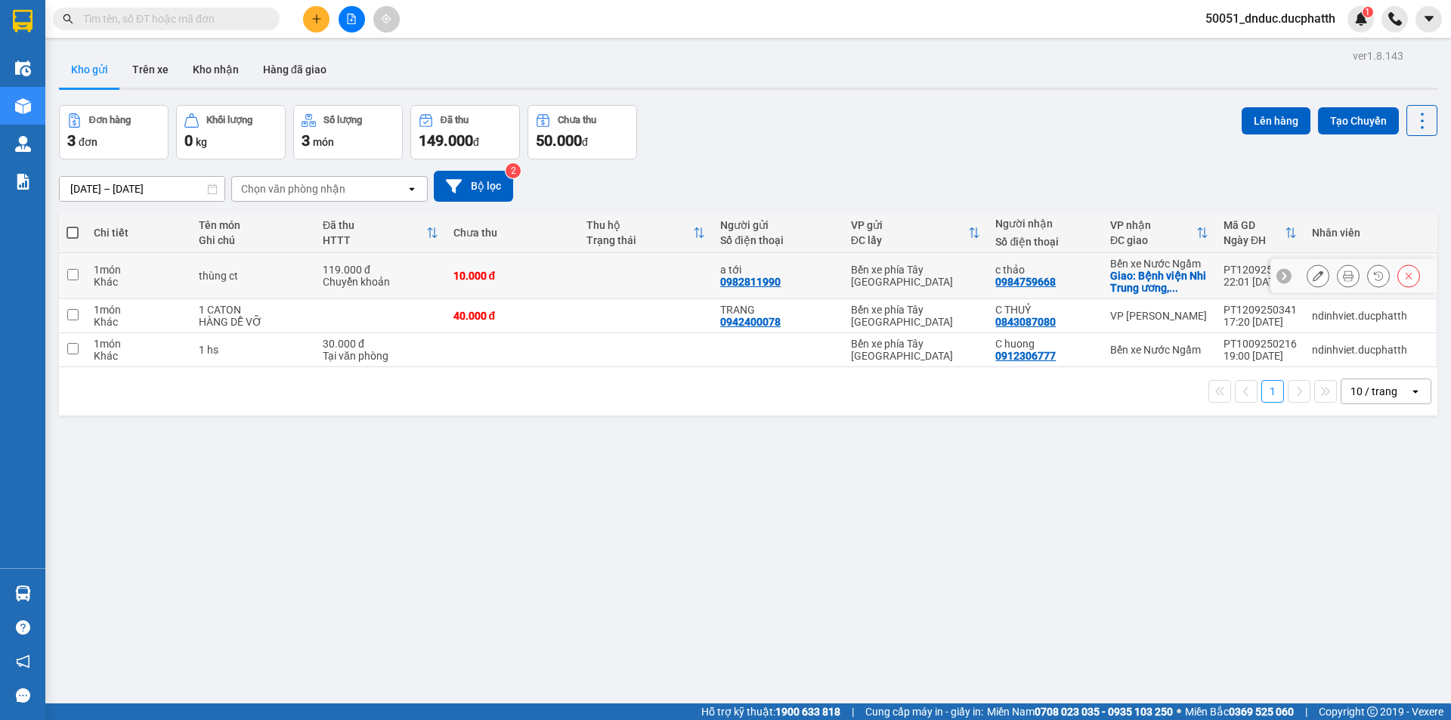
click at [1308, 277] on button at bounding box center [1318, 276] width 21 height 26
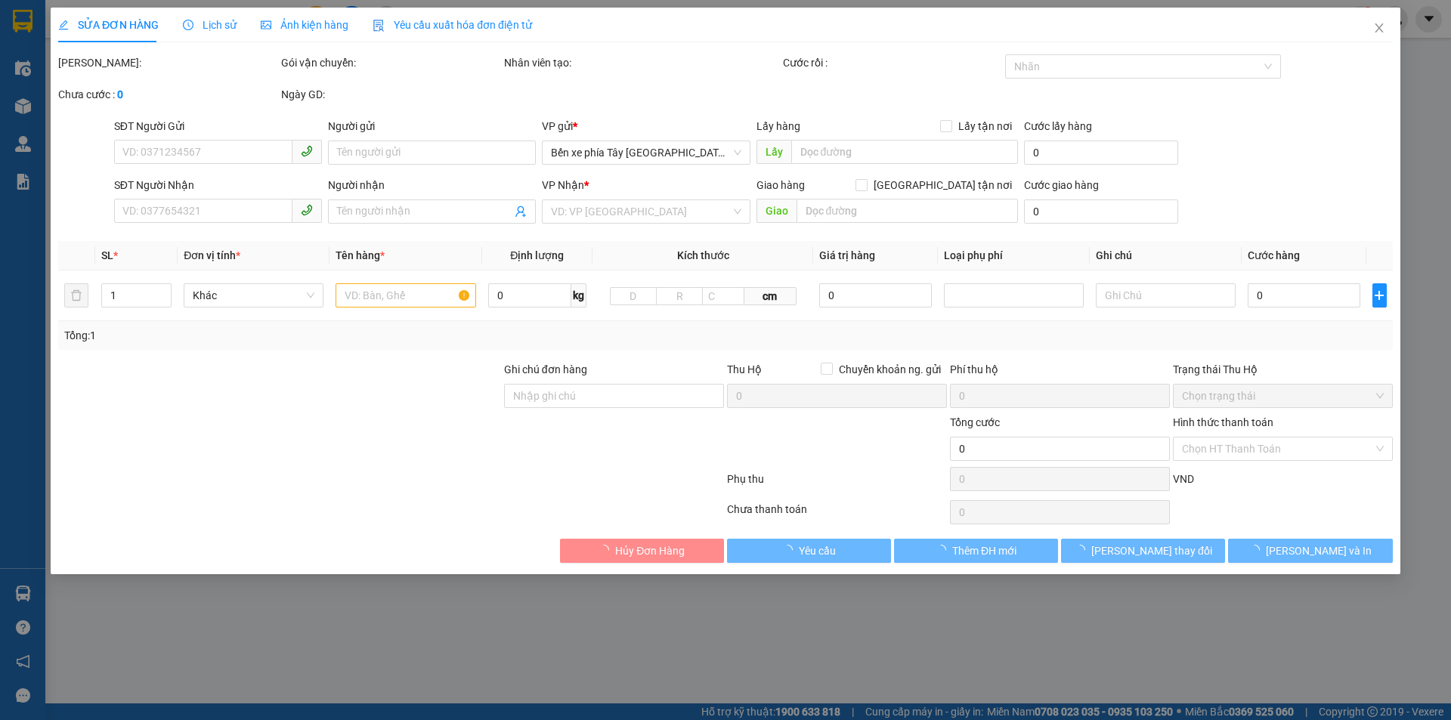
type input "0982811990"
type input "a tới"
type input "0984759668"
type input "c thảo"
checkbox input "true"
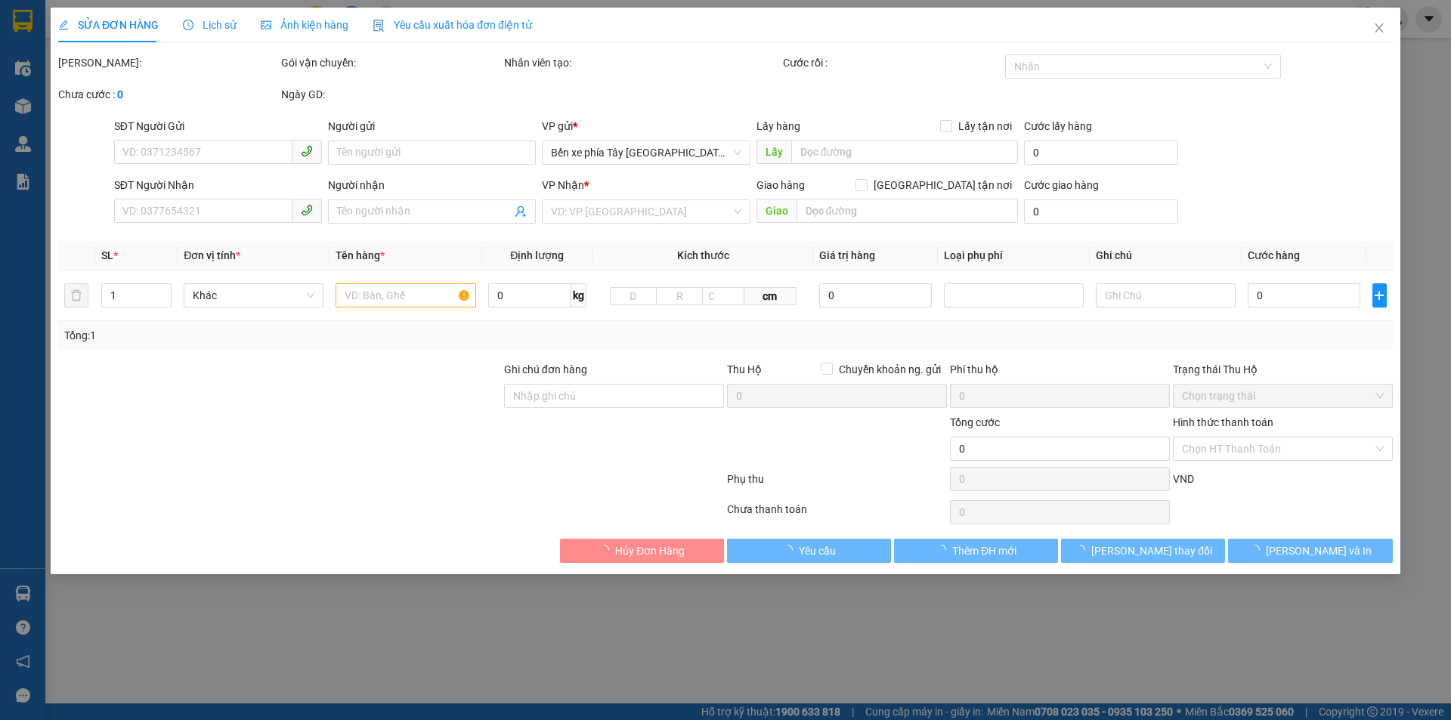
type input "Bệnh viện Nhi Trung ương, 18, Ngõ 879 Đ. [GEOGRAPHIC_DATA], [GEOGRAPHIC_DATA], …"
type input "VTB CTY [DATE] 22:01 TRAN XUAN TOI 129k"
type input "129.000"
type input "119.000"
type input "10.000"
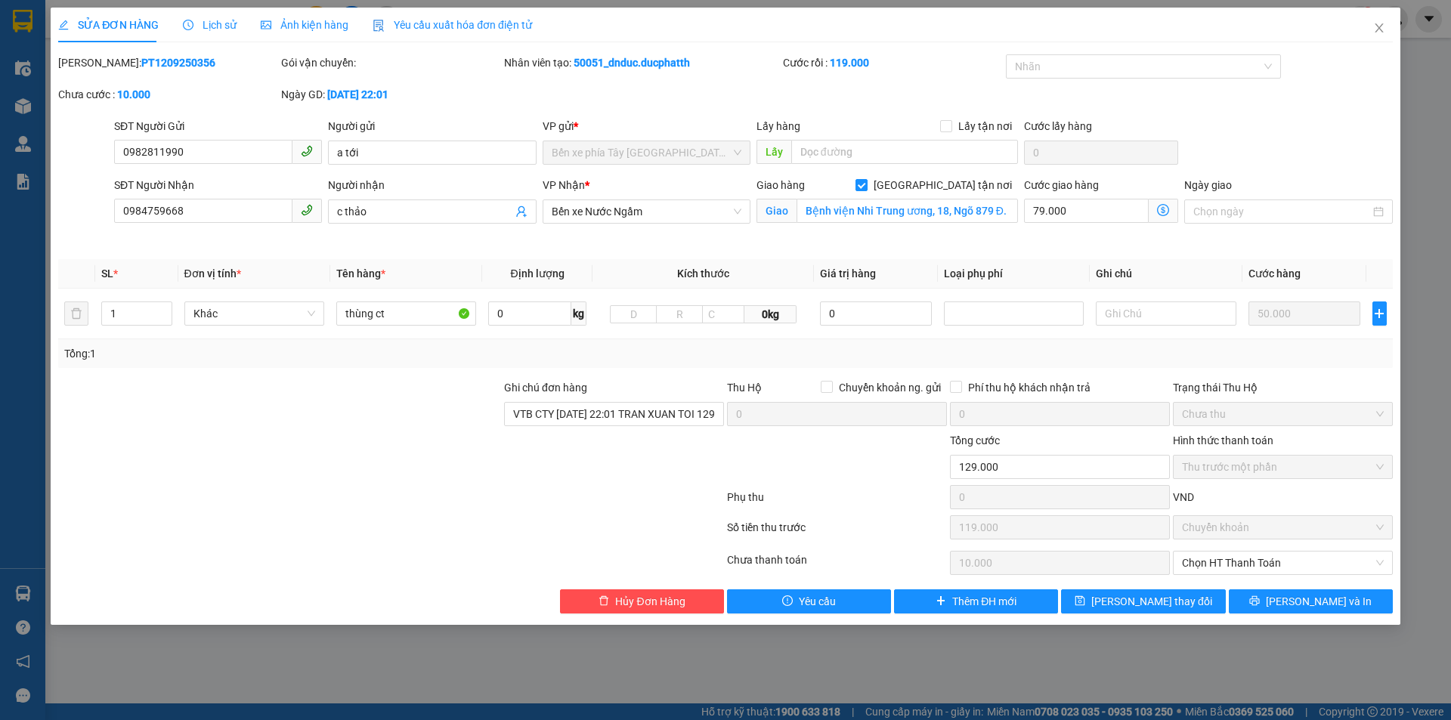
click at [1165, 212] on icon "dollar-circle" at bounding box center [1163, 210] width 12 height 12
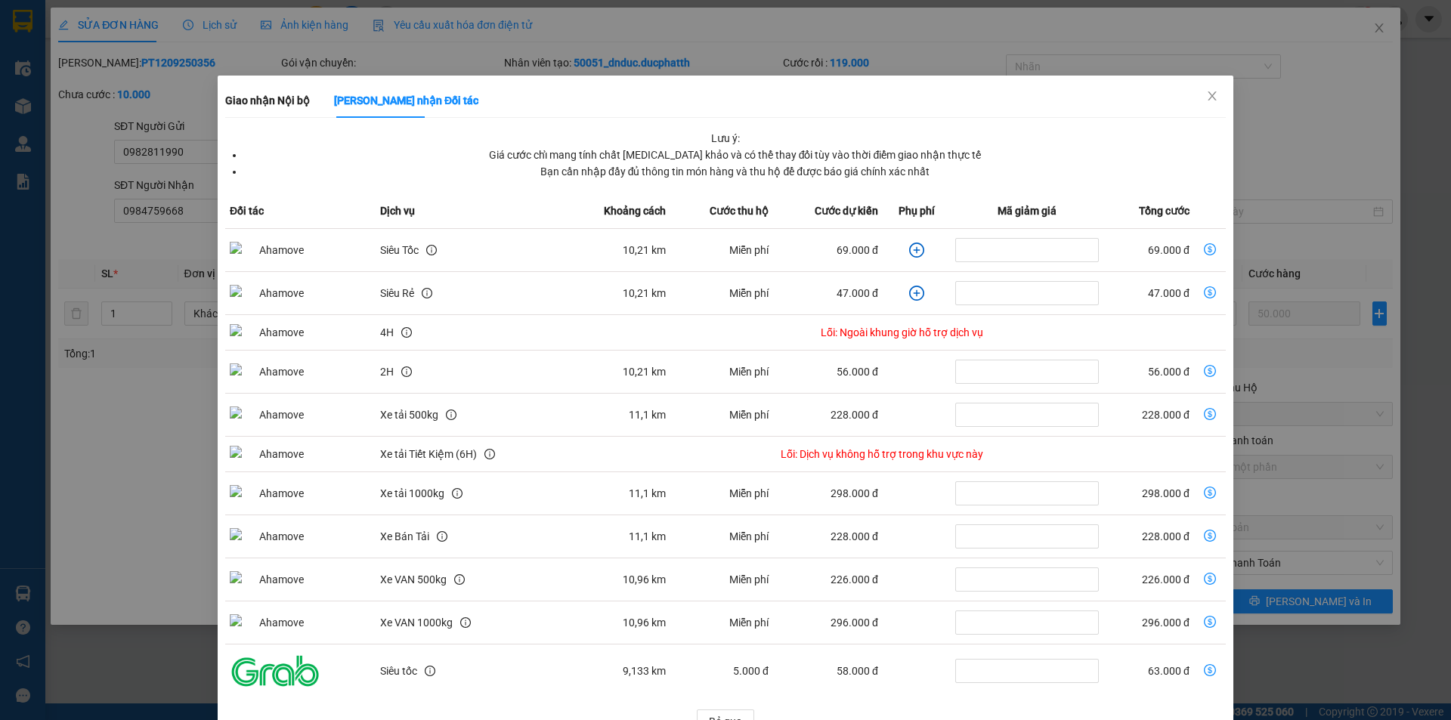
click at [1204, 249] on icon "dollar-circle" at bounding box center [1210, 249] width 12 height 12
type input "119.000"
type input "0"
type input "69.000"
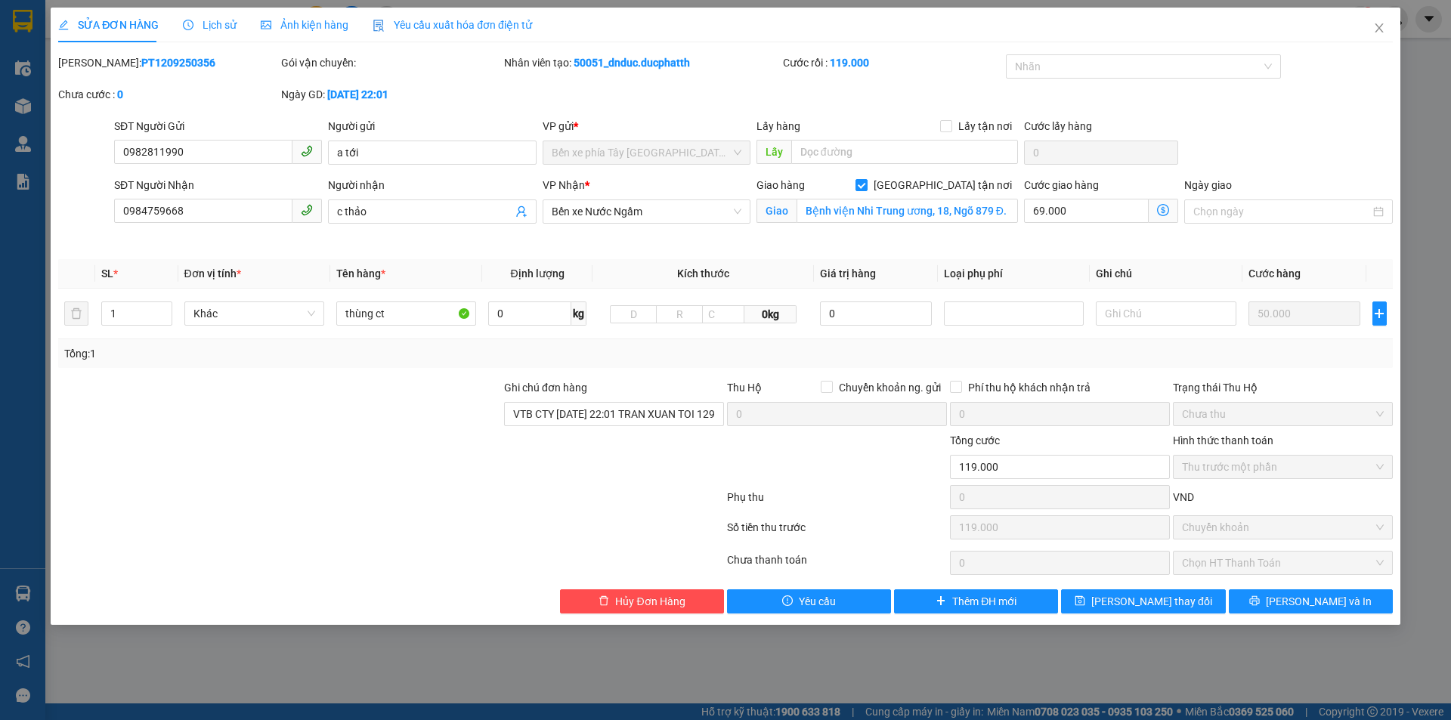
click at [1165, 210] on icon "dollar-circle" at bounding box center [1163, 210] width 12 height 12
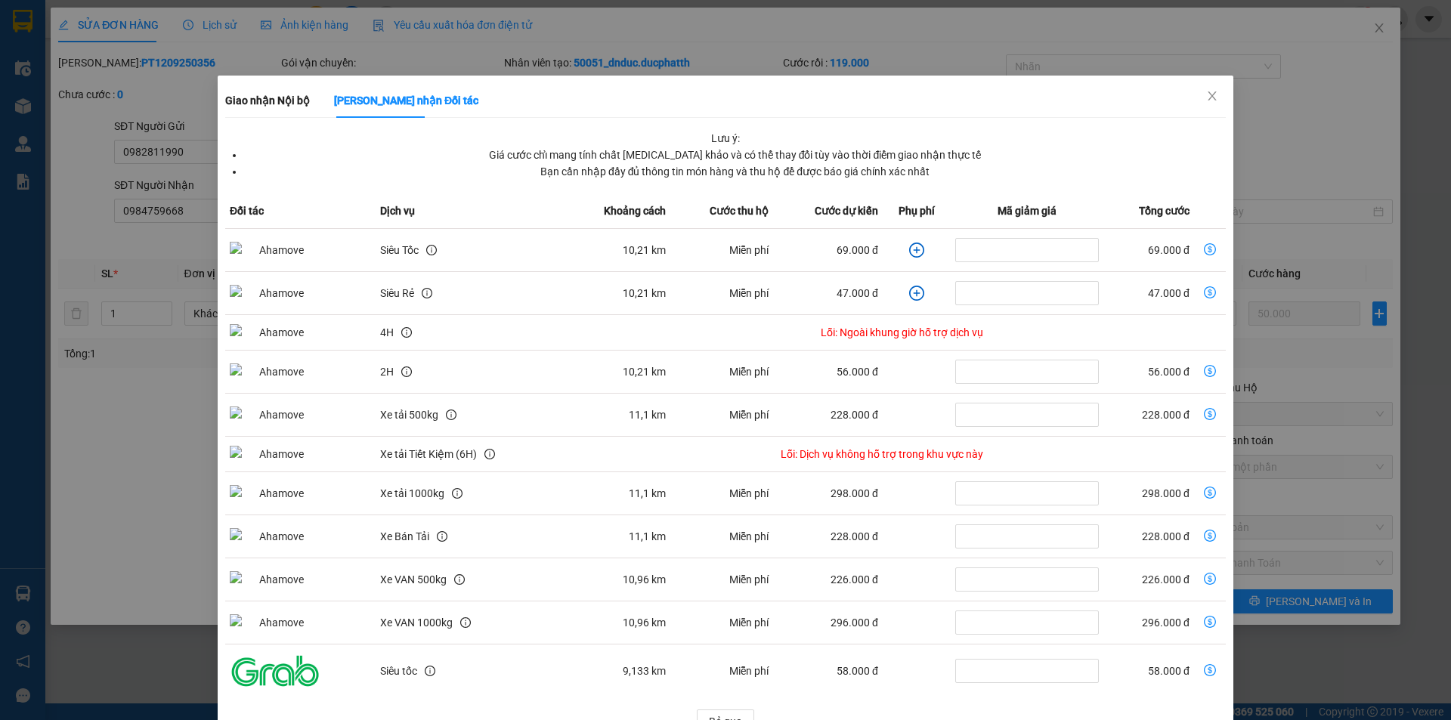
click at [909, 251] on icon "plus-circle" at bounding box center [916, 250] width 15 height 15
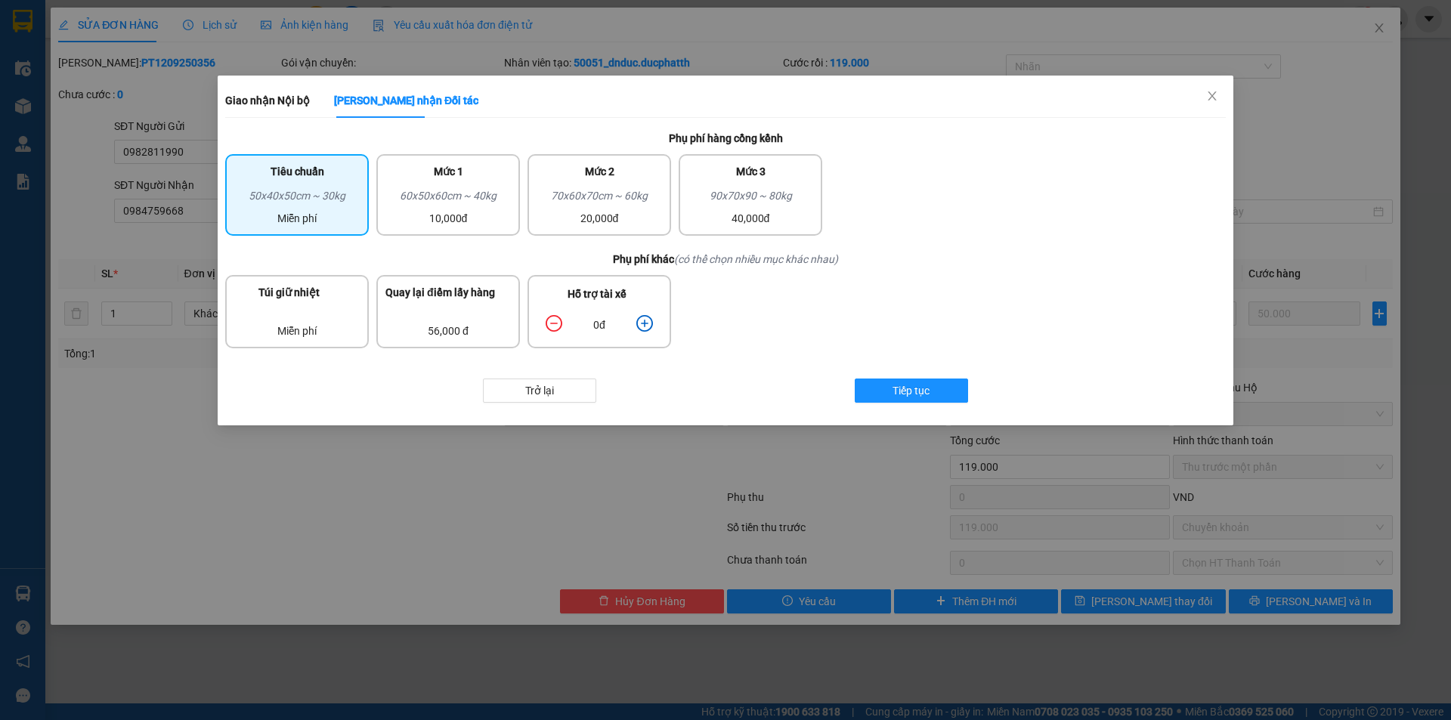
click at [646, 323] on icon "plus-circle" at bounding box center [644, 323] width 7 height 7
click at [892, 393] on button "Tiếp tục" at bounding box center [911, 391] width 113 height 24
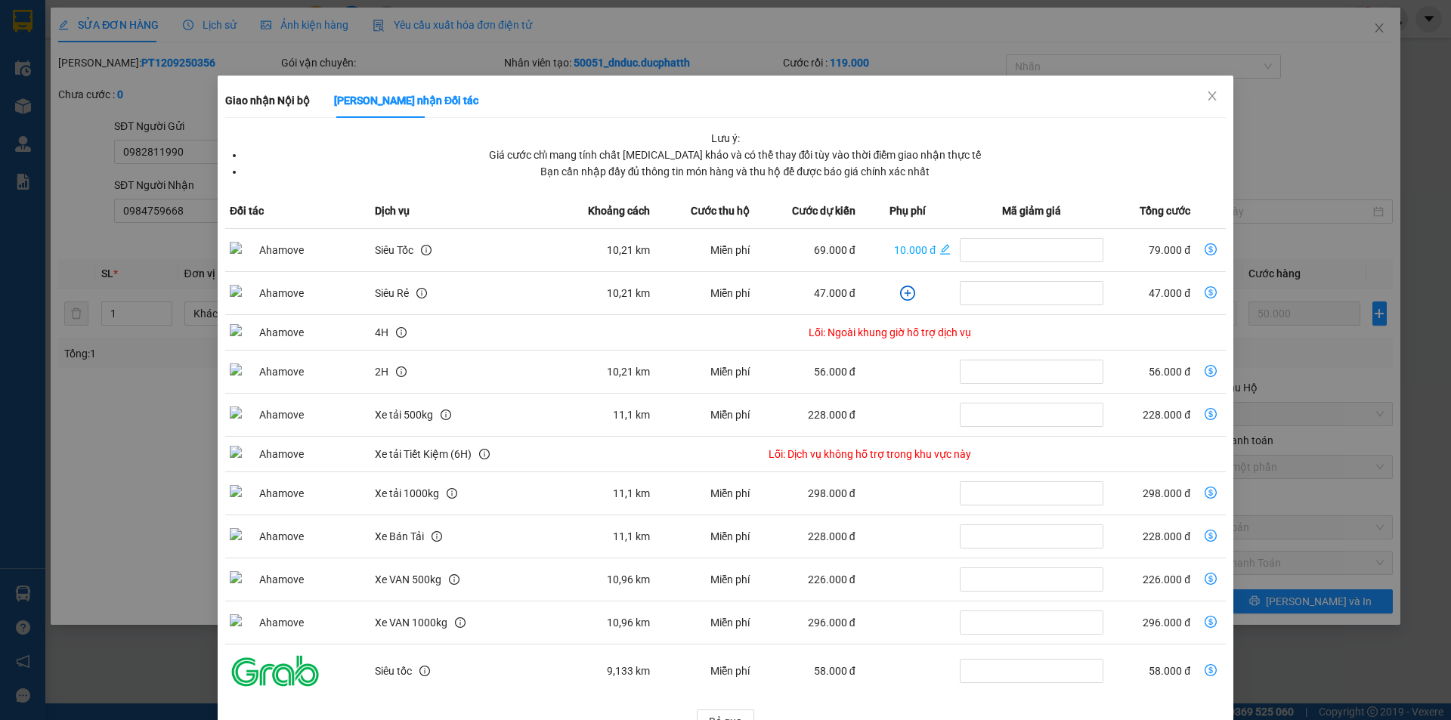
click at [1205, 250] on icon "dollar-circle" at bounding box center [1211, 249] width 12 height 12
type input "129.000"
type input "10.000"
type input "79.000"
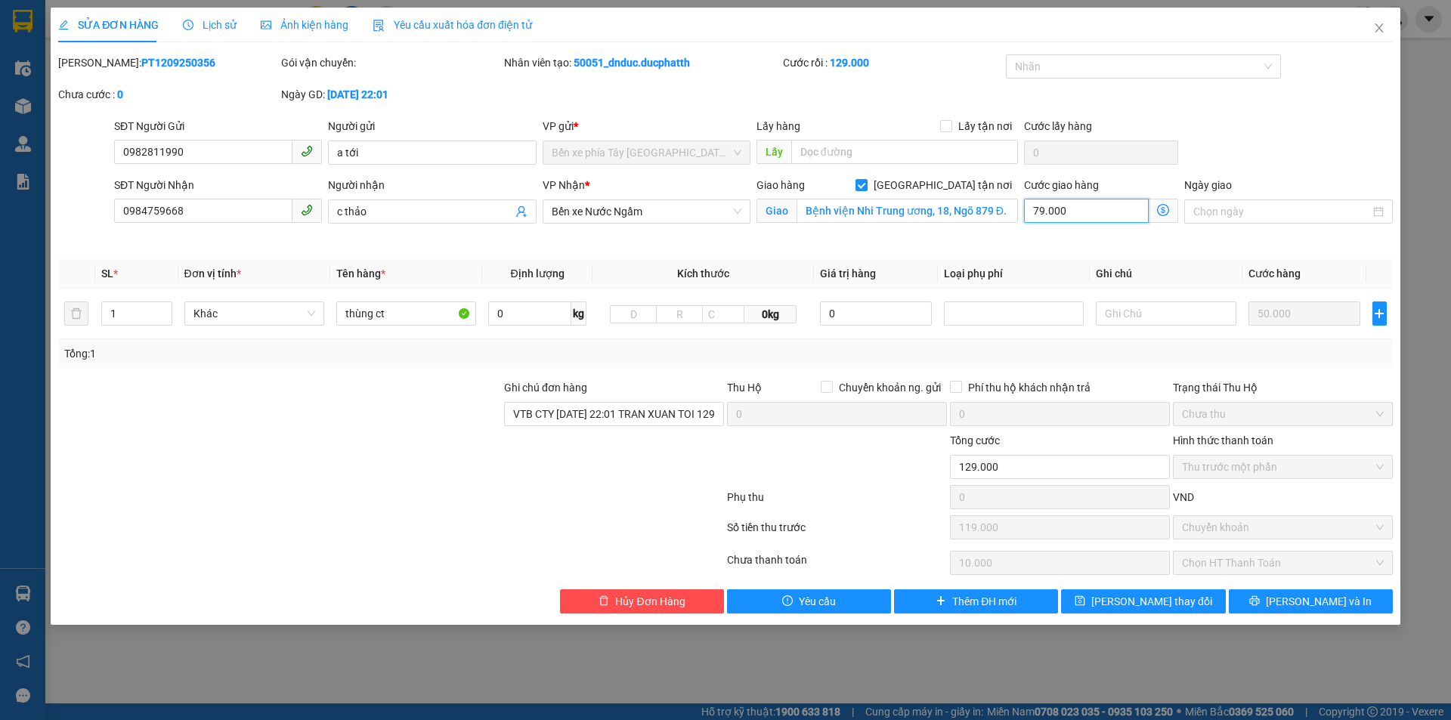
click at [1073, 210] on input "79.000" at bounding box center [1086, 211] width 125 height 24
type input "50.008"
type input "-68.992"
type input "8"
type input "50.080"
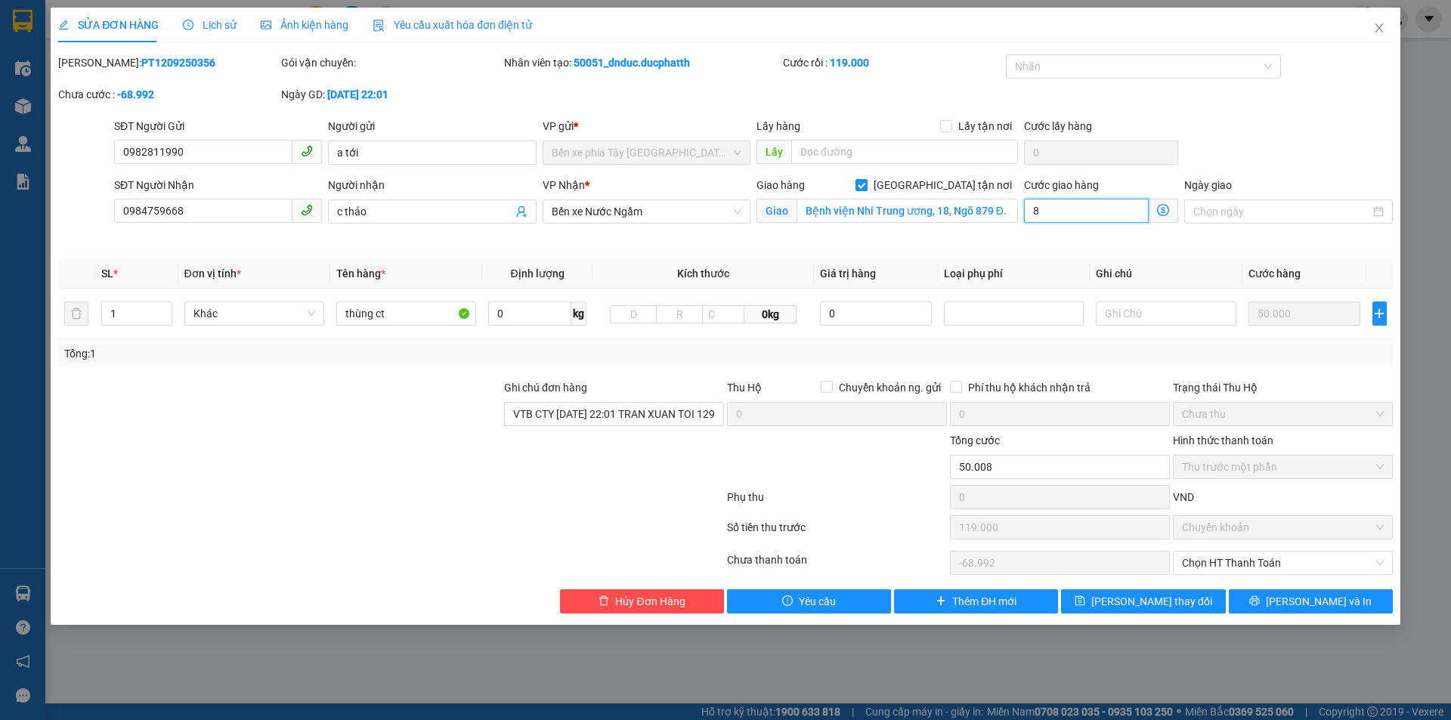
type input "-68.920"
type input "80"
type input "50.800"
type input "-68.200"
type input "800"
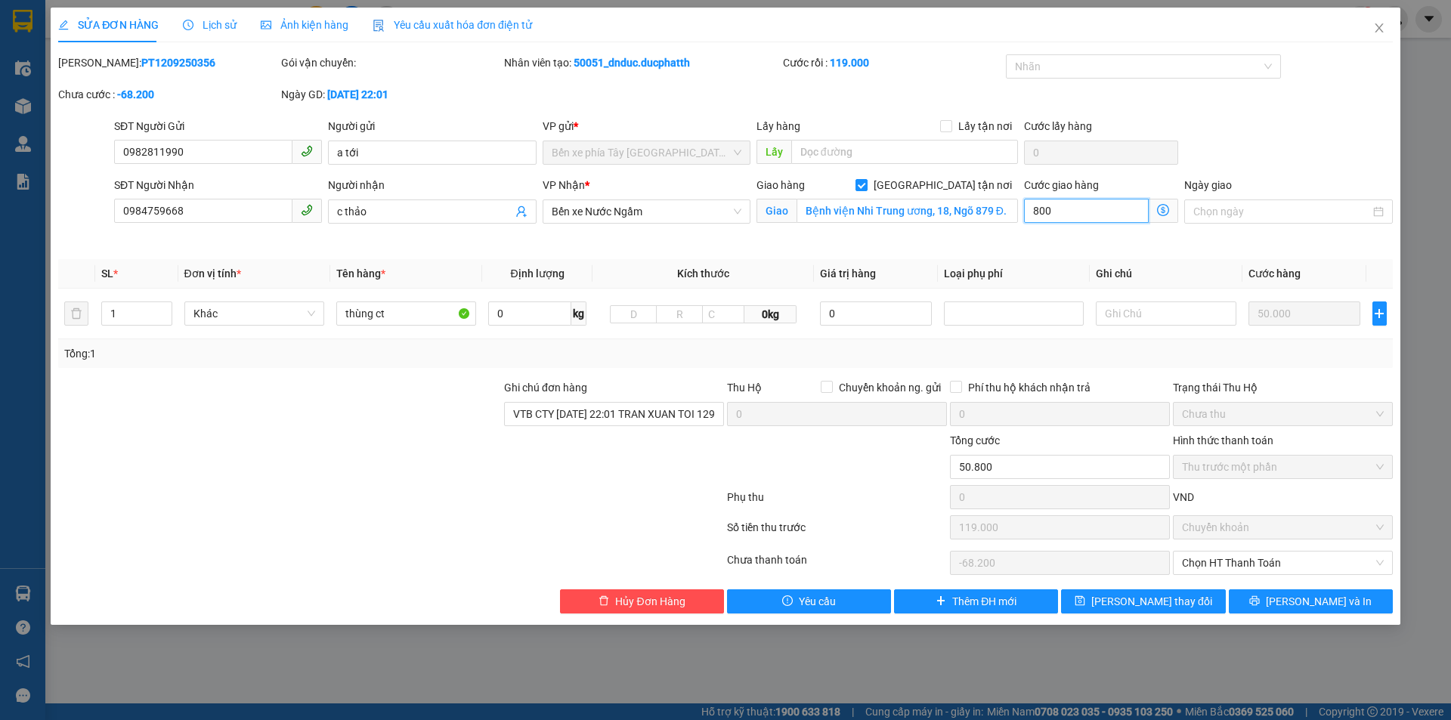
type input "58.000"
type input "-61.000"
type input "8.000"
type input "130.000"
type input "11.000"
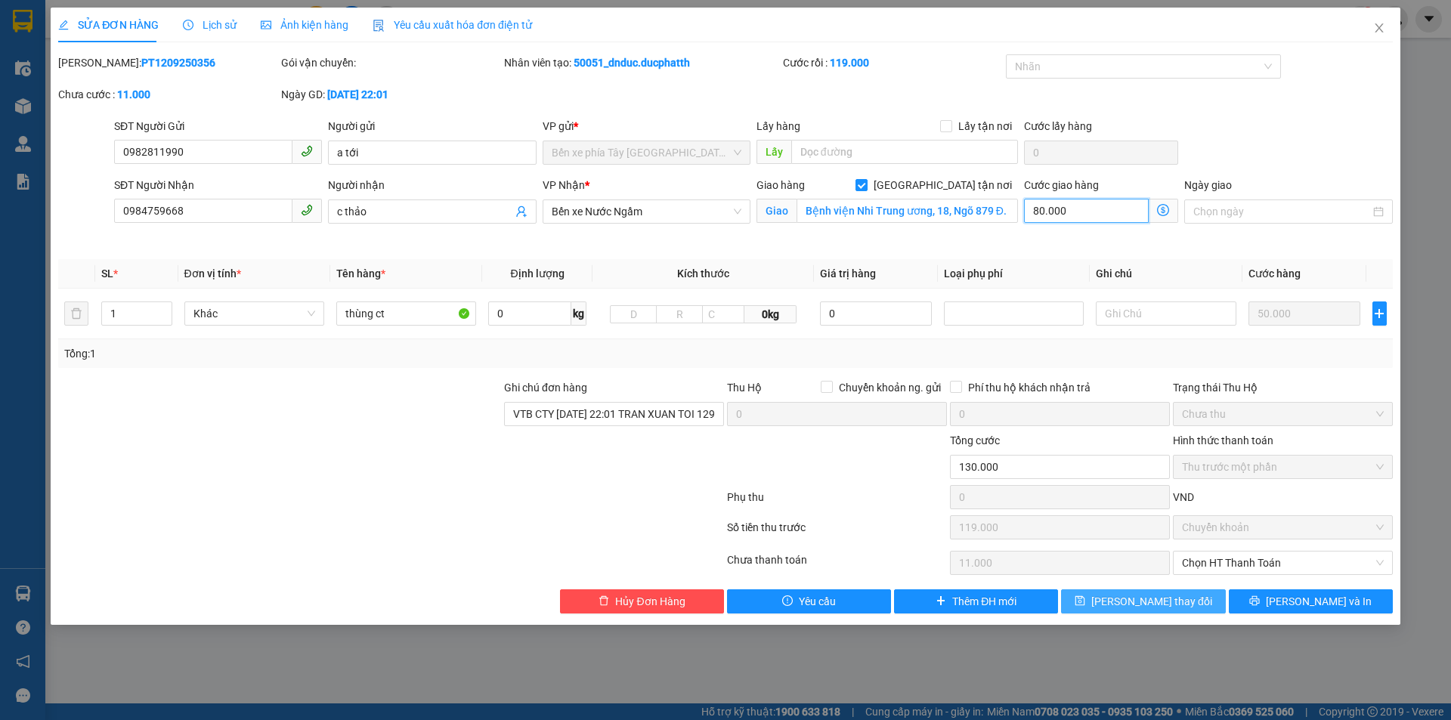
type input "80.000"
click at [1141, 597] on span "[PERSON_NAME] thay đổi" at bounding box center [1151, 601] width 121 height 17
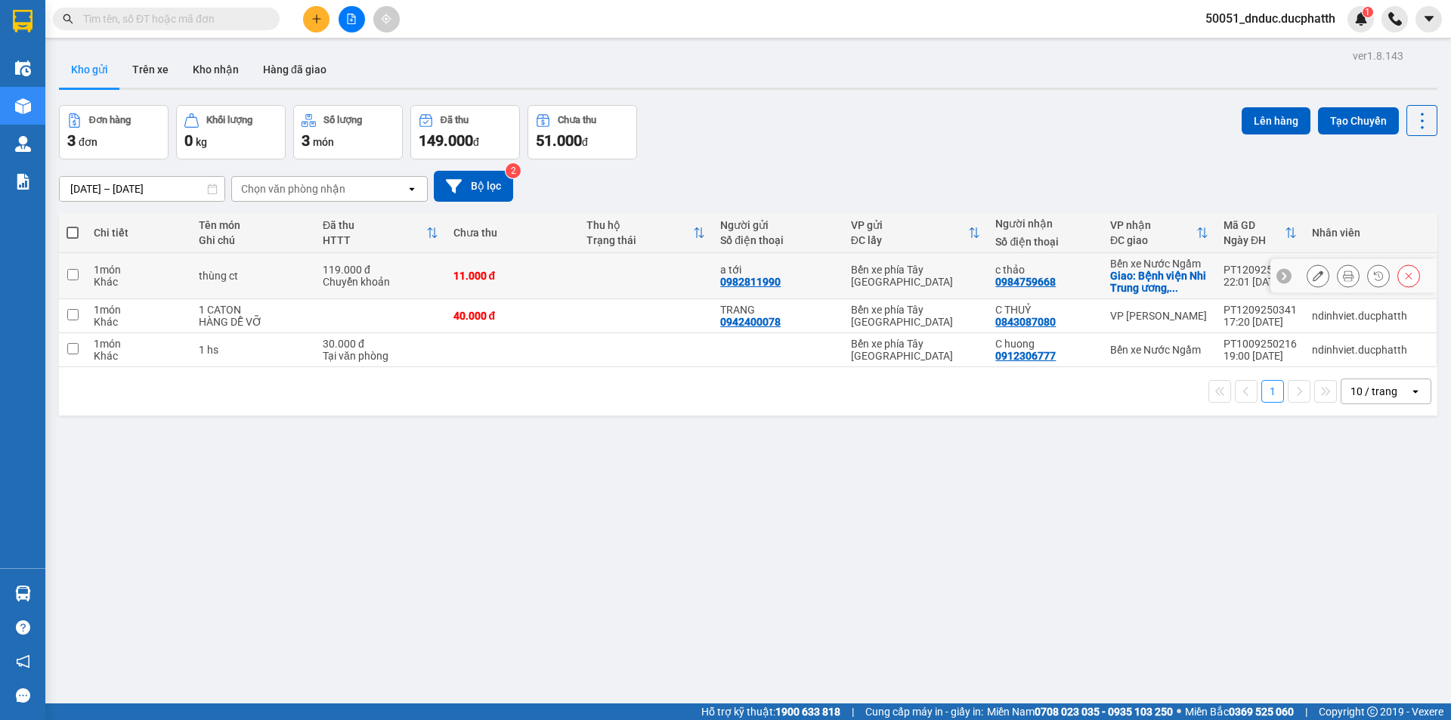
click at [490, 275] on div "11.000 đ" at bounding box center [512, 276] width 119 height 12
checkbox input "true"
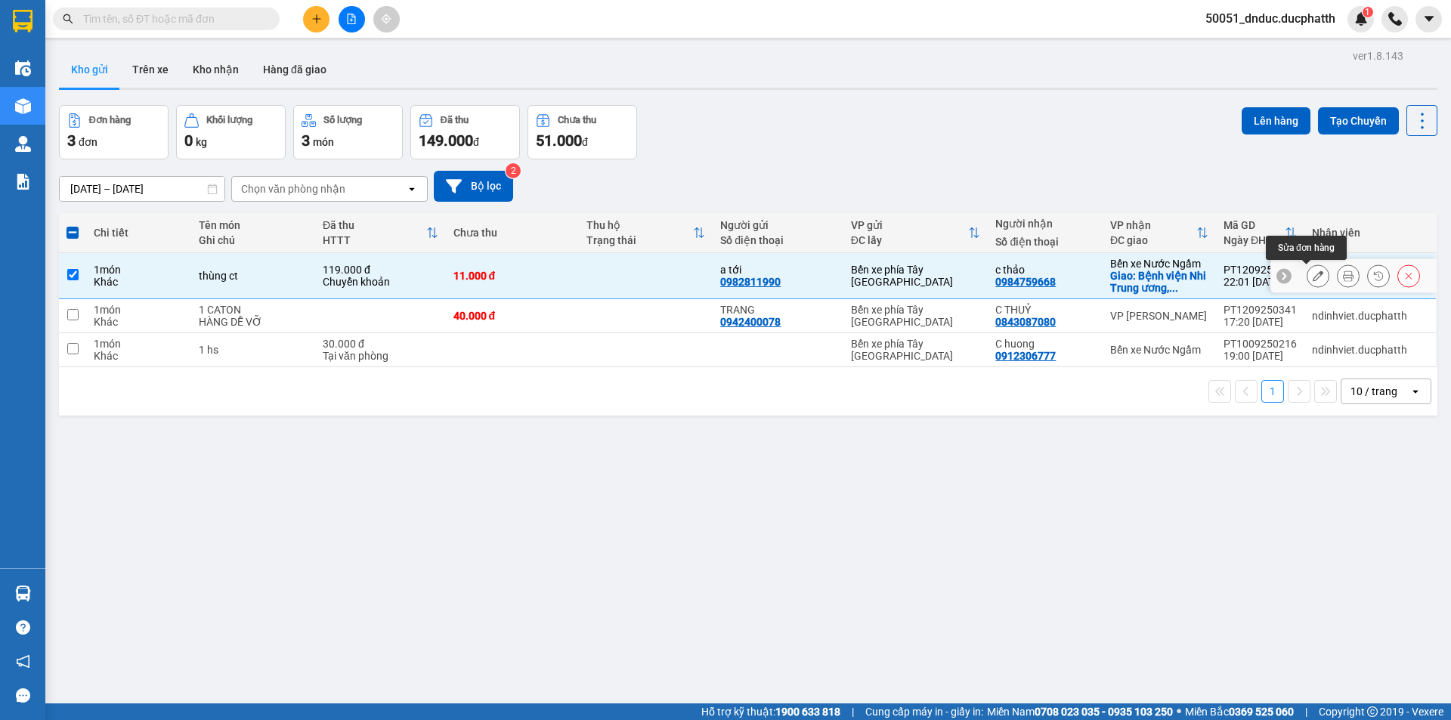
click at [1313, 275] on icon at bounding box center [1318, 276] width 11 height 11
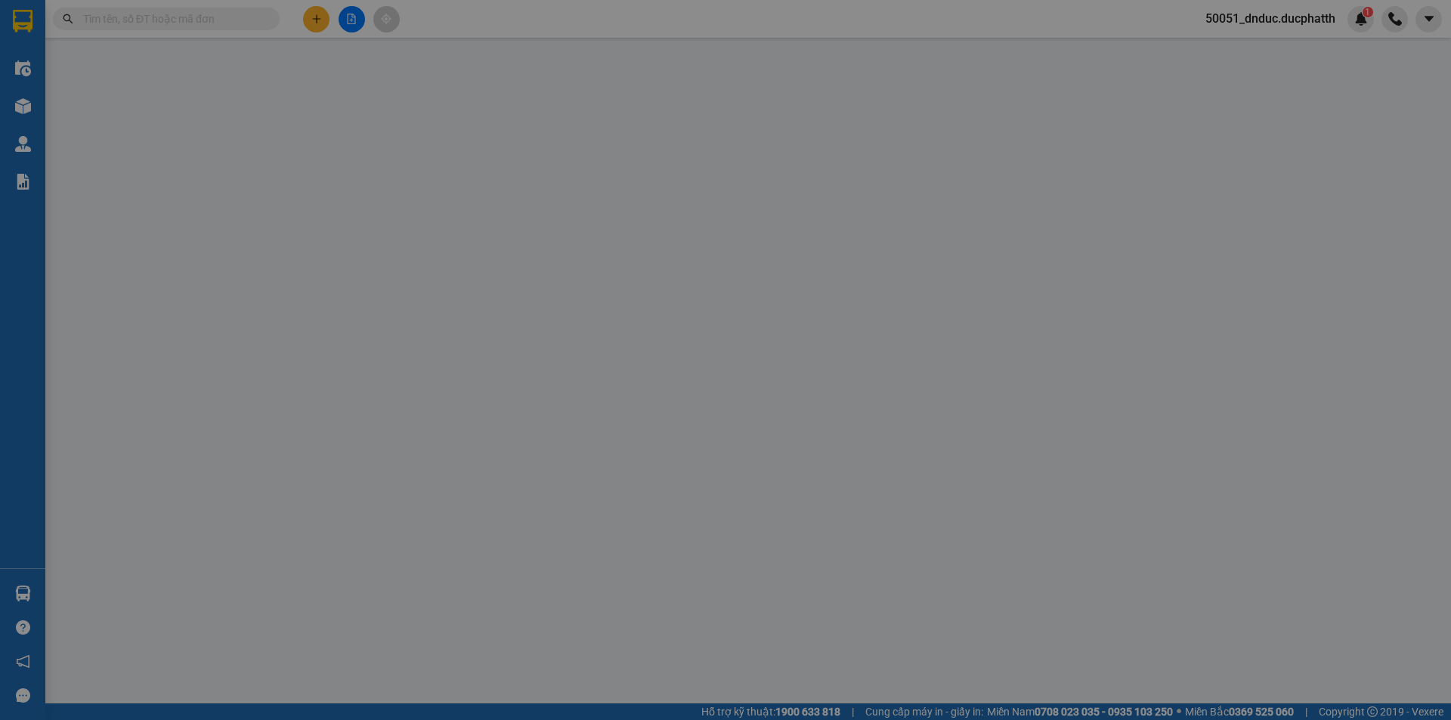
type input "0982811990"
type input "a tới"
type input "0984759668"
type input "c thảo"
checkbox input "true"
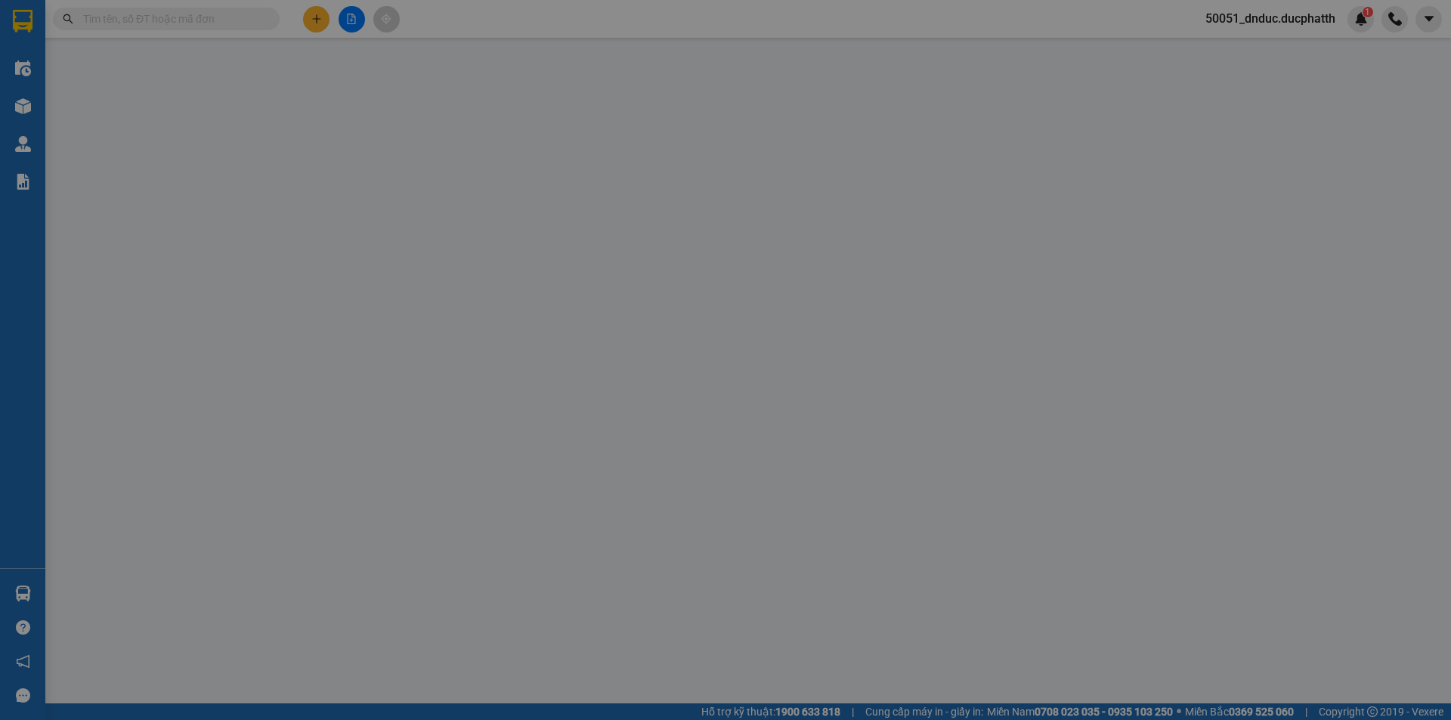
type input "Bệnh viện Nhi Trung ương, 18, Ngõ 879 Đ. [GEOGRAPHIC_DATA], [GEOGRAPHIC_DATA], …"
type input "VTB CTY [DATE] 22:01 TRAN XUAN TOI 129k"
type input "130.000"
type input "119.000"
type input "11.000"
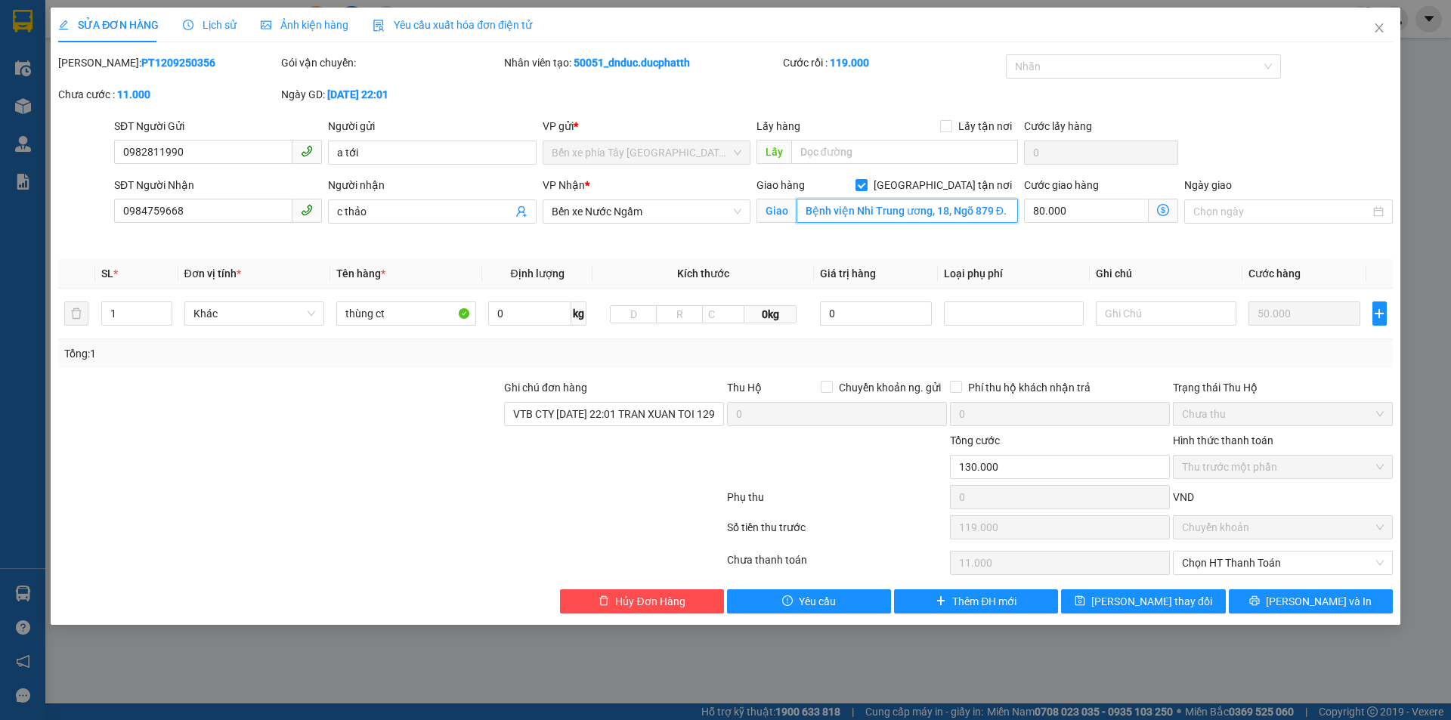
click at [961, 215] on input "Bệnh viện Nhi Trung ương, 18, Ngõ 879 Đ. [GEOGRAPHIC_DATA], [GEOGRAPHIC_DATA], …" at bounding box center [907, 211] width 221 height 24
click at [667, 603] on span "Hủy Đơn Hàng" at bounding box center [650, 601] width 70 height 17
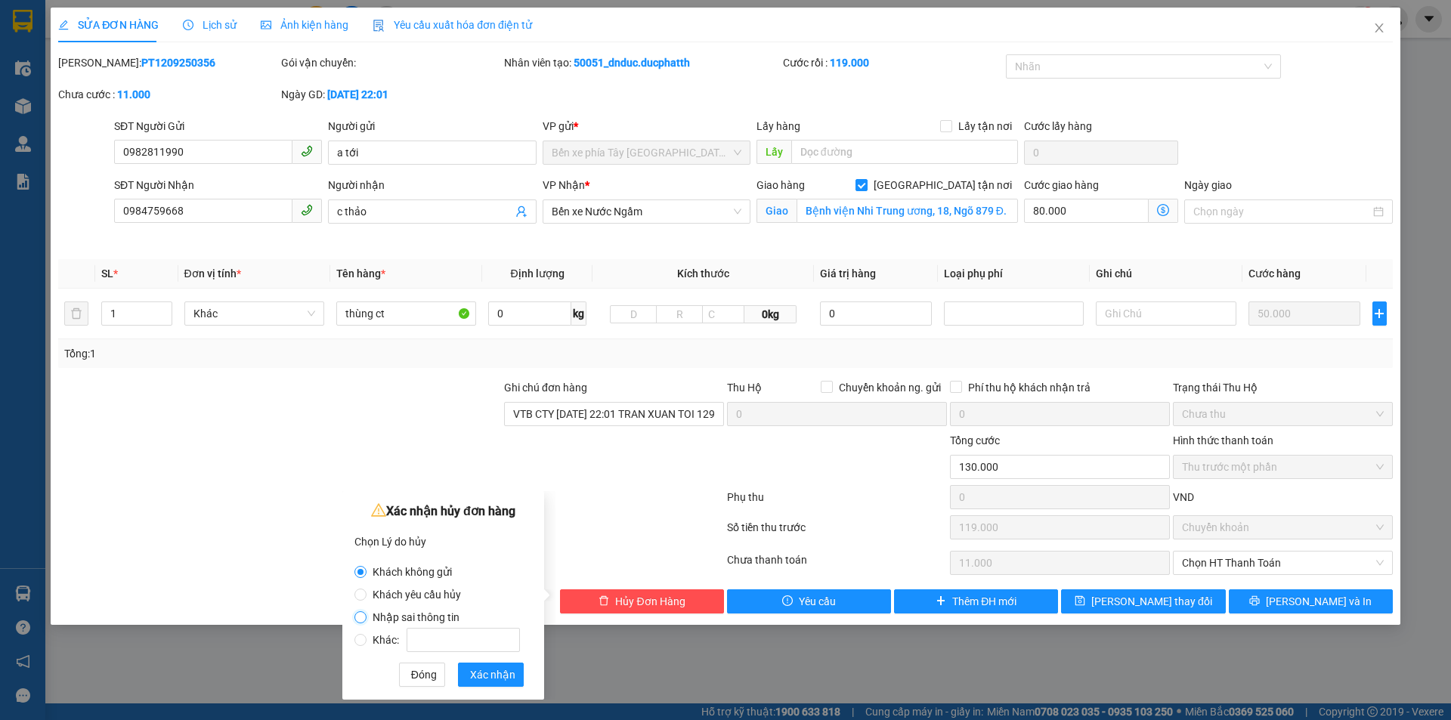
click at [359, 616] on input "Nhập sai thông tin" at bounding box center [360, 617] width 12 height 12
radio input "true"
radio input "false"
click at [488, 676] on span "Xác nhận" at bounding box center [492, 675] width 45 height 17
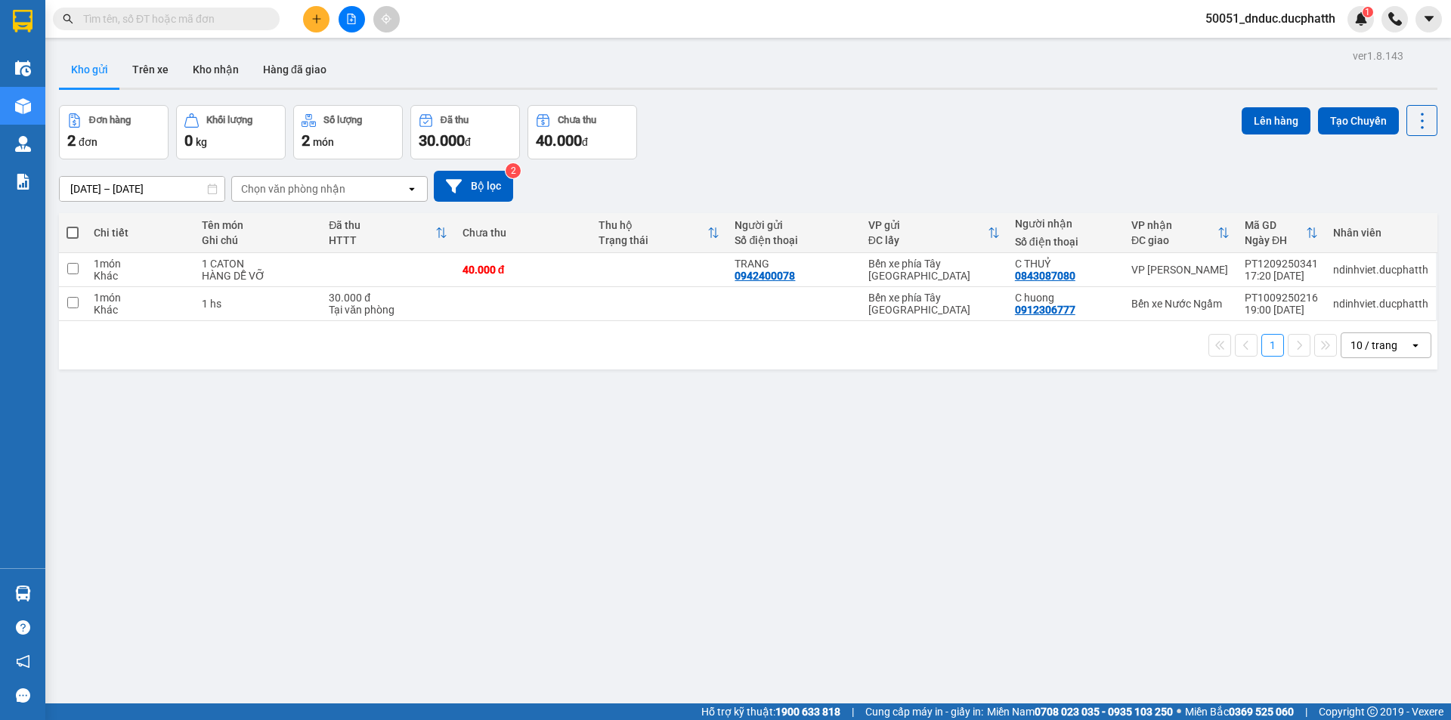
click at [319, 14] on icon "plus" at bounding box center [316, 19] width 11 height 11
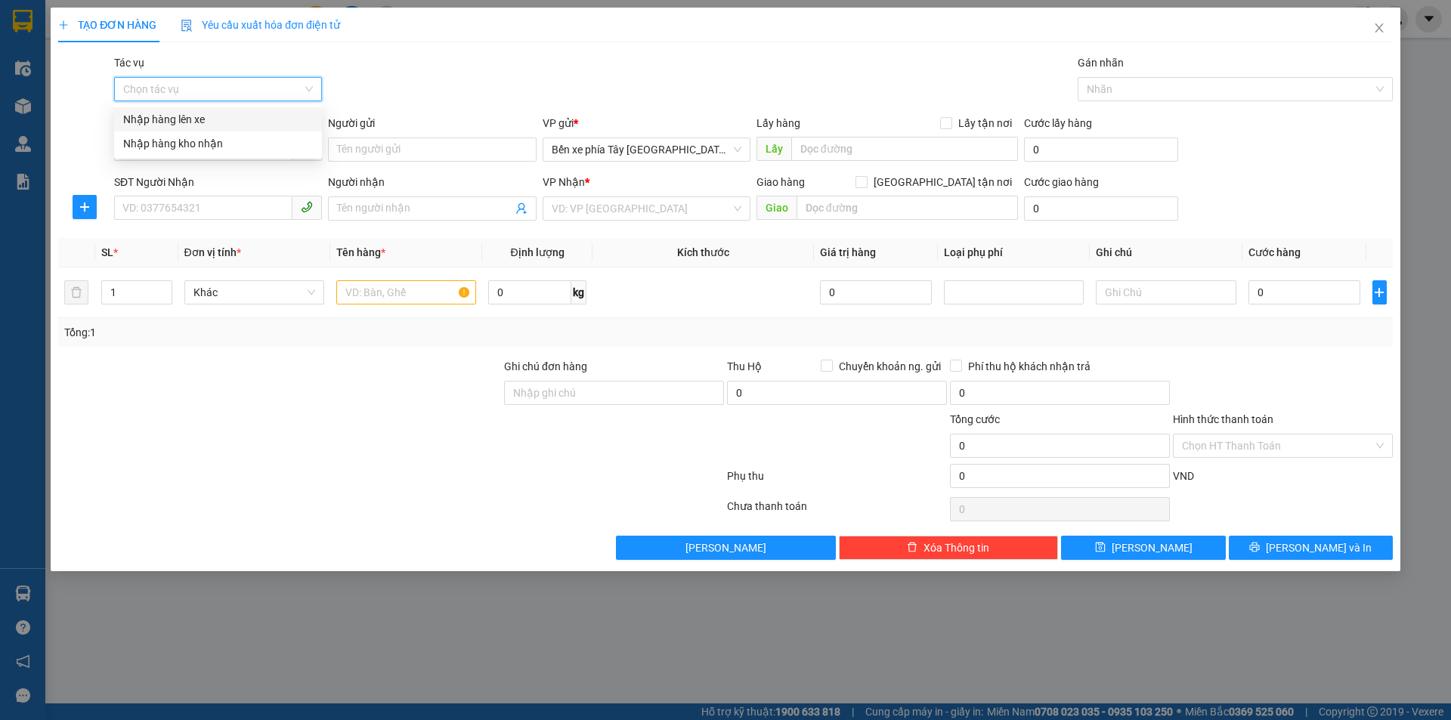
click at [284, 94] on input "Tác vụ" at bounding box center [212, 89] width 179 height 23
click at [249, 119] on div "Nhập hàng lên xe" at bounding box center [218, 119] width 190 height 17
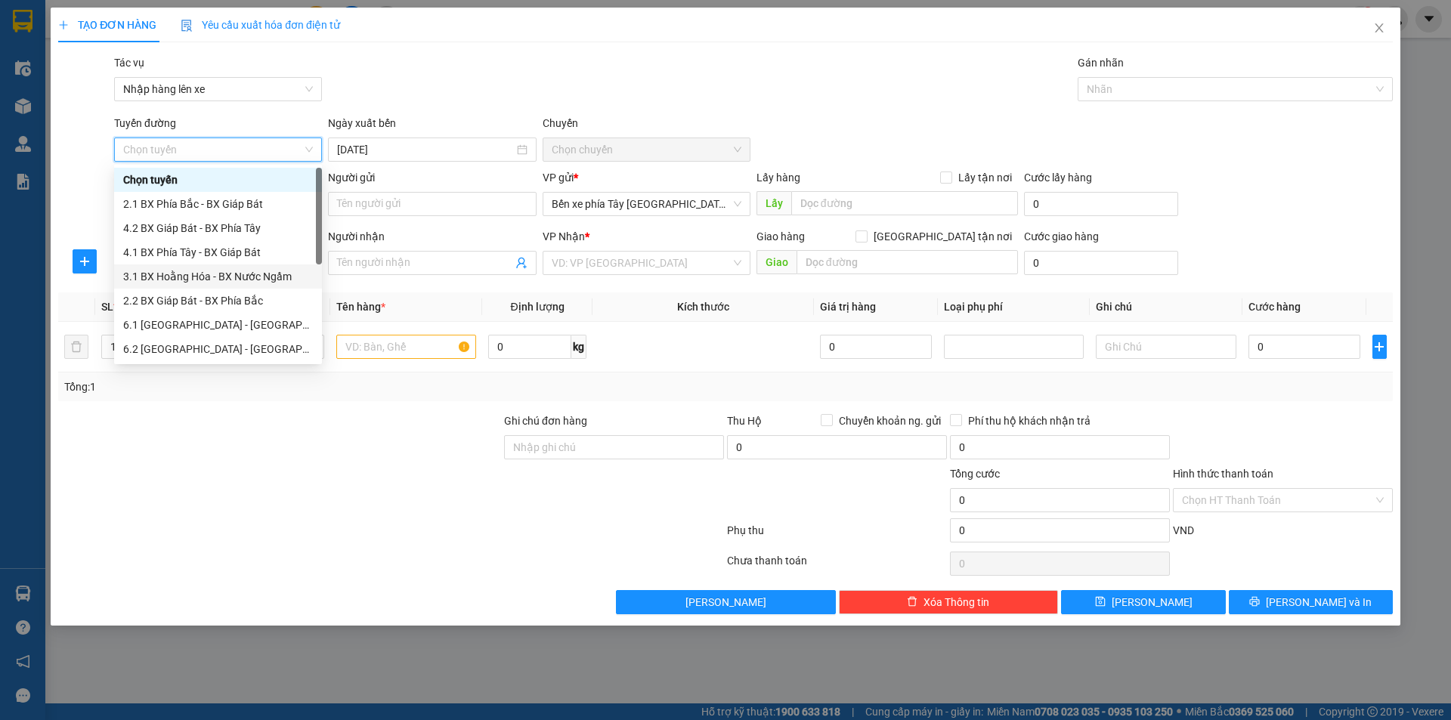
scroll to position [121, 0]
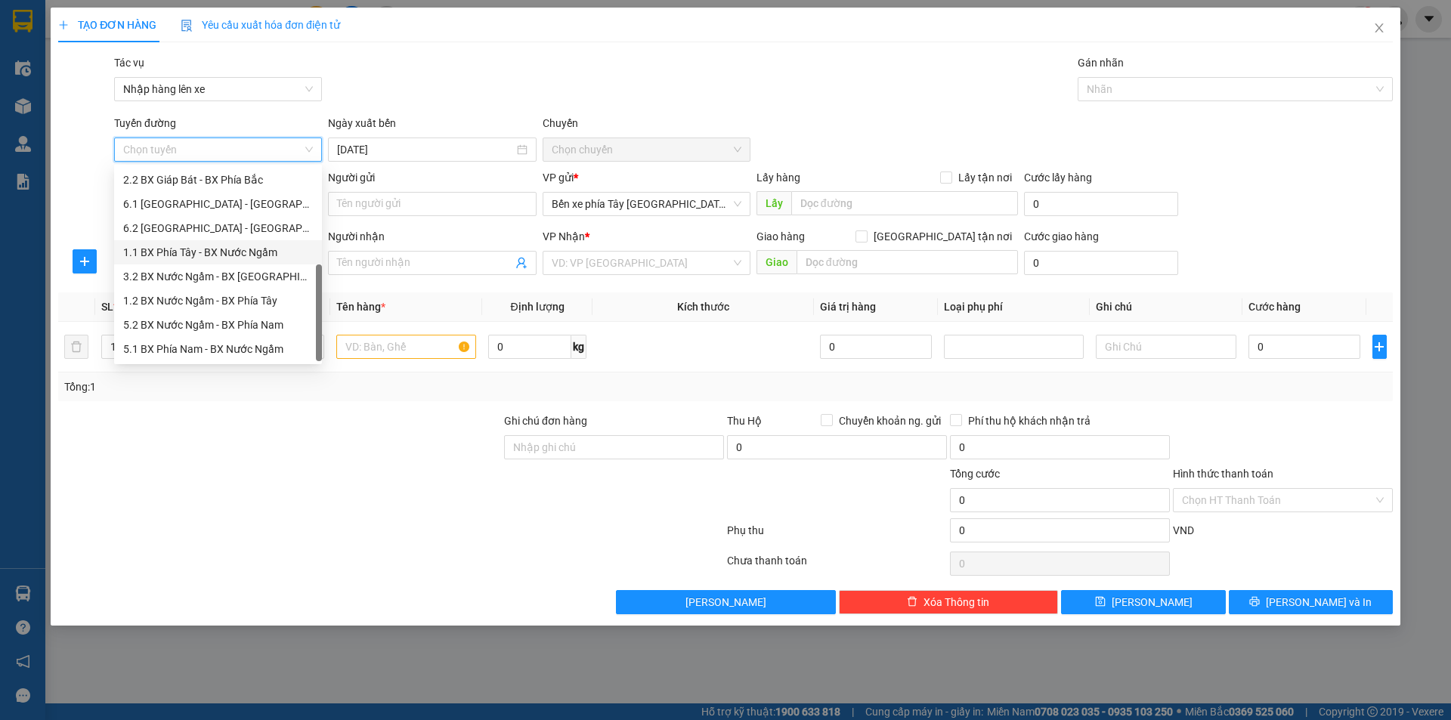
click at [232, 256] on div "1.1 BX Phía Tây - BX Nước Ngầm" at bounding box center [218, 252] width 190 height 17
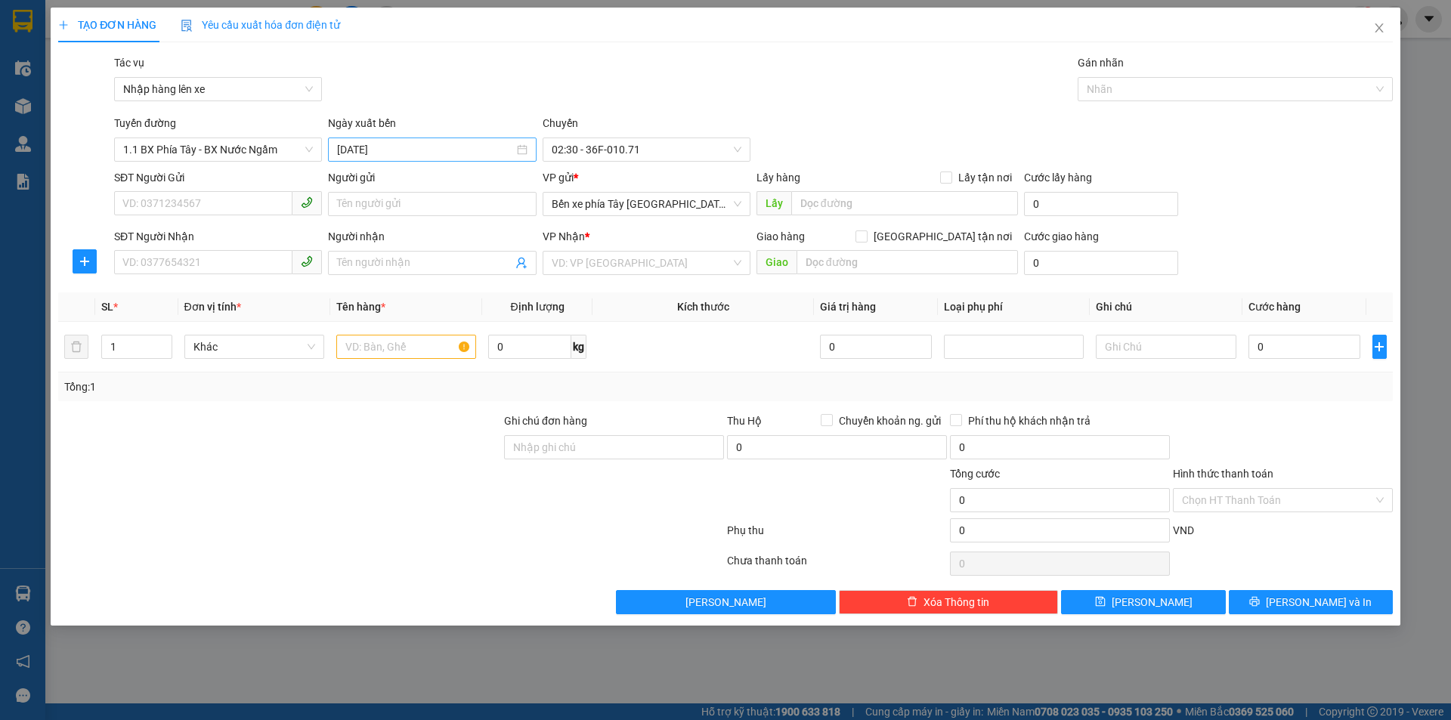
click at [521, 150] on div "[DATE]" at bounding box center [432, 149] width 190 height 17
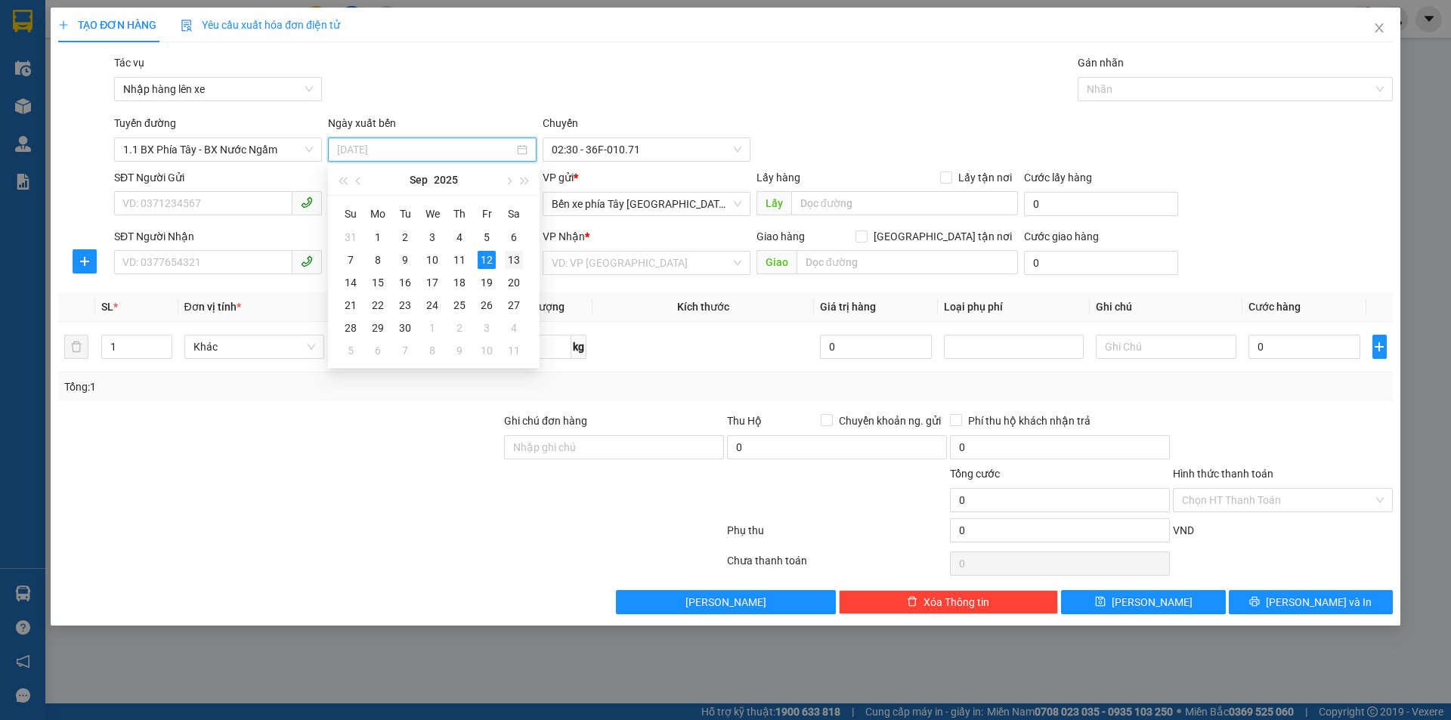
drag, startPoint x: 509, startPoint y: 258, endPoint x: 523, endPoint y: 255, distance: 14.8
click at [509, 259] on div "13" at bounding box center [514, 260] width 18 height 18
type input "[DATE]"
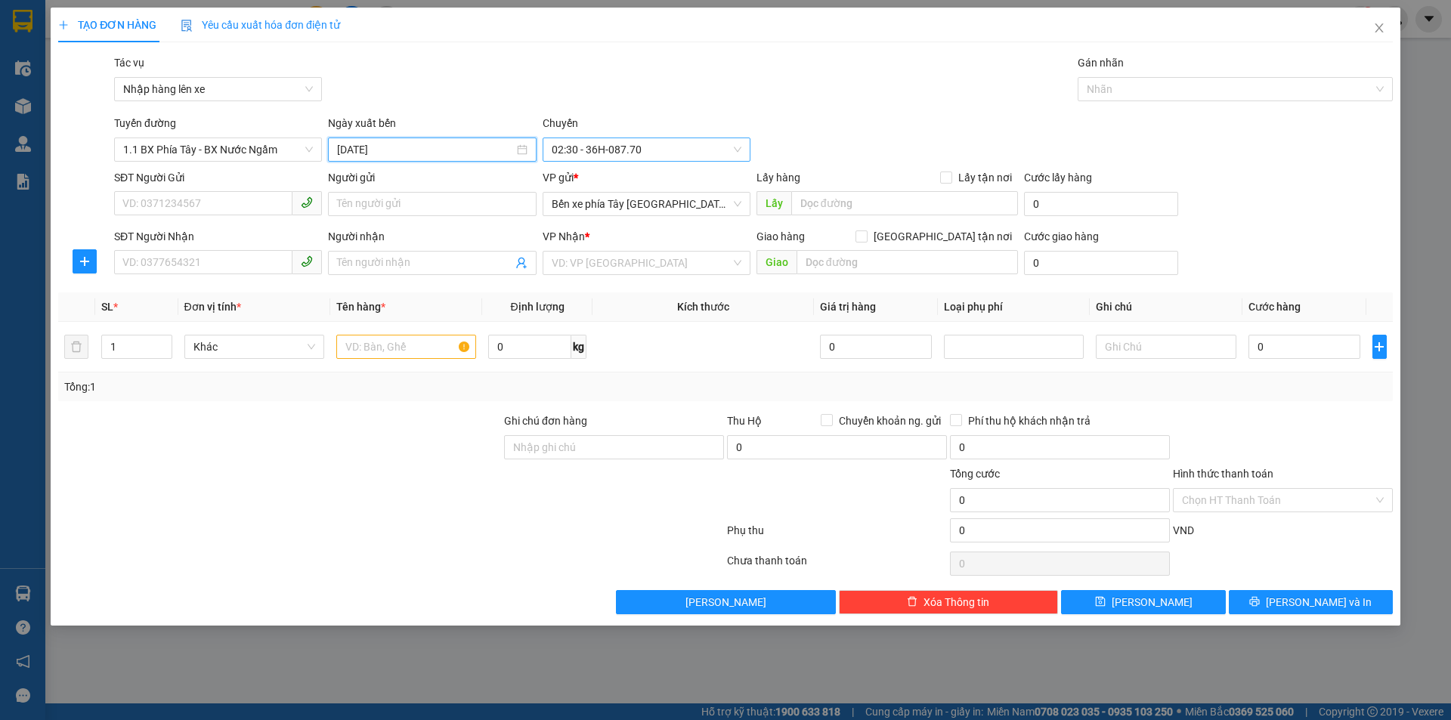
click at [646, 150] on span "02:30 - 36H-087.70" at bounding box center [647, 149] width 190 height 23
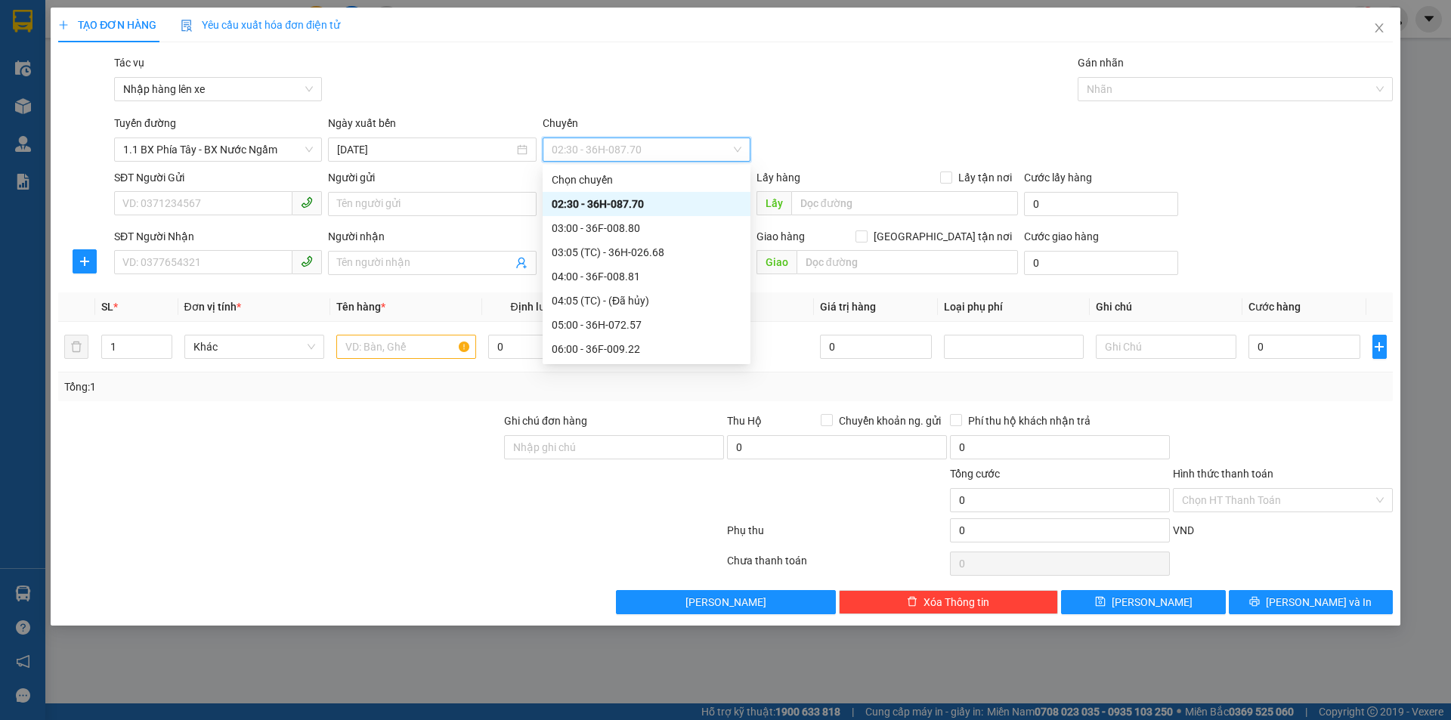
click at [627, 203] on div "02:30 - 36H-087.70" at bounding box center [647, 204] width 190 height 17
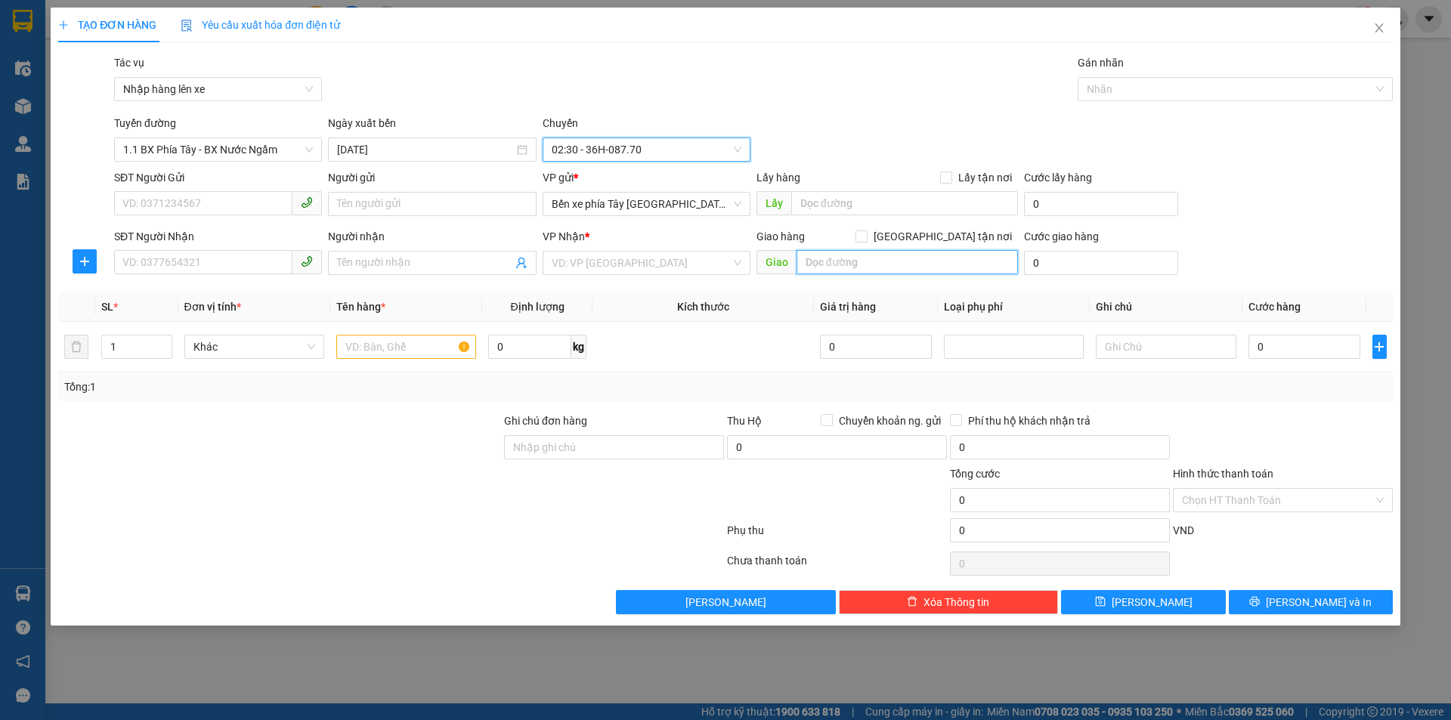
click at [861, 257] on input "text" at bounding box center [907, 262] width 221 height 24
click at [866, 239] on input "[GEOGRAPHIC_DATA] tận nơi" at bounding box center [861, 236] width 11 height 11
checkbox input "true"
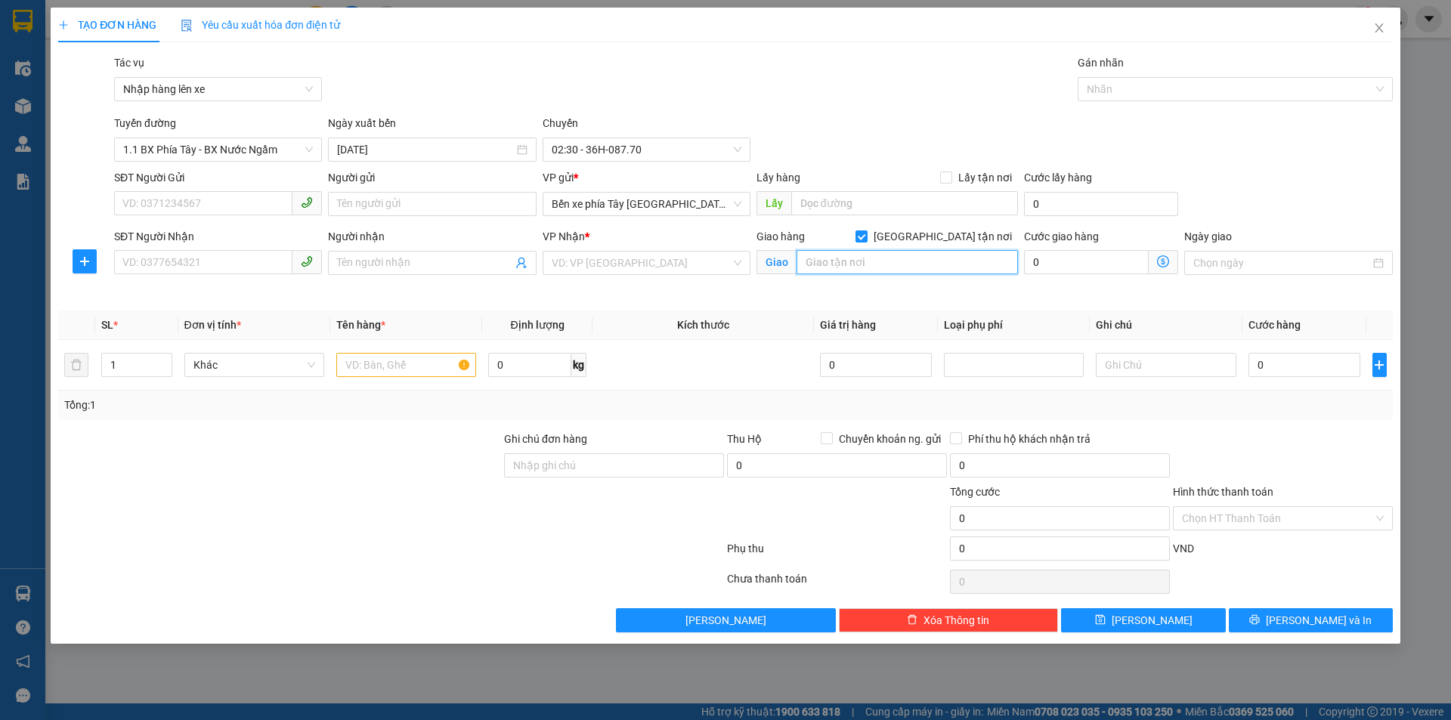
click at [905, 258] on input "text" at bounding box center [907, 262] width 221 height 24
paste input "Bệnh viện Nhi Trung ương, 18, Ngõ 879 Đ. [GEOGRAPHIC_DATA], [GEOGRAPHIC_DATA], …"
type input "Bệnh viện Nhi Trung ương, 18, Ngõ 879 Đ. [GEOGRAPHIC_DATA], [GEOGRAPHIC_DATA], …"
click at [1166, 265] on icon "dollar-circle" at bounding box center [1163, 261] width 12 height 12
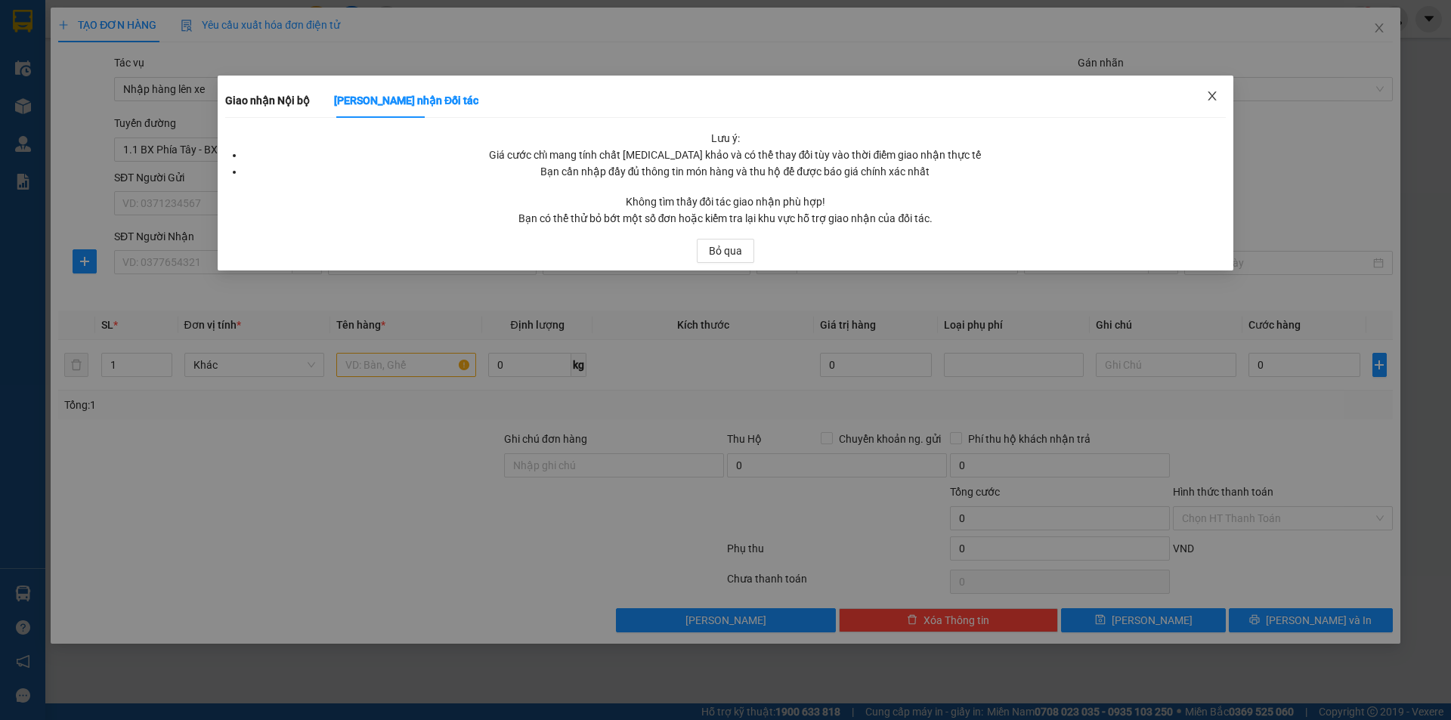
click at [1213, 90] on span "Close" at bounding box center [1212, 97] width 42 height 42
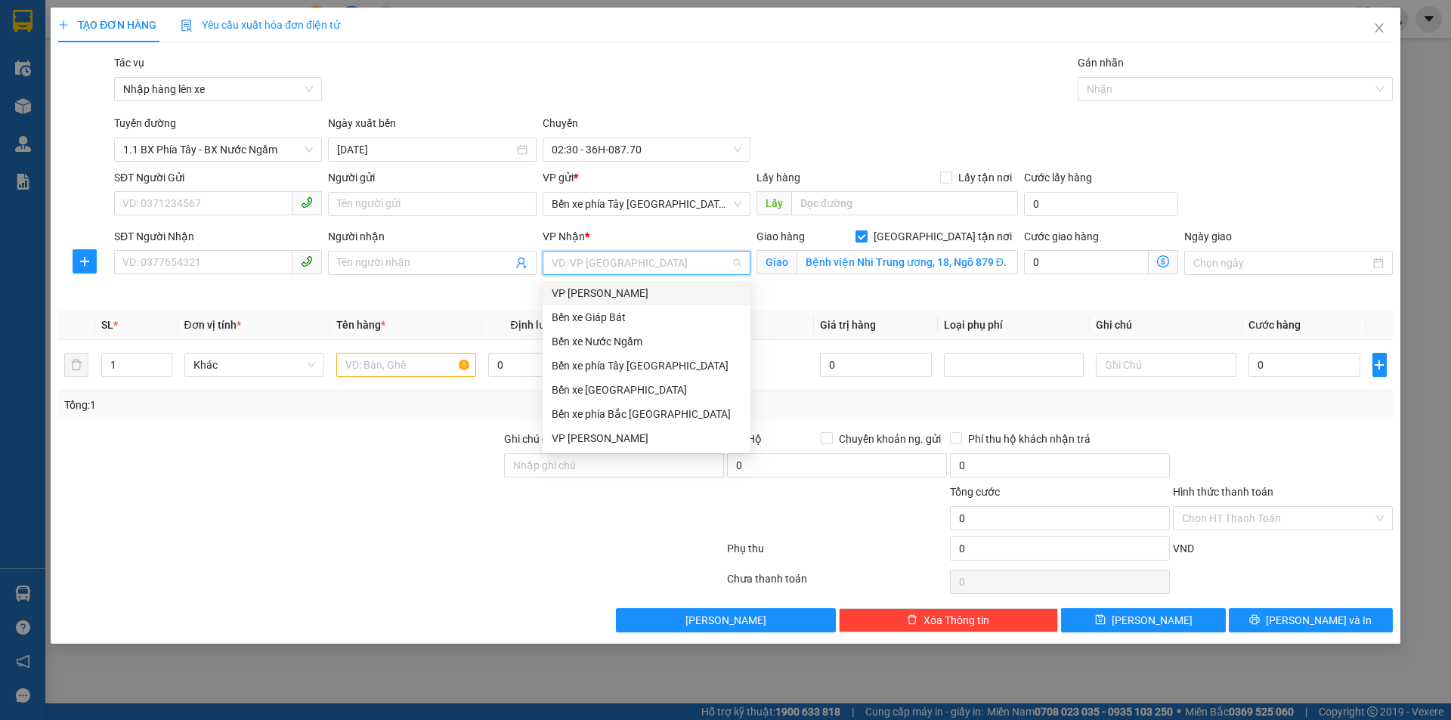
click at [713, 259] on input "search" at bounding box center [641, 263] width 179 height 23
click at [622, 353] on div "Bến xe Nước Ngầm" at bounding box center [647, 342] width 208 height 24
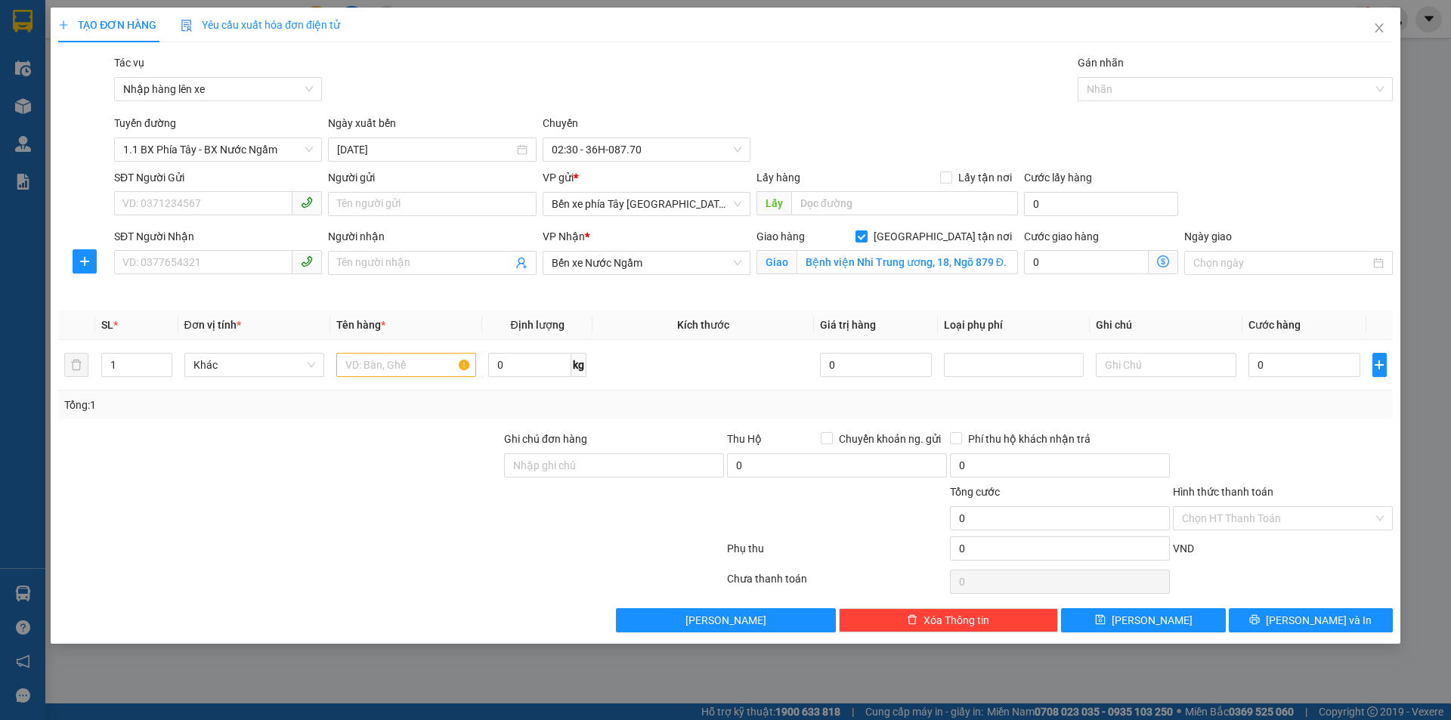
click at [1160, 263] on icon "dollar-circle" at bounding box center [1163, 261] width 12 height 12
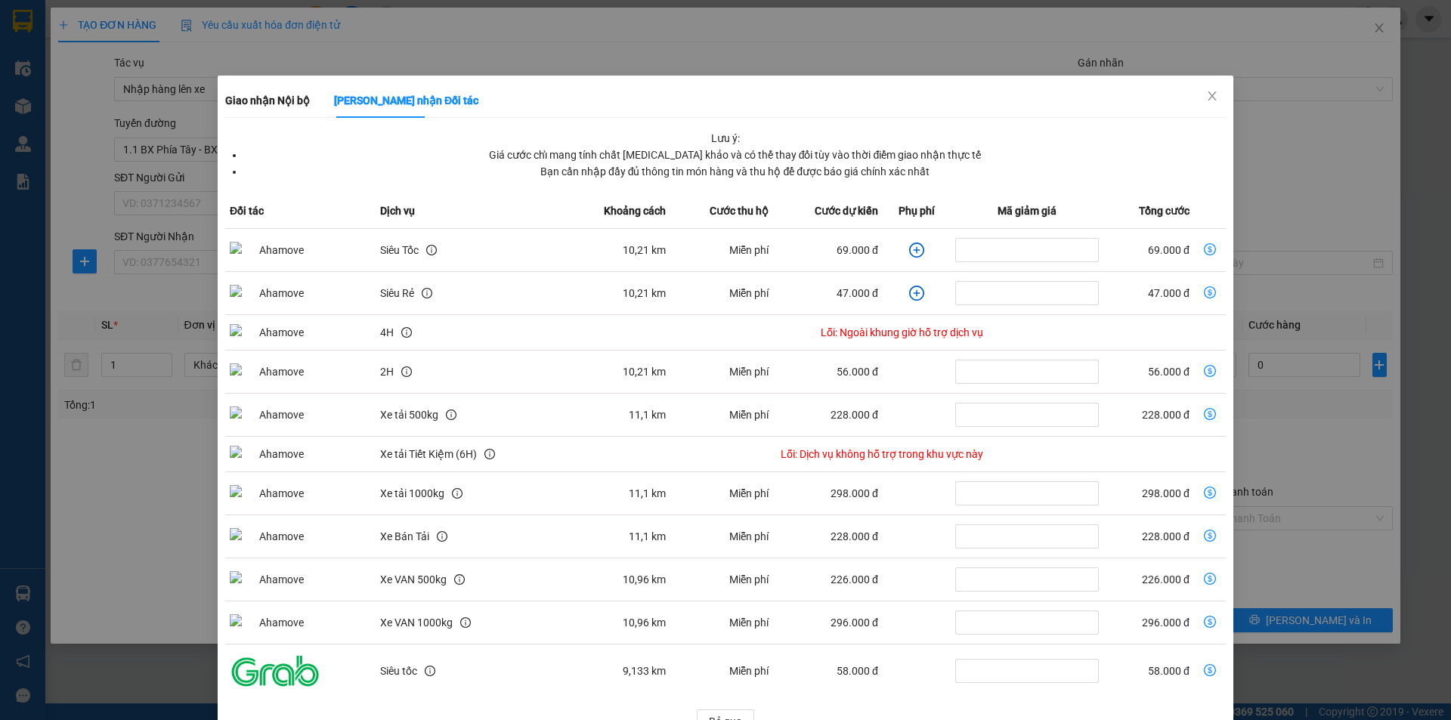
click at [909, 252] on icon "plus-circle" at bounding box center [916, 250] width 15 height 15
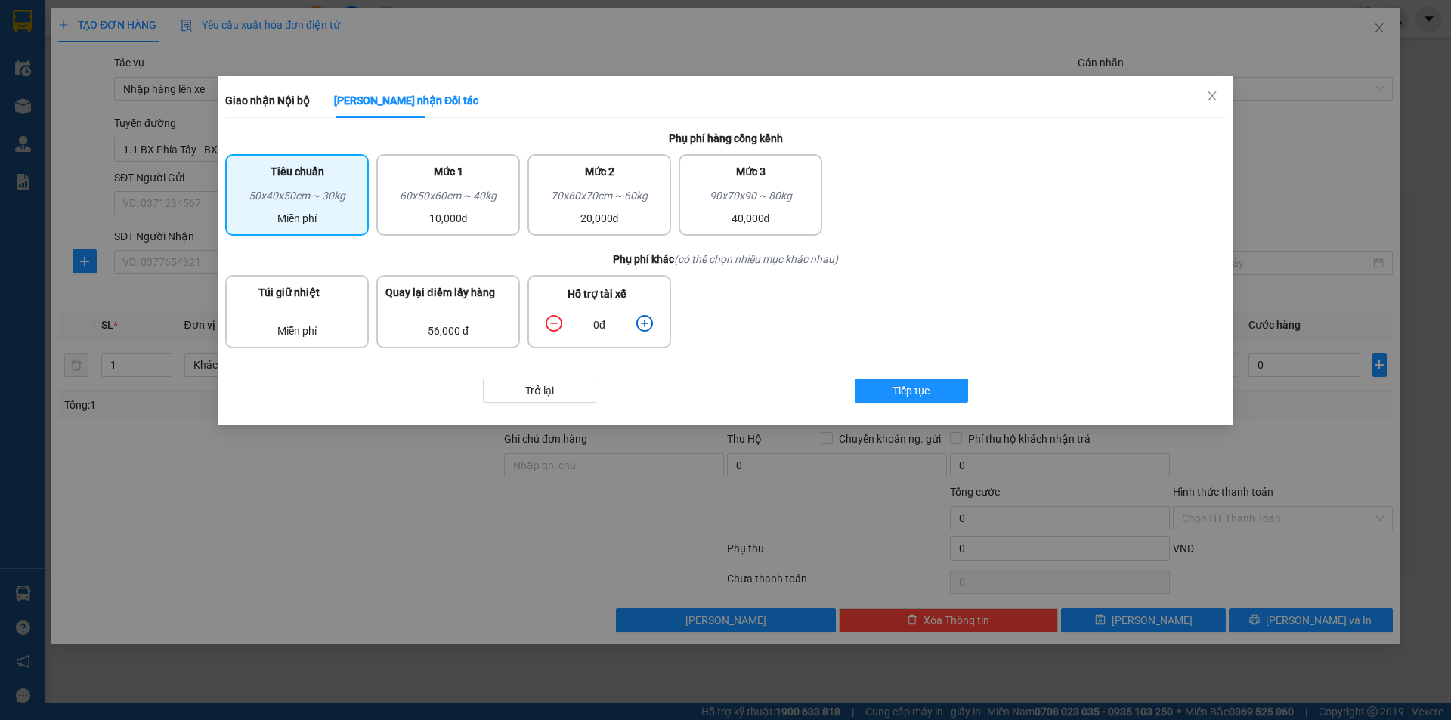
click at [639, 320] on icon "plus-circle" at bounding box center [644, 323] width 17 height 17
click at [922, 394] on span "Tiếp tục" at bounding box center [911, 390] width 37 height 17
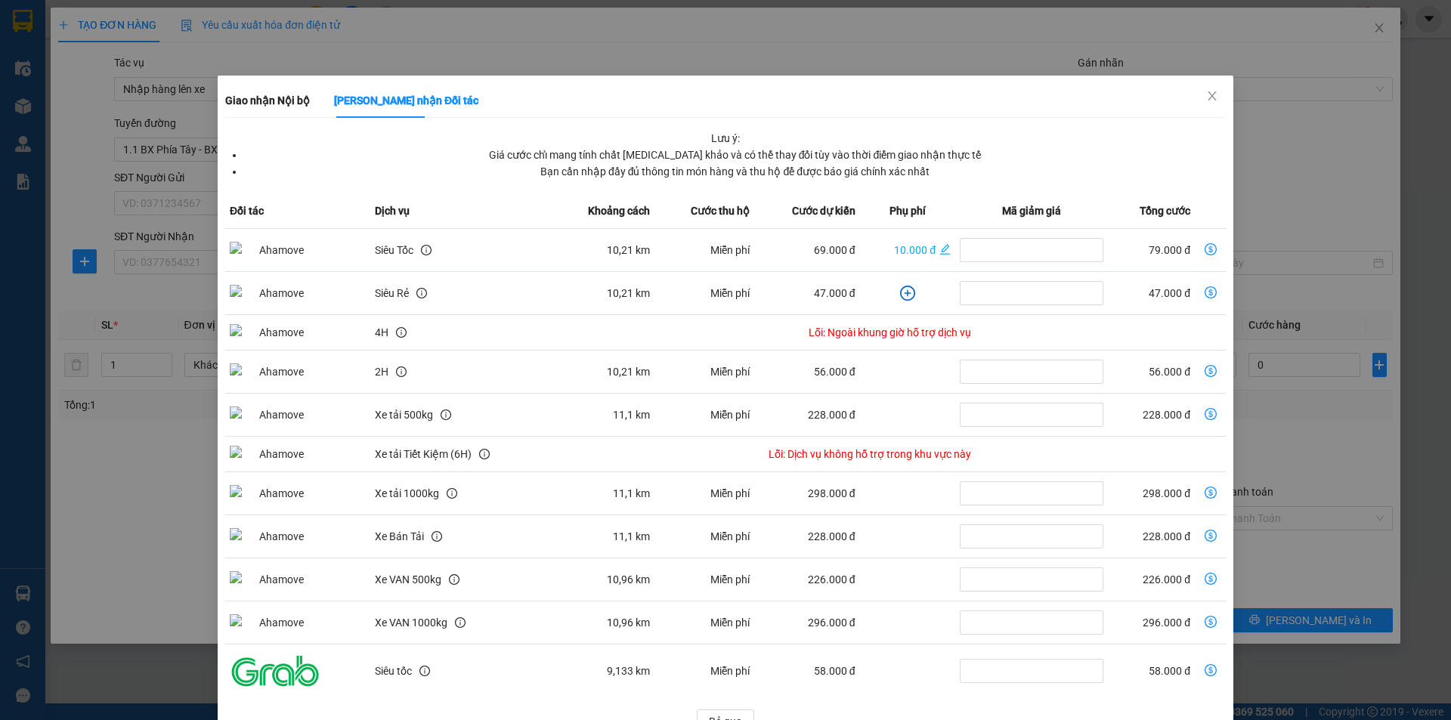
click at [1205, 243] on icon "dollar-circle" at bounding box center [1211, 249] width 12 height 12
type input "79.000"
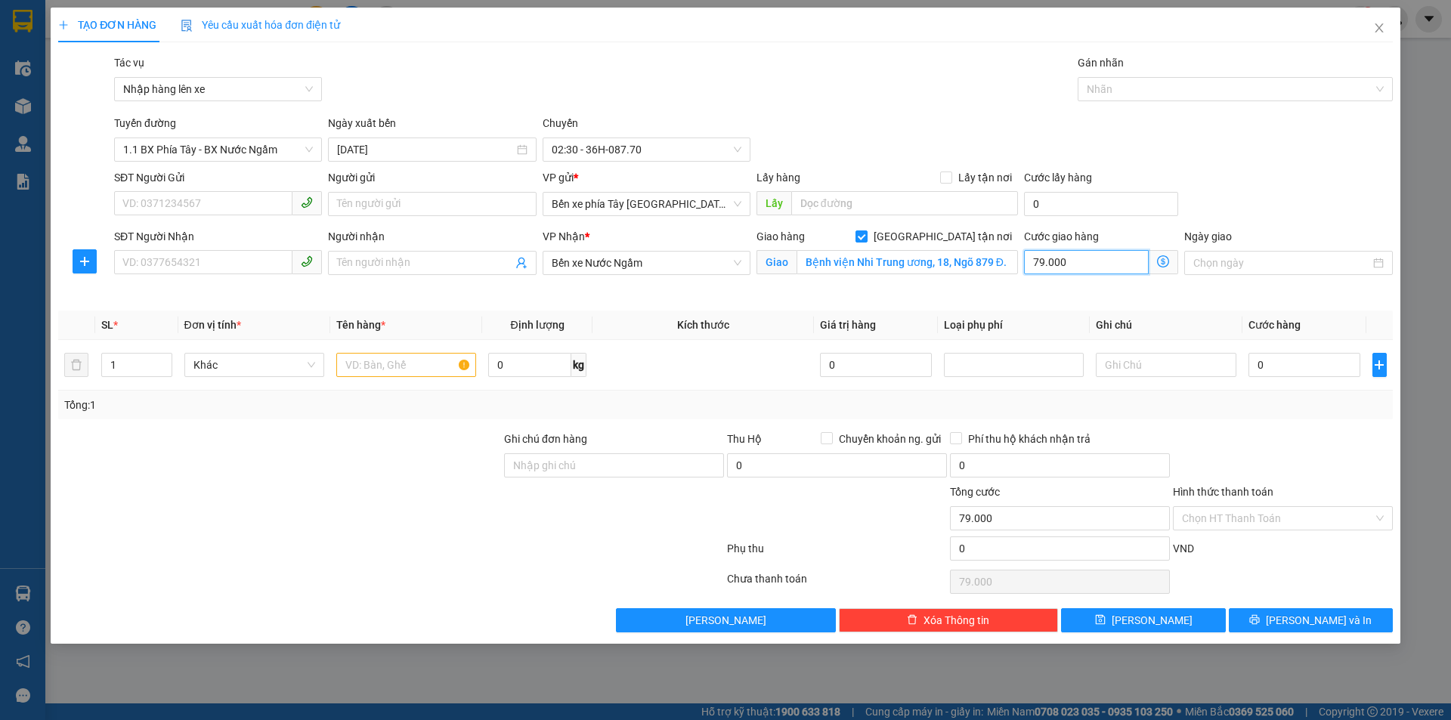
click at [1128, 272] on input "79.000" at bounding box center [1086, 262] width 125 height 24
type input "8"
type input "80"
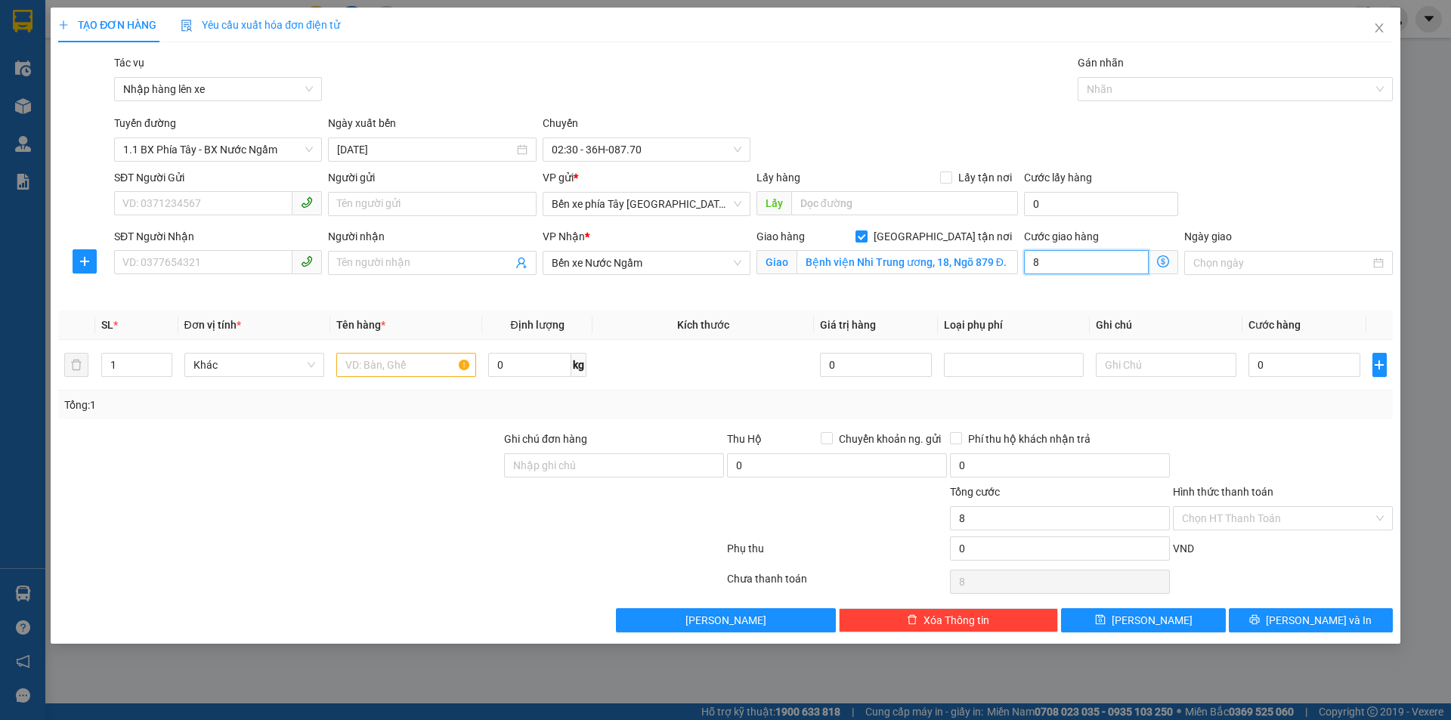
type input "80"
type input "800"
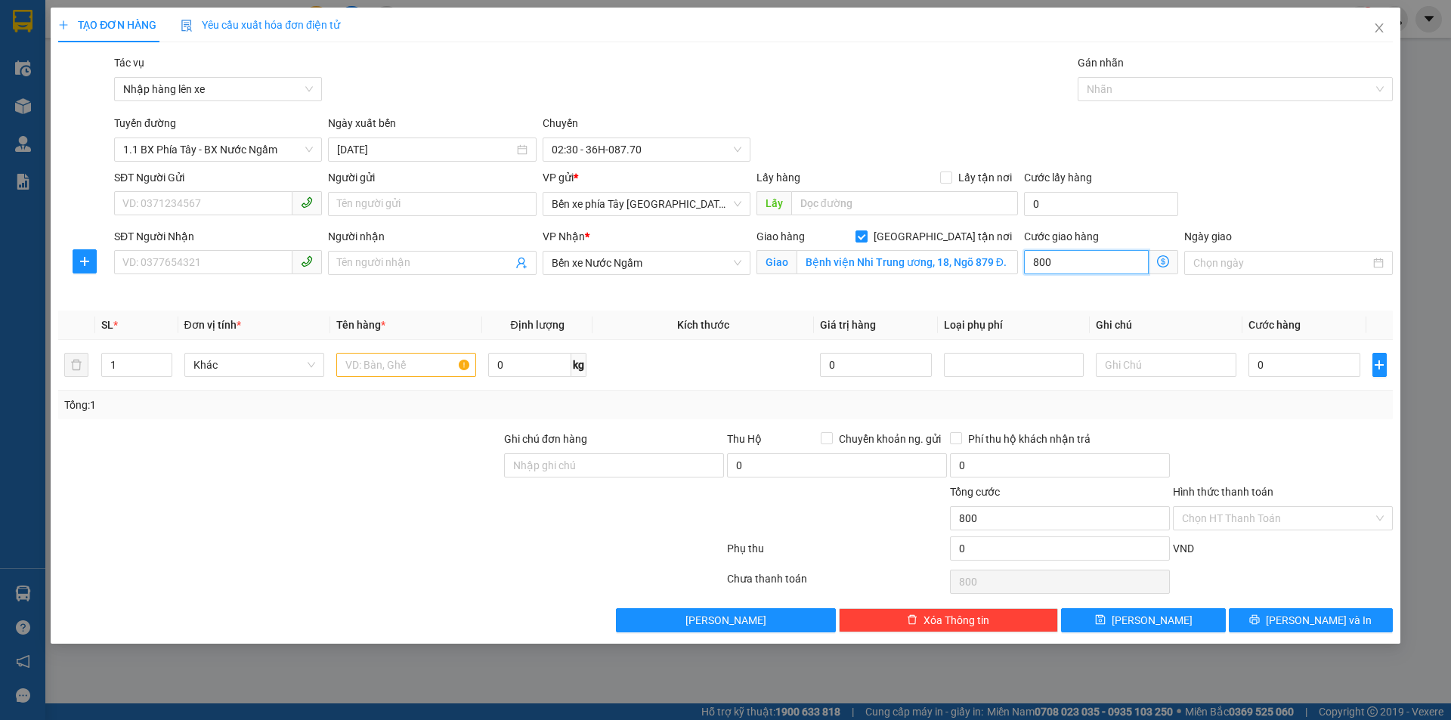
type input "8.000"
type input "80.000"
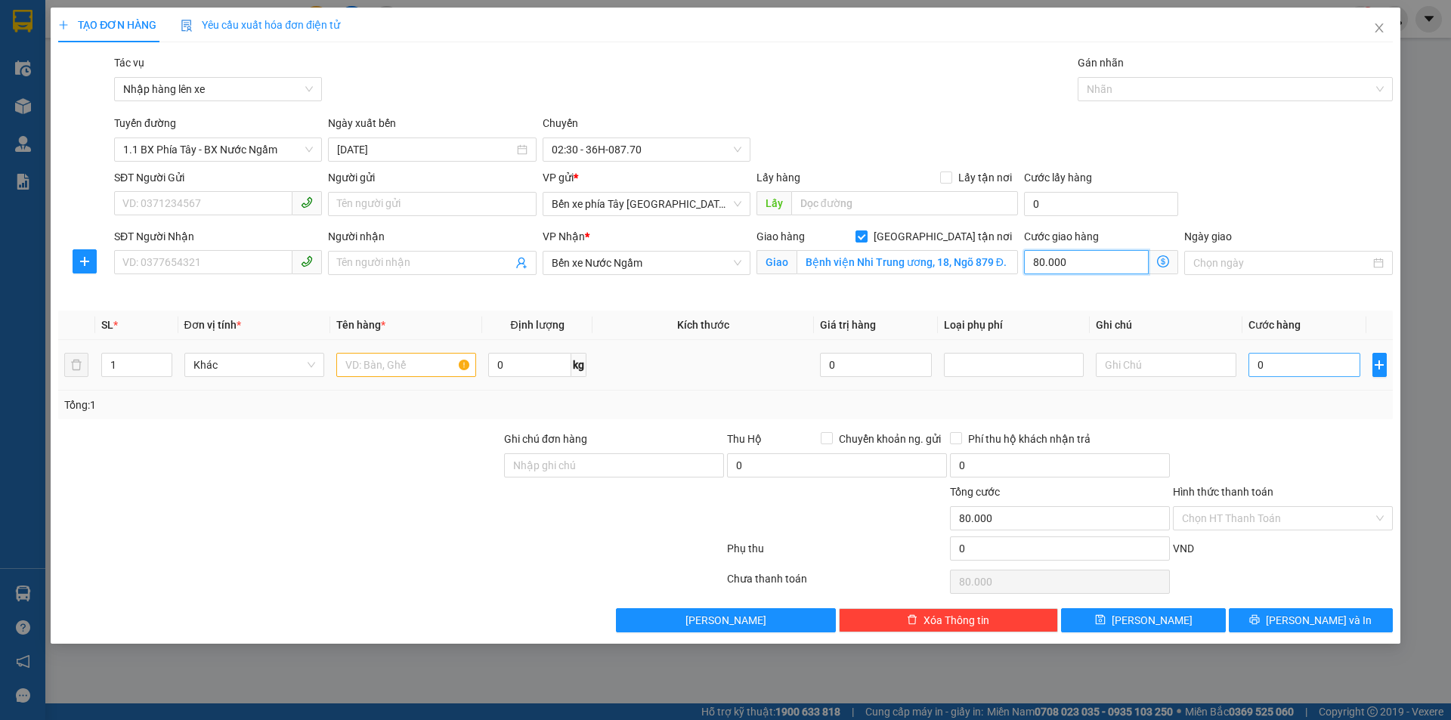
type input "80.000"
click at [1297, 368] on input "0" at bounding box center [1305, 365] width 113 height 24
type input "5"
type input "80.005"
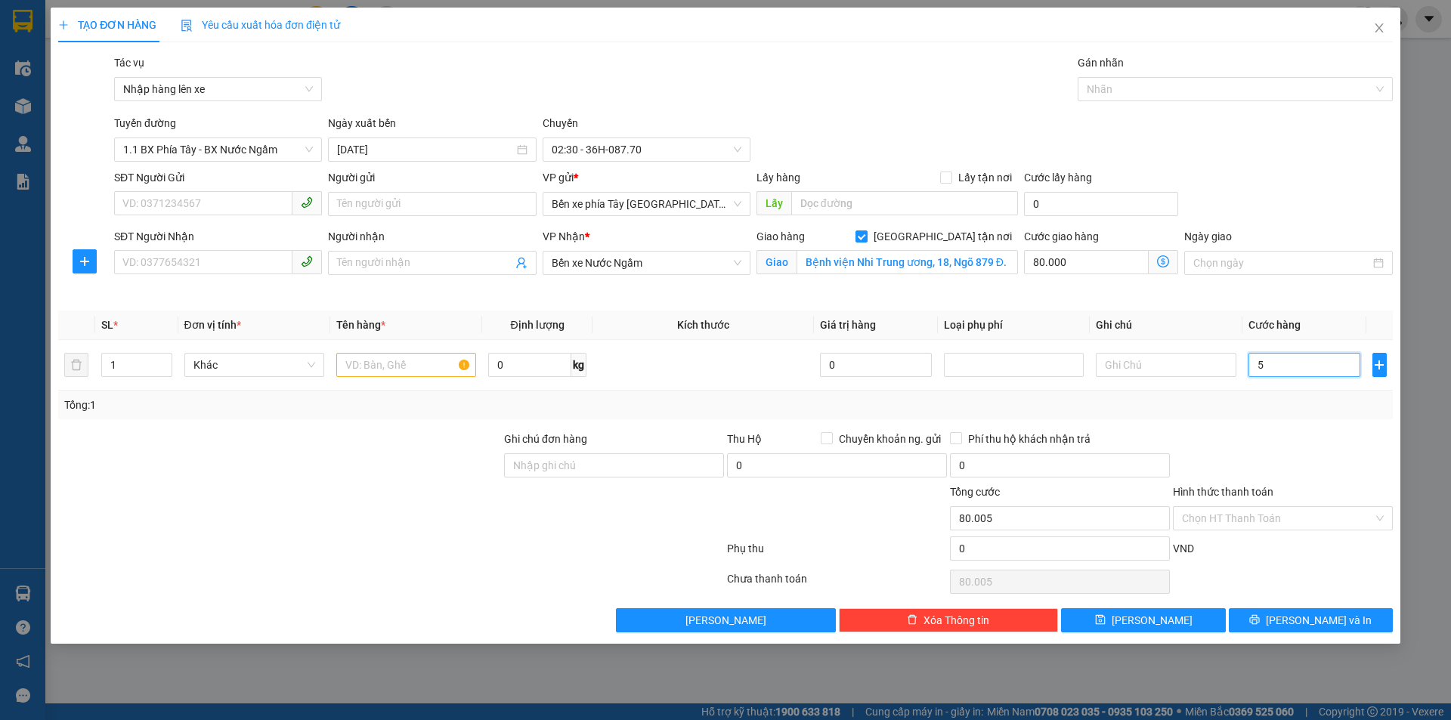
type input "50"
type input "80.050"
type input "500"
type input "80.500"
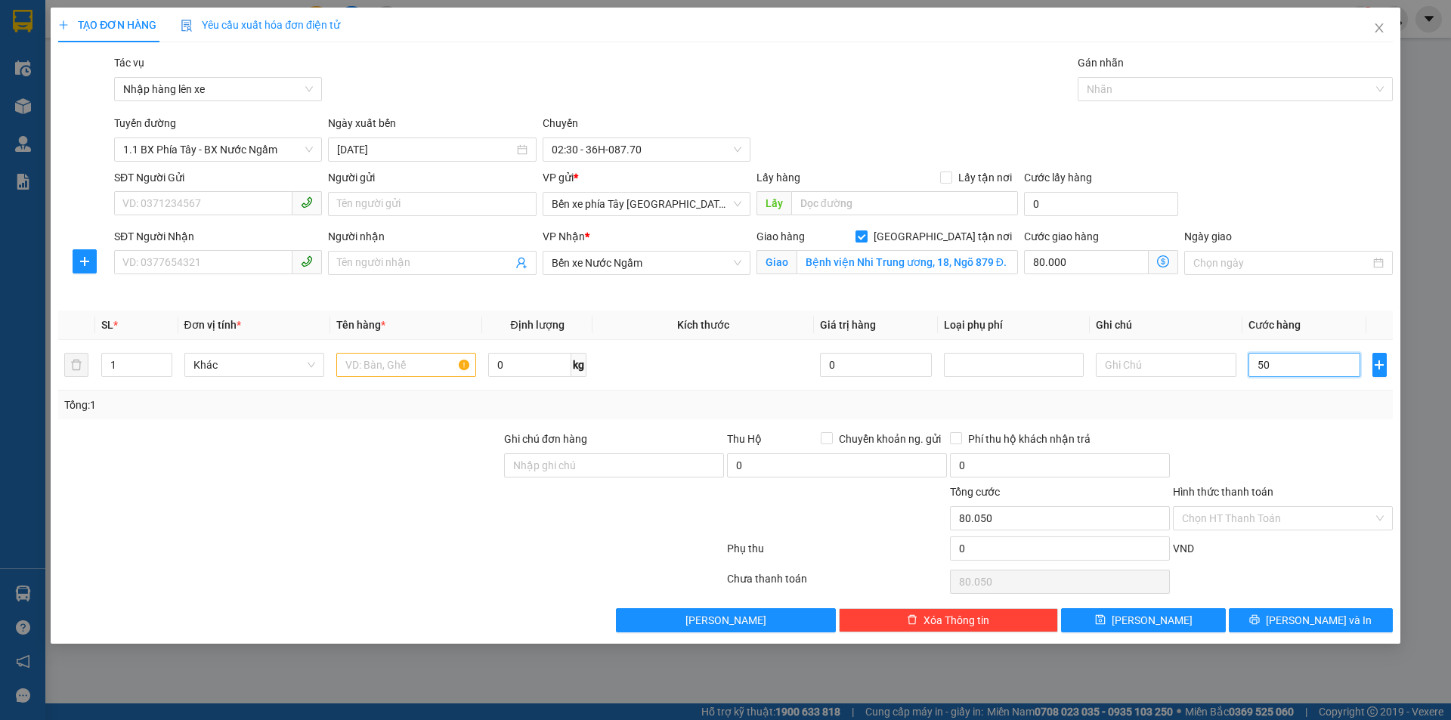
type input "80.500"
type input "5.000"
type input "85.000"
type input "50.000"
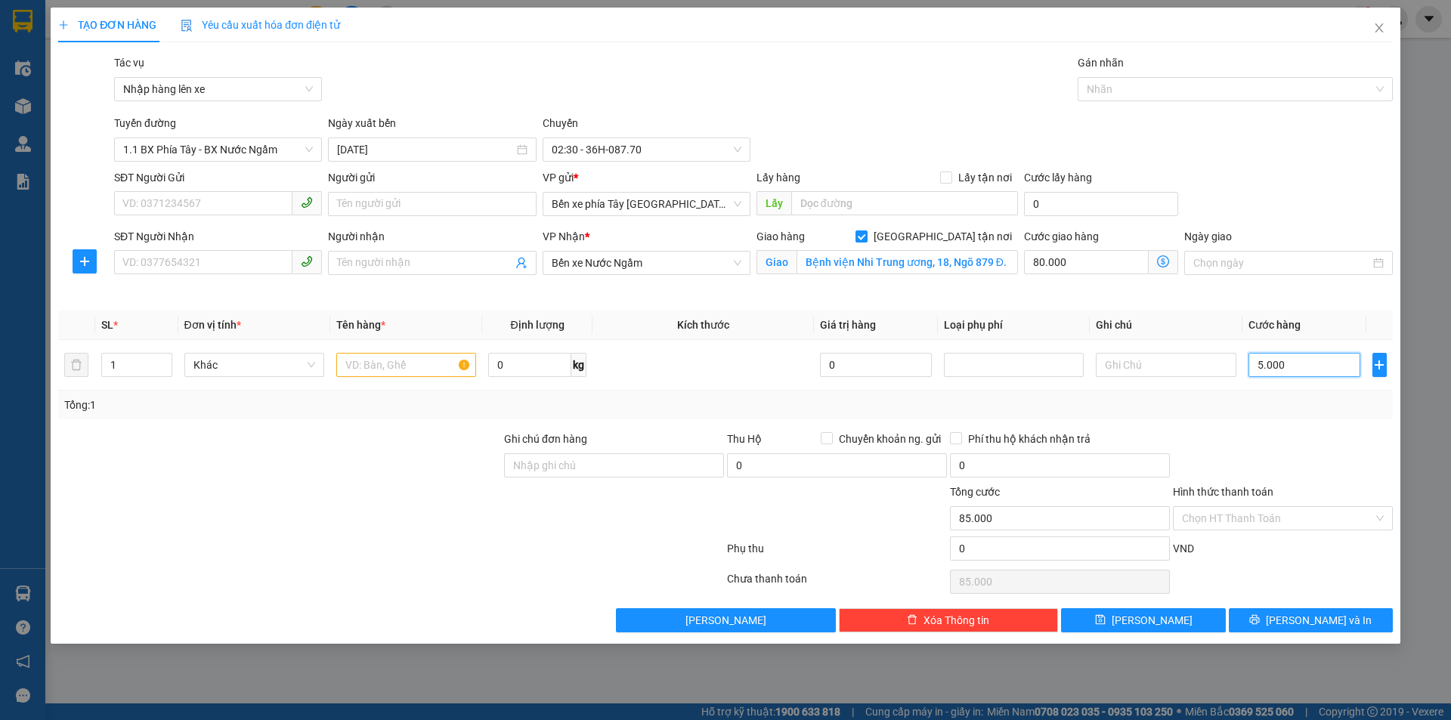
type input "130.000"
type input "500.000"
type input "580.000"
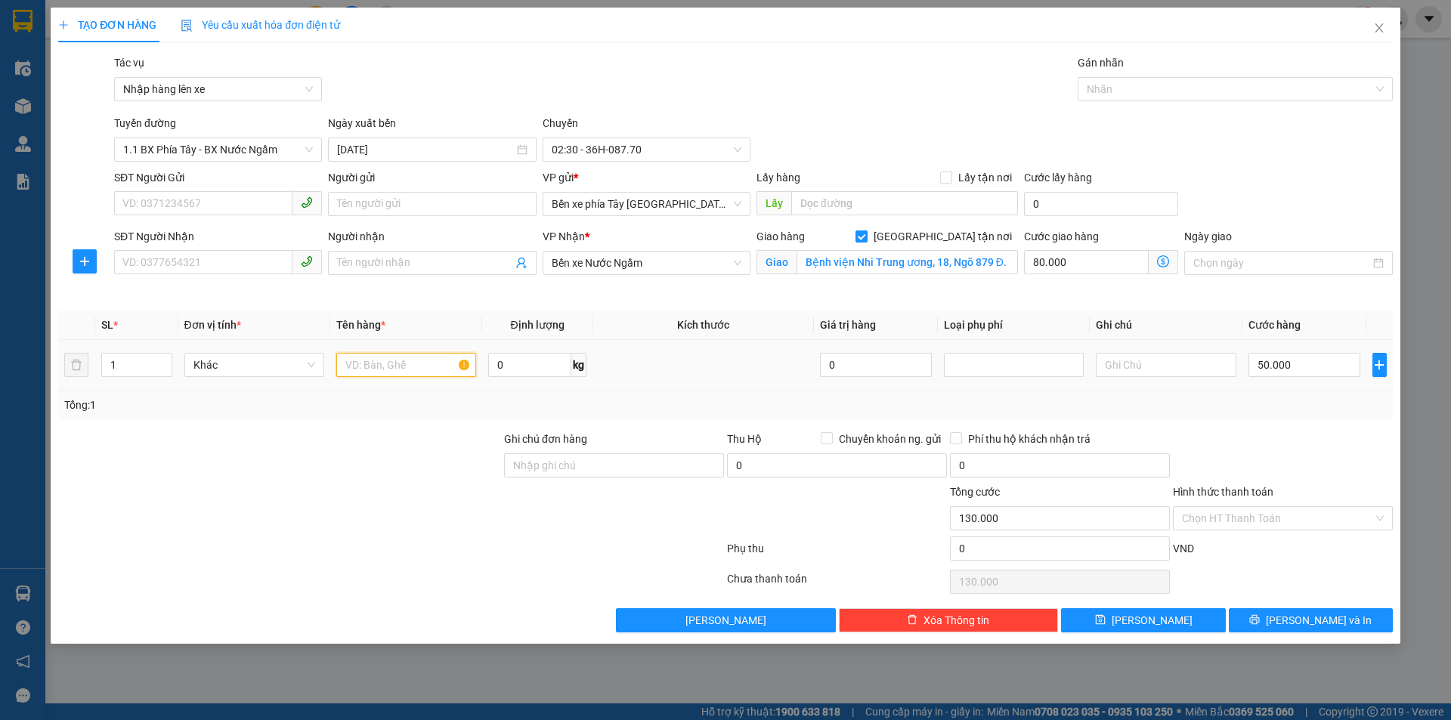
click at [415, 364] on input "text" at bounding box center [406, 365] width 140 height 24
drag, startPoint x: 197, startPoint y: 259, endPoint x: 201, endPoint y: 249, distance: 11.5
click at [199, 258] on input "SĐT Người Nhận" at bounding box center [203, 262] width 178 height 24
click at [209, 197] on input "SĐT Người Gửi" at bounding box center [203, 203] width 178 height 24
click at [406, 212] on input "Người gửi" at bounding box center [432, 204] width 208 height 24
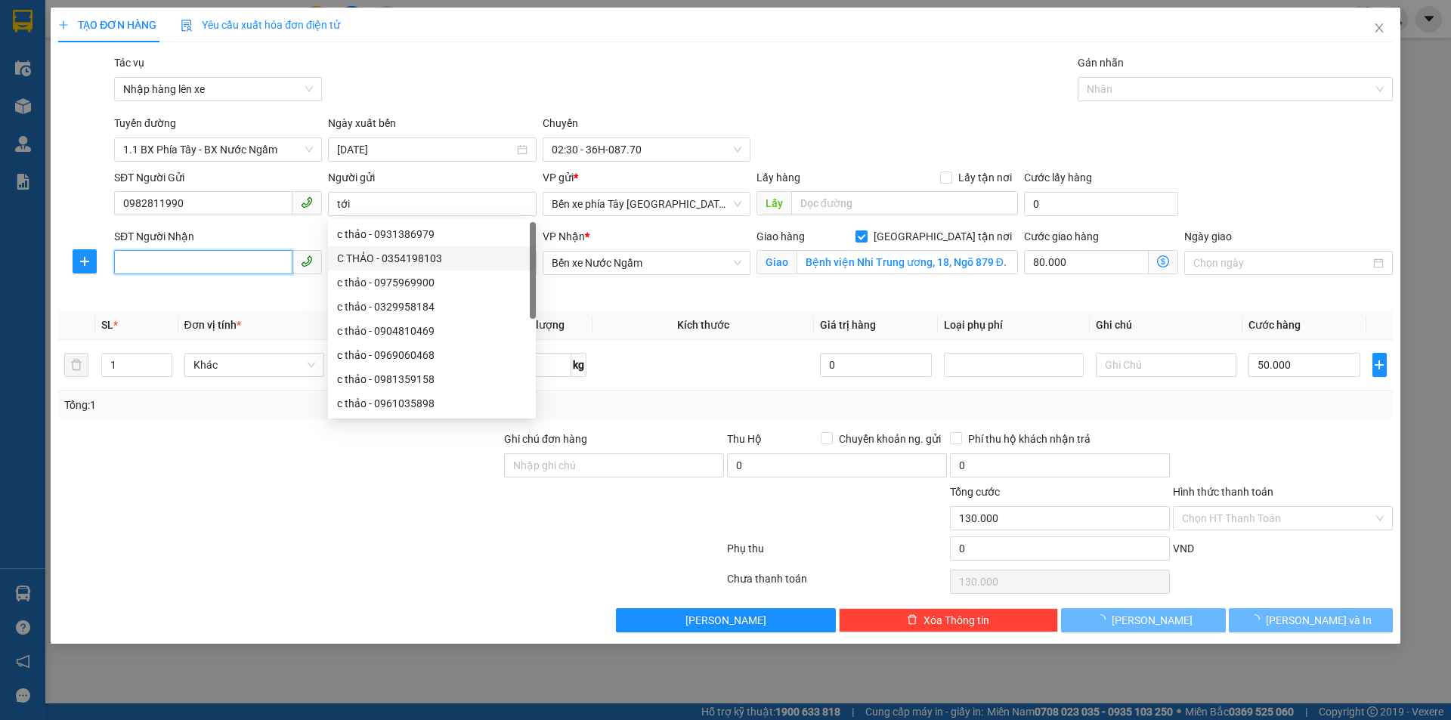
click at [240, 271] on input "SĐT Người Nhận" at bounding box center [203, 262] width 178 height 24
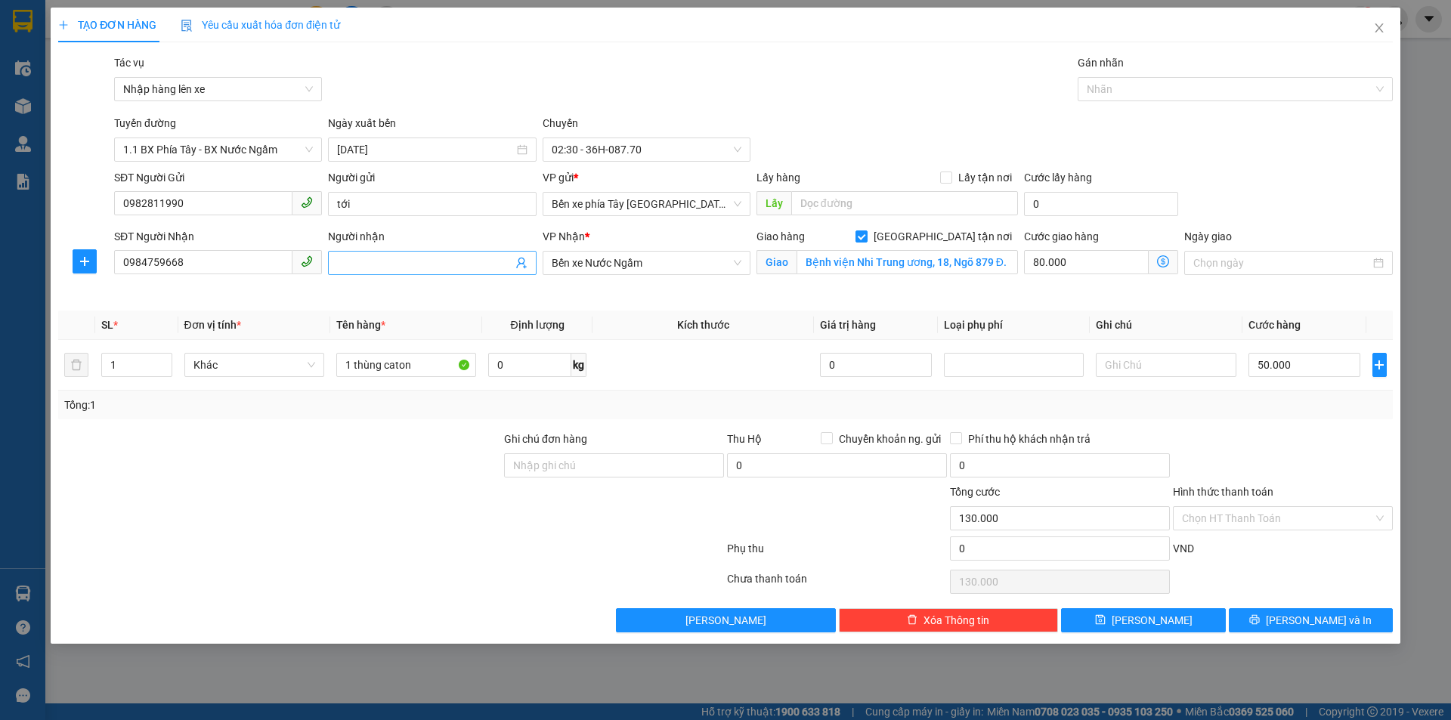
click at [394, 265] on input "Người nhận" at bounding box center [424, 263] width 175 height 17
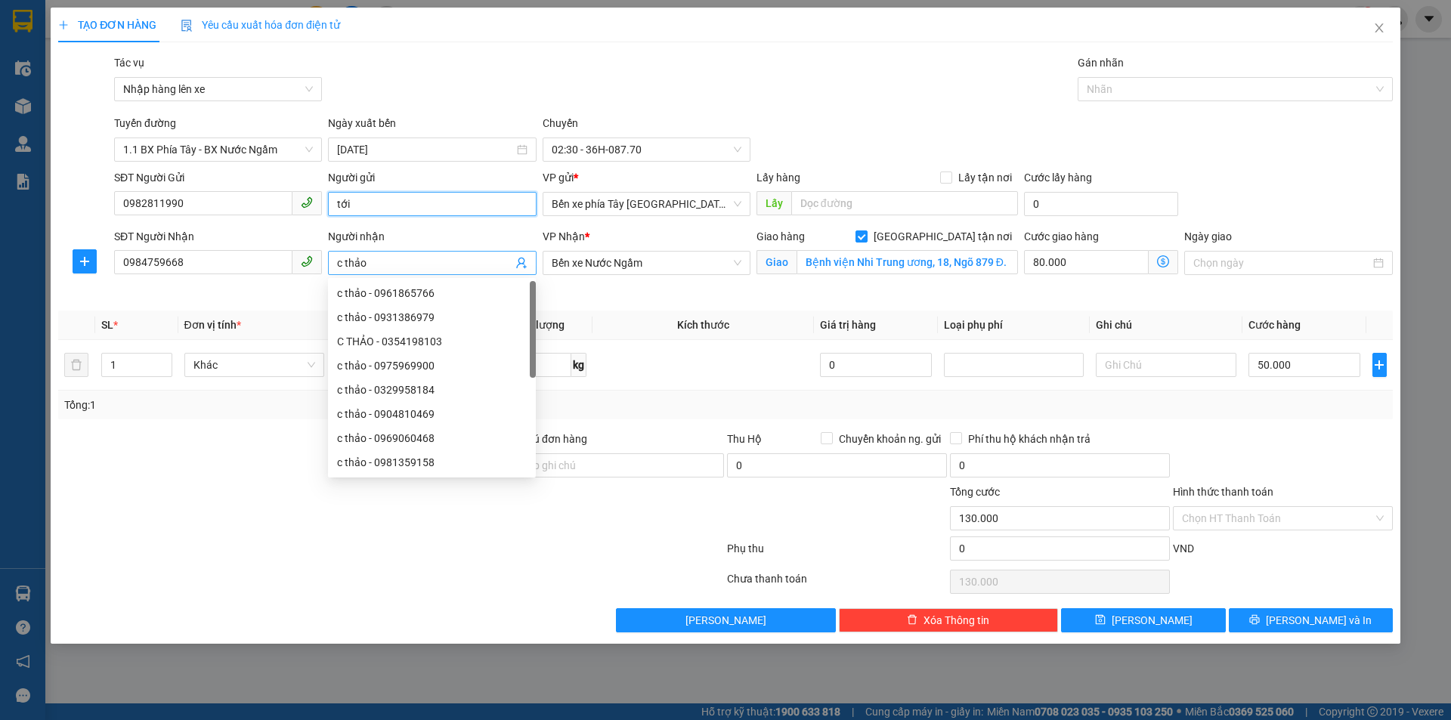
drag, startPoint x: 335, startPoint y: 203, endPoint x: 363, endPoint y: 255, distance: 59.2
click at [340, 206] on input "tới" at bounding box center [432, 204] width 208 height 24
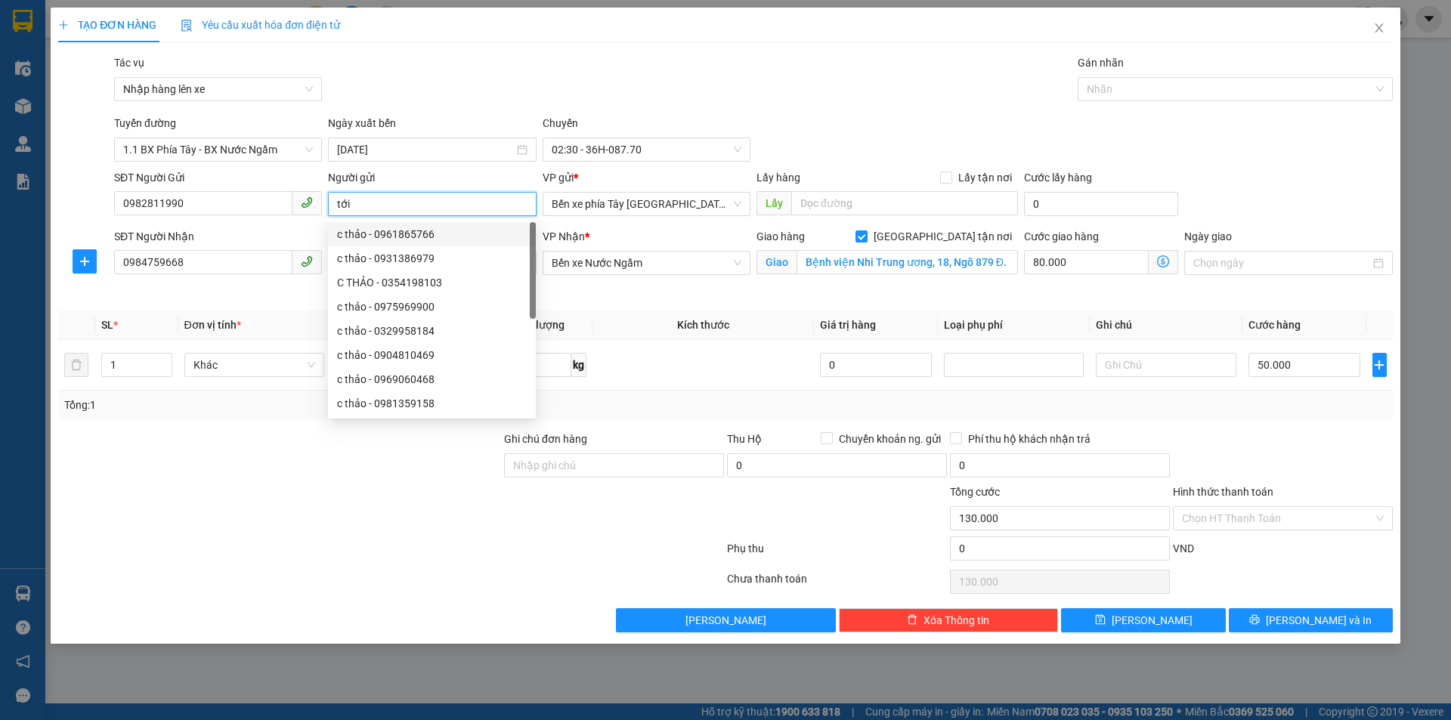
click at [336, 203] on input "tới" at bounding box center [432, 204] width 208 height 24
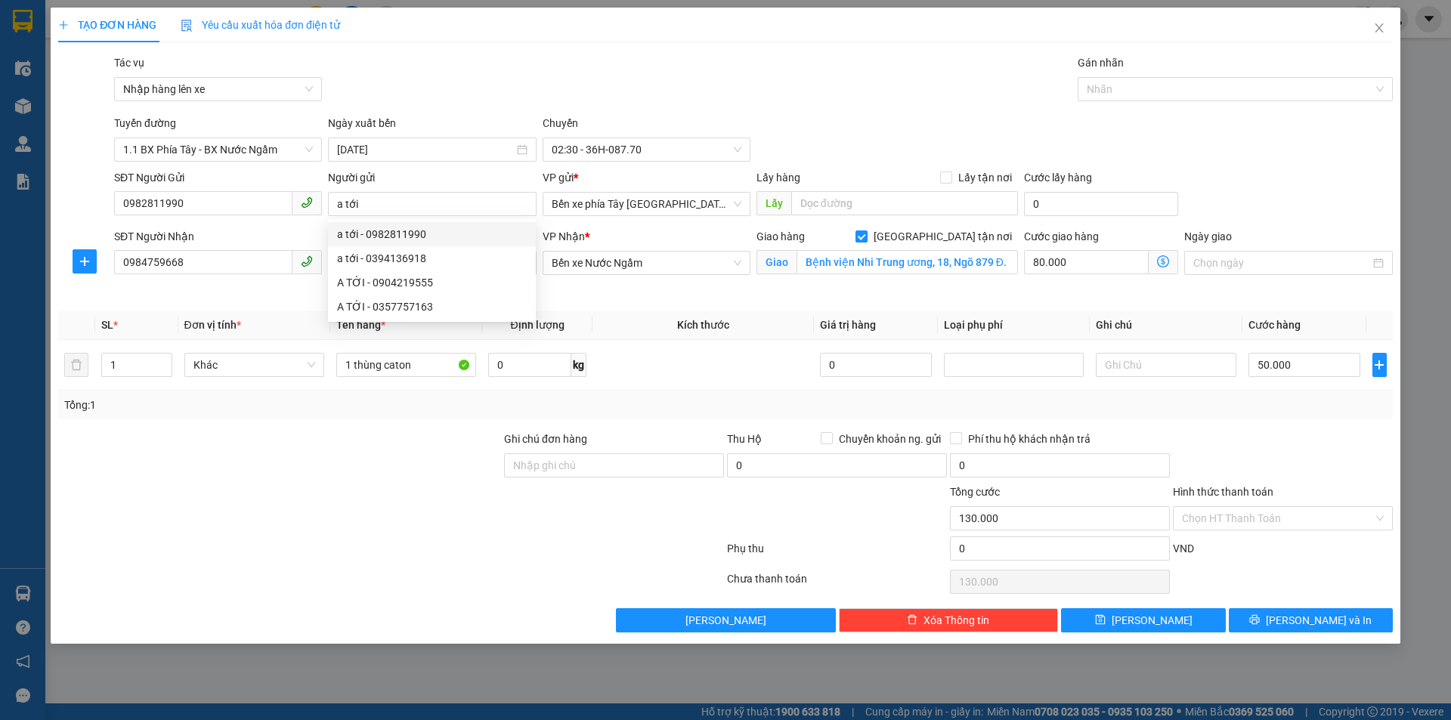
click at [364, 460] on div at bounding box center [280, 457] width 446 height 53
click at [1218, 520] on input "Hình thức thanh toán" at bounding box center [1277, 518] width 191 height 23
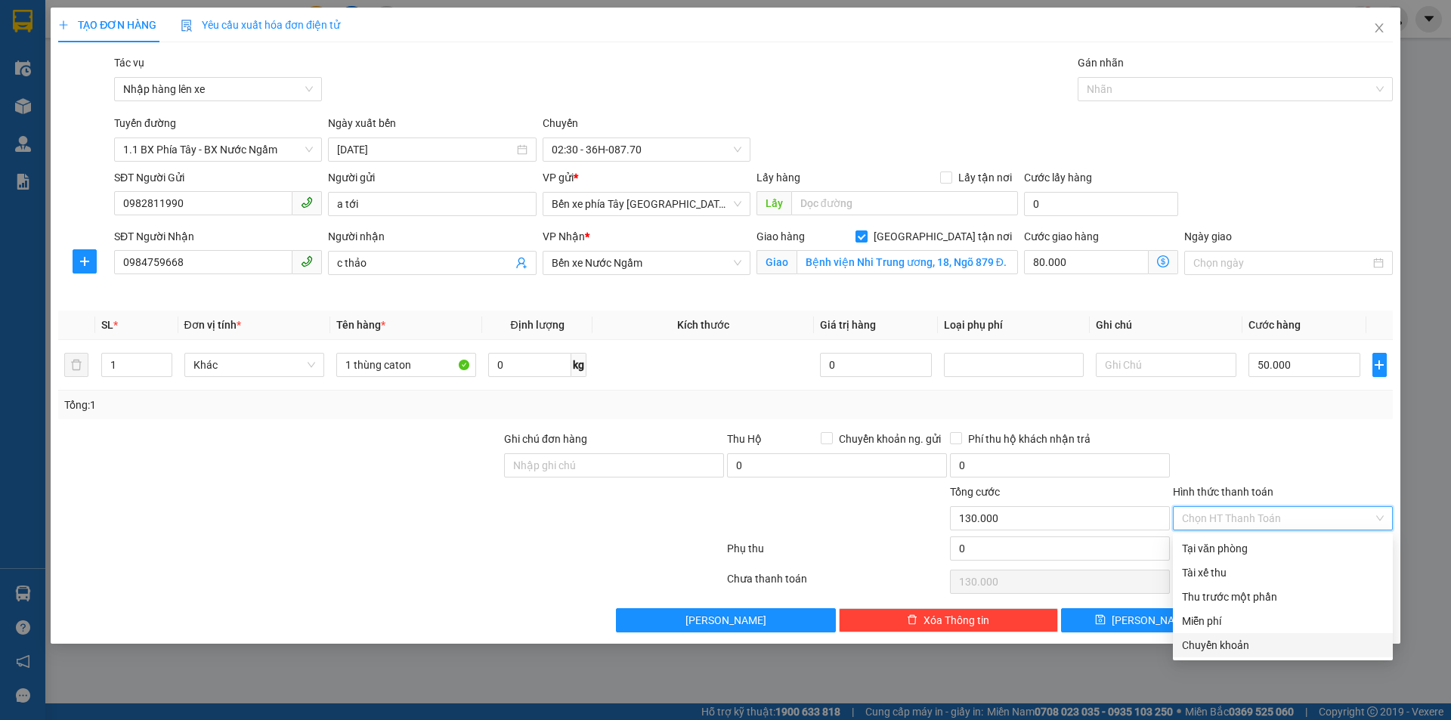
click at [1230, 649] on div "Chuyển khoản" at bounding box center [1283, 645] width 202 height 17
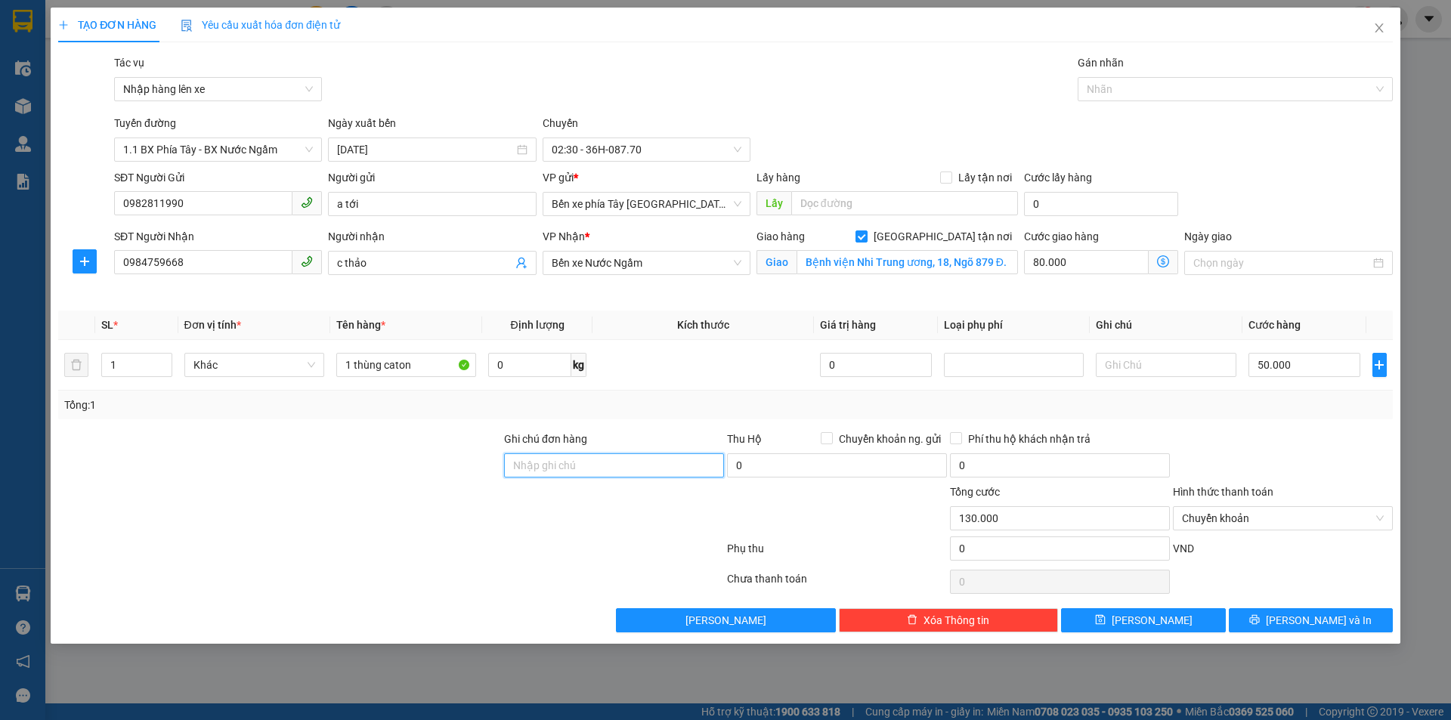
click at [552, 477] on input "Ghi chú đơn hàng" at bounding box center [614, 465] width 220 height 24
drag, startPoint x: 538, startPoint y: 469, endPoint x: 1450, endPoint y: 750, distance: 954.4
click at [1450, 694] on html "Kết quả tìm kiếm ( 0 ) Bộ lọc No Data 50051_dnduc.ducphatth 1 Điều hành xe Kho …" at bounding box center [725, 360] width 1451 height 720
click at [611, 466] on input "gtt ck" at bounding box center [614, 465] width 220 height 24
click at [1295, 626] on button "[PERSON_NAME] và In" at bounding box center [1311, 620] width 164 height 24
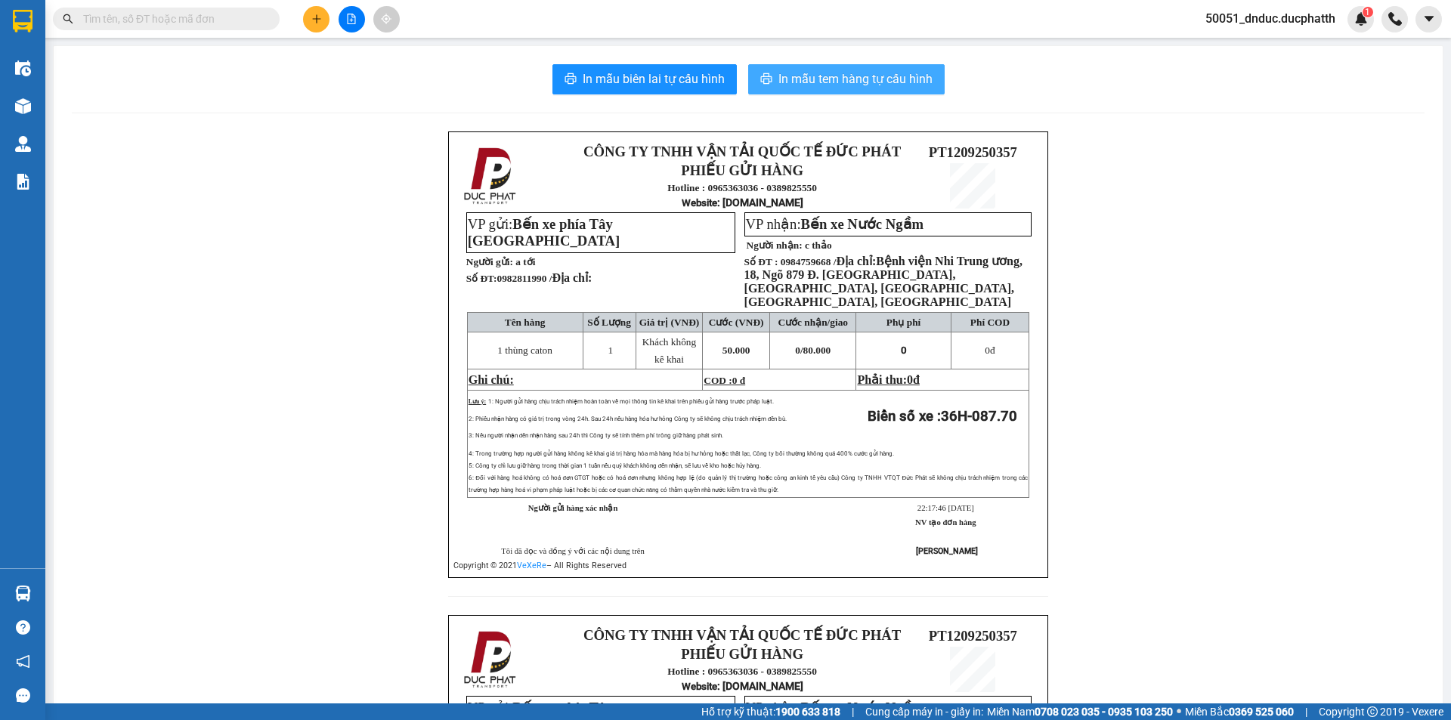
click at [826, 82] on span "In mẫu tem hàng tự cấu hình" at bounding box center [855, 79] width 154 height 19
click at [320, 11] on button at bounding box center [316, 19] width 26 height 26
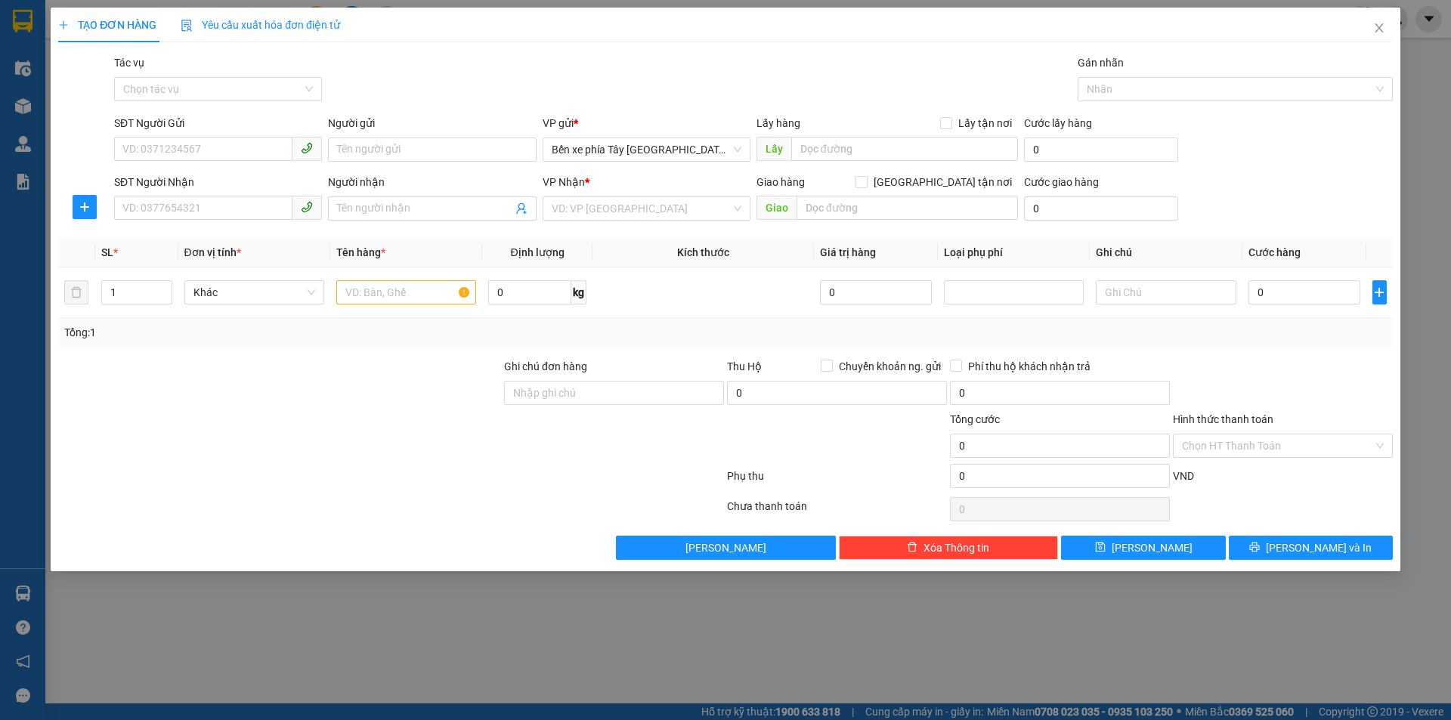
click at [306, 33] on div "Yêu cầu xuất hóa đơn điện tử" at bounding box center [260, 25] width 159 height 17
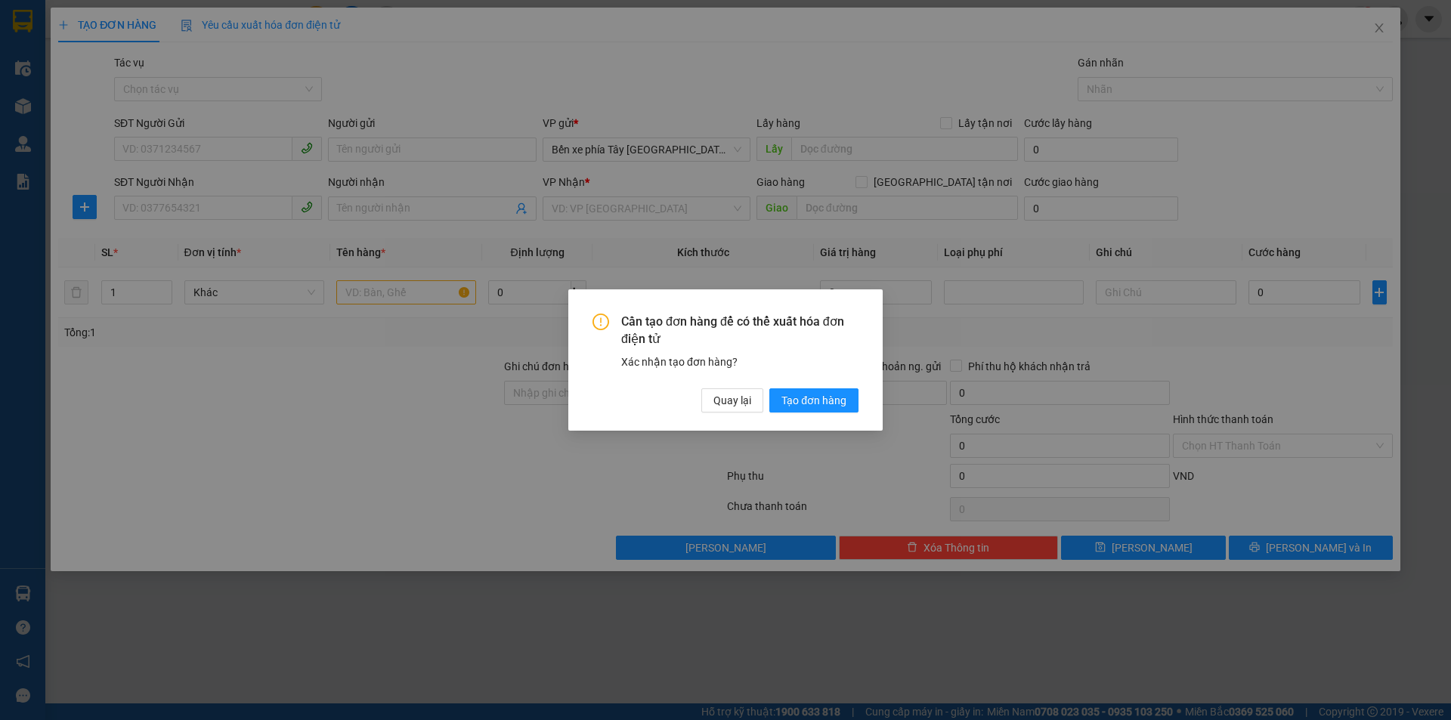
click at [317, 91] on div "Cần tạo đơn hàng để có thể xuất hóa đơn điện tử Xác nhận tạo đơn hàng? Quay lại…" at bounding box center [725, 360] width 1451 height 720
click at [735, 413] on div "Cần tạo đơn hàng để có thể xuất hóa đơn điện tử Xác nhận tạo đơn hàng? Quay lại…" at bounding box center [725, 359] width 314 height 141
click at [726, 401] on span "Quay lại" at bounding box center [732, 400] width 38 height 17
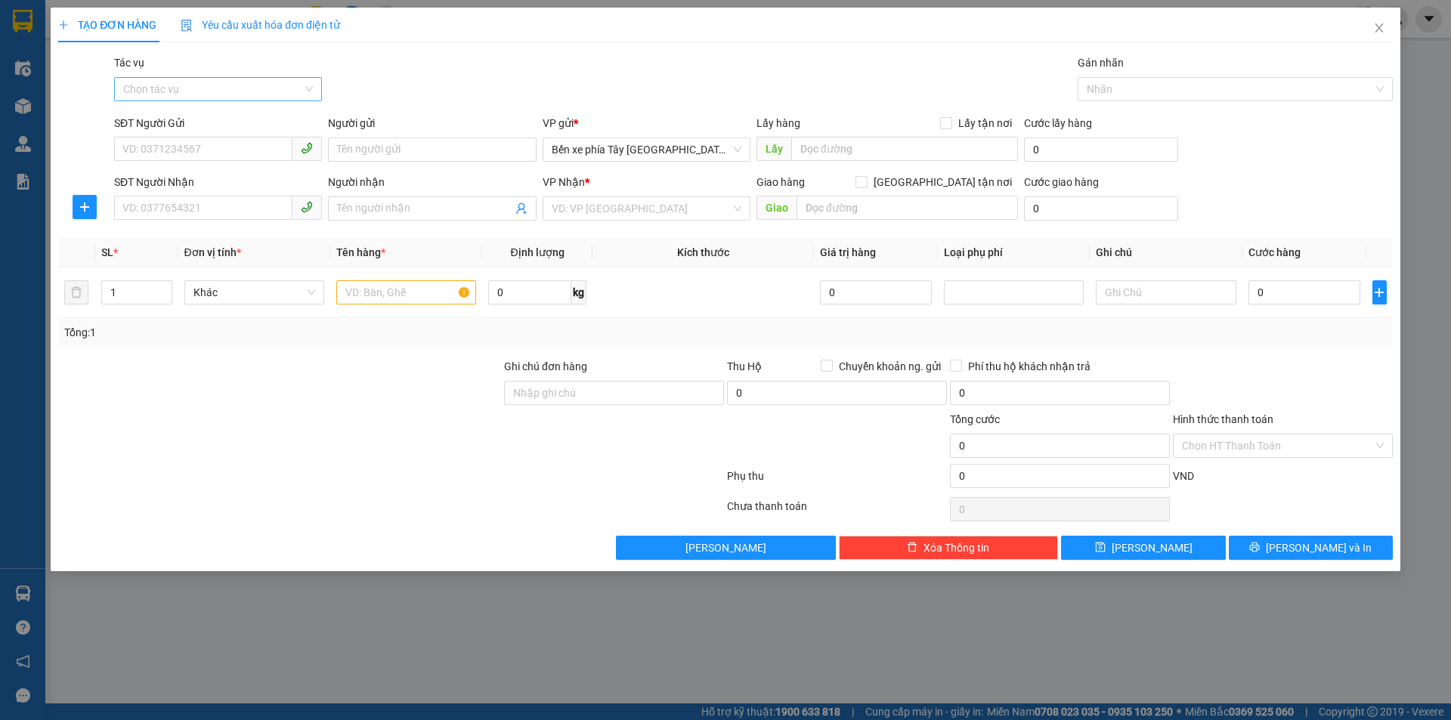
click at [230, 88] on input "Tác vụ" at bounding box center [212, 89] width 179 height 23
drag, startPoint x: 216, startPoint y: 136, endPoint x: 226, endPoint y: 120, distance: 18.7
click at [226, 120] on div "Nhập hàng lên xe Nhập hàng kho nhận" at bounding box center [218, 131] width 208 height 48
click at [232, 116] on div "Nhập hàng lên xe" at bounding box center [218, 119] width 190 height 17
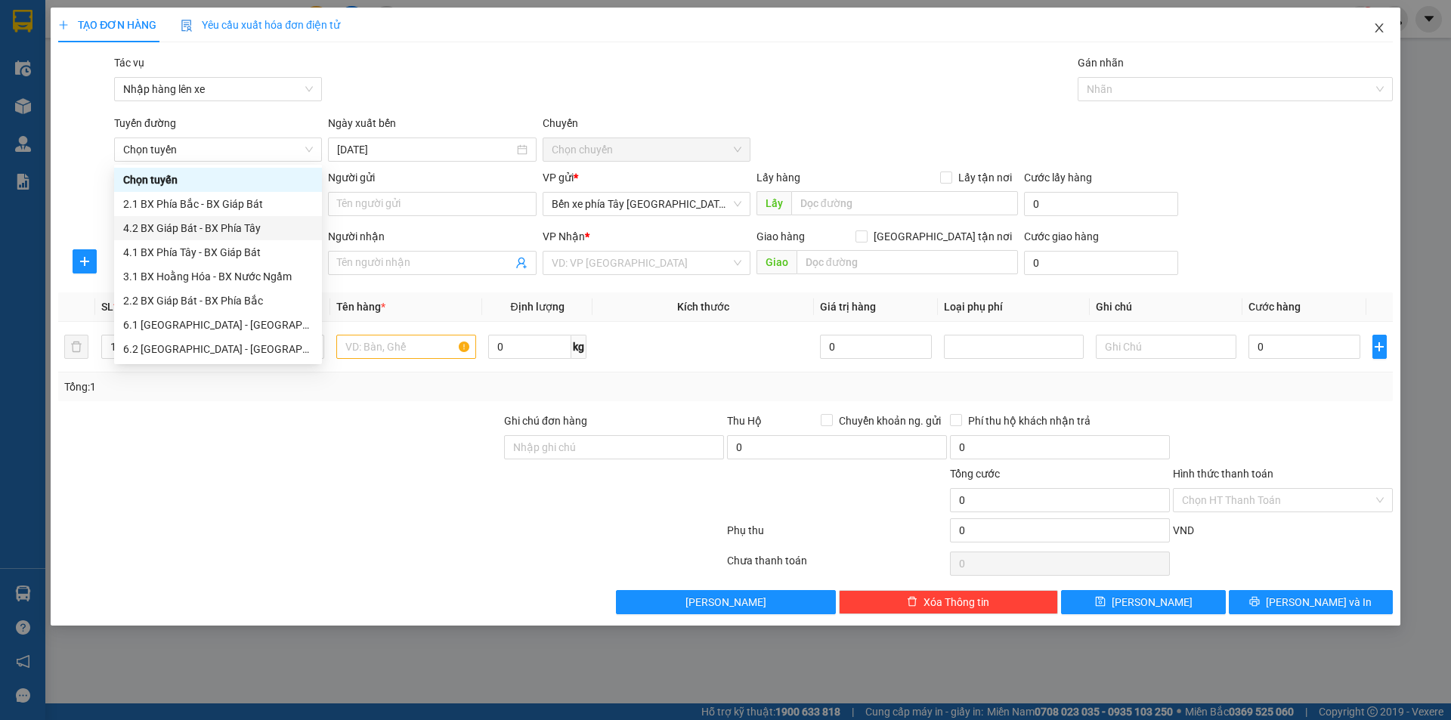
click at [1379, 33] on icon "close" at bounding box center [1379, 28] width 12 height 12
